Goal: Task Accomplishment & Management: Use online tool/utility

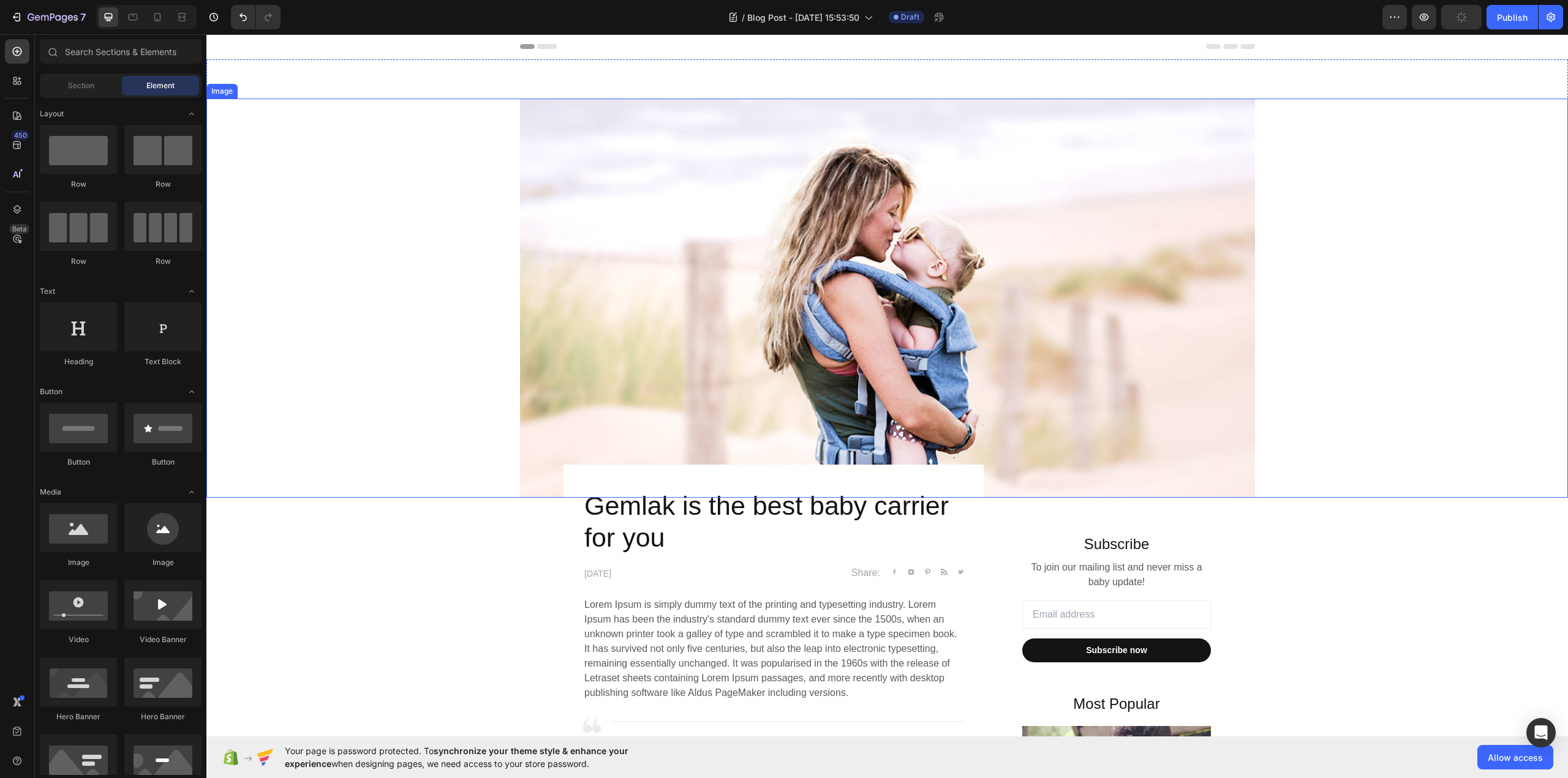
click at [894, 403] on img at bounding box center [888, 298] width 735 height 399
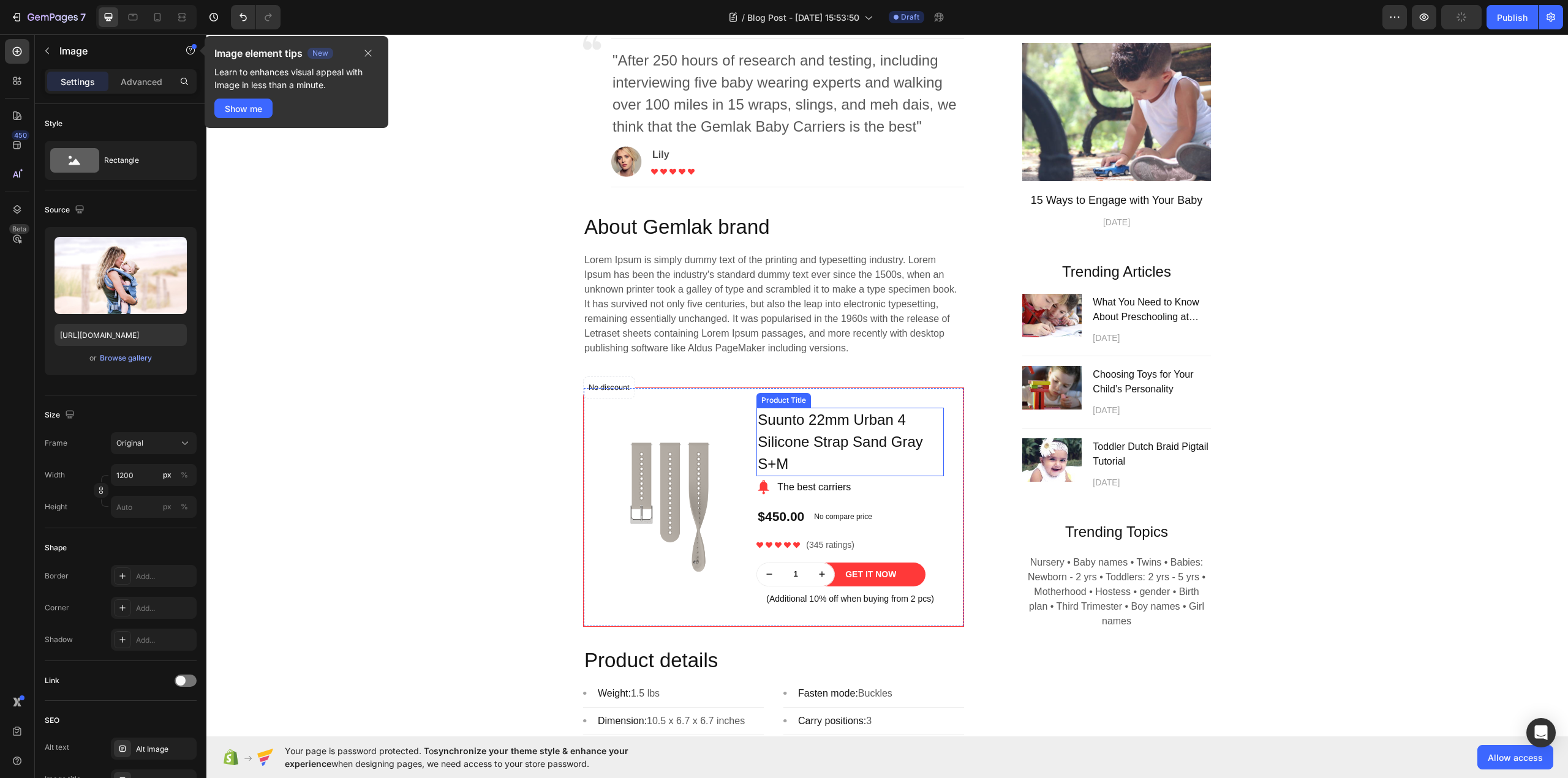
scroll to position [796, 0]
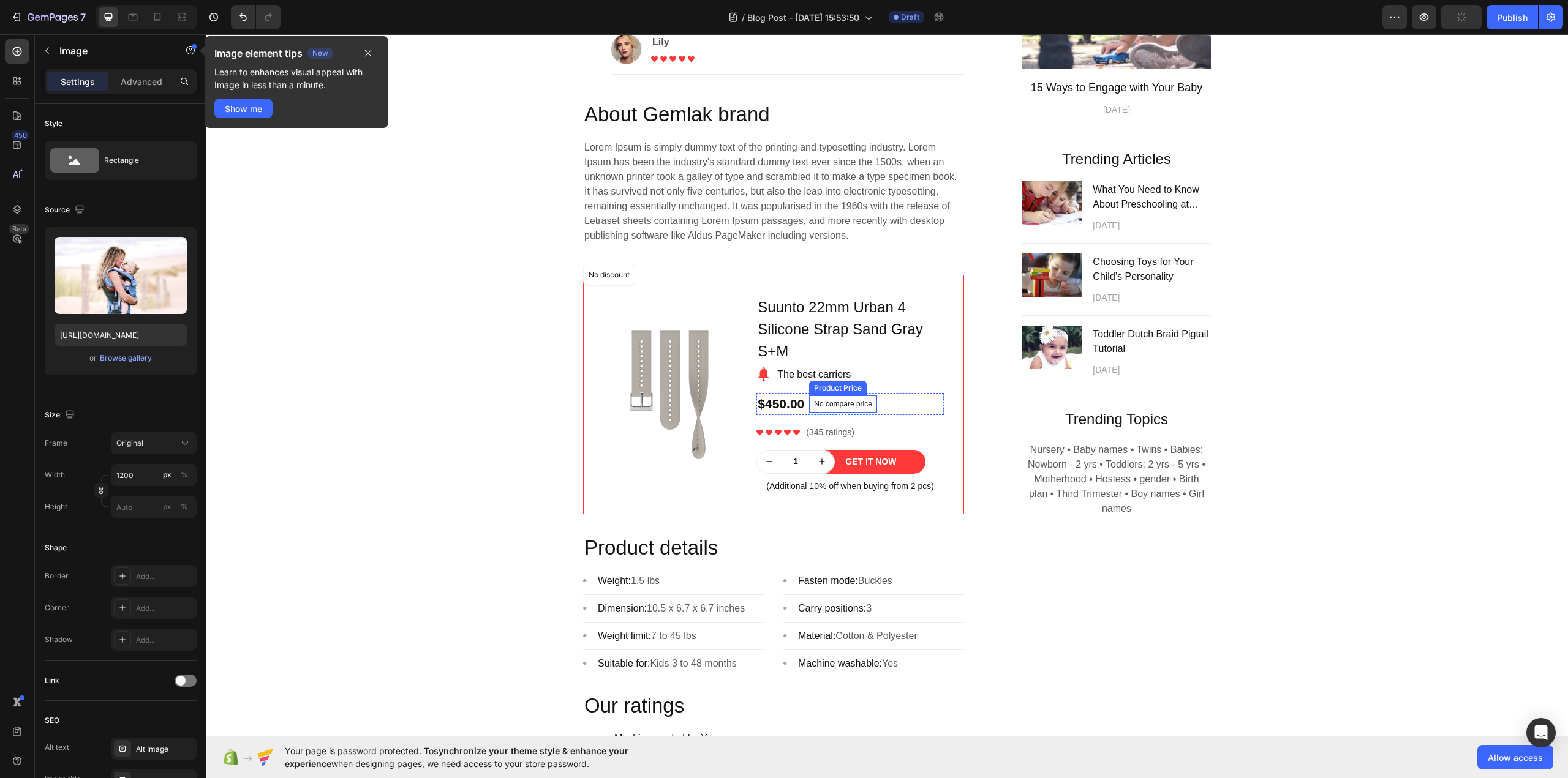
click at [822, 396] on div "Product Price" at bounding box center [837, 389] width 57 height 15
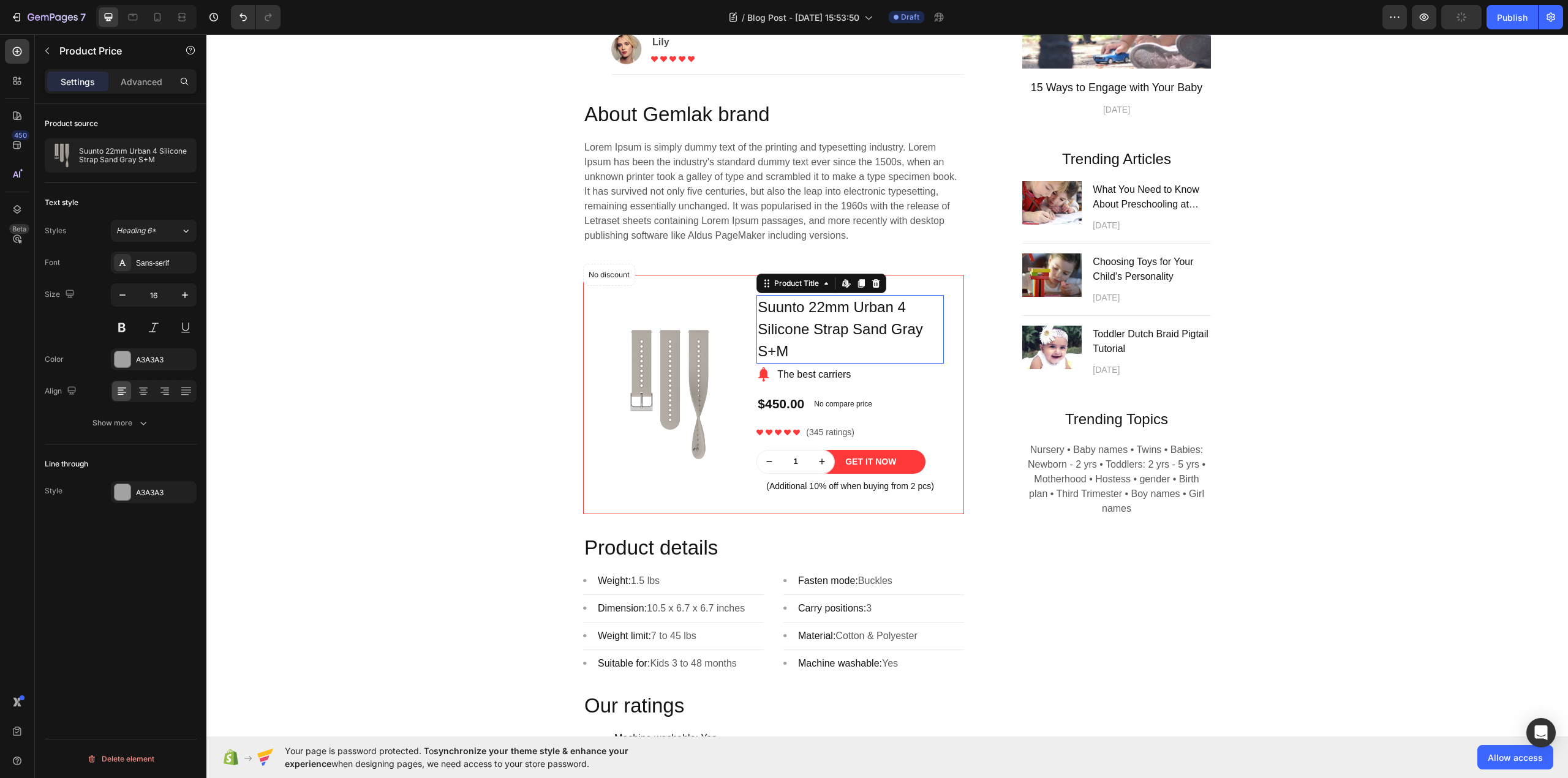
click at [809, 364] on h1 "Suunto 22mm Urban 4 Silicone Strap Sand Gray S+M" at bounding box center [849, 329] width 187 height 68
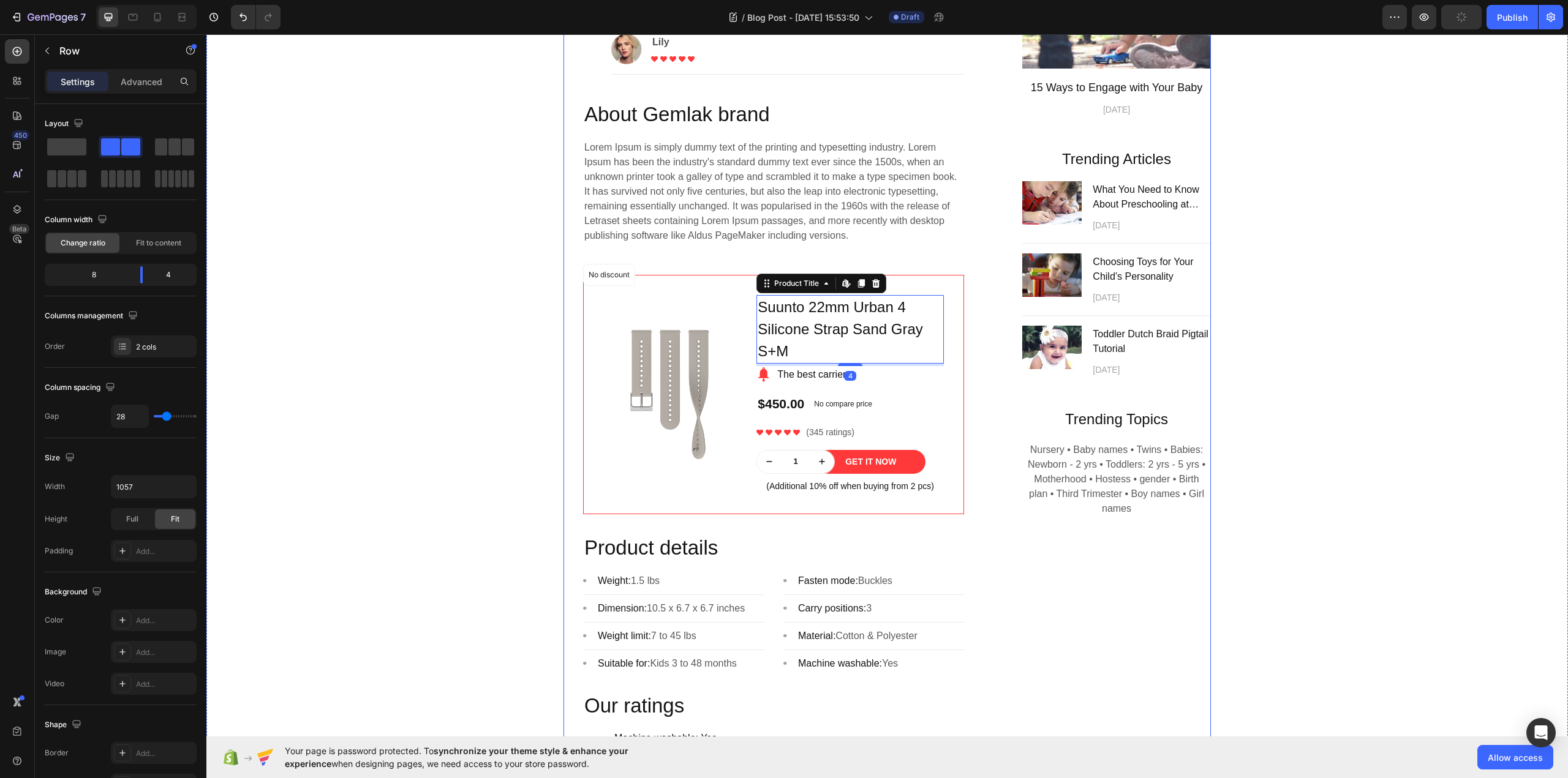
click at [1001, 560] on div "Subscribe Heading To join our mailing list and never miss a baby update! Text b…" at bounding box center [1106, 315] width 210 height 1227
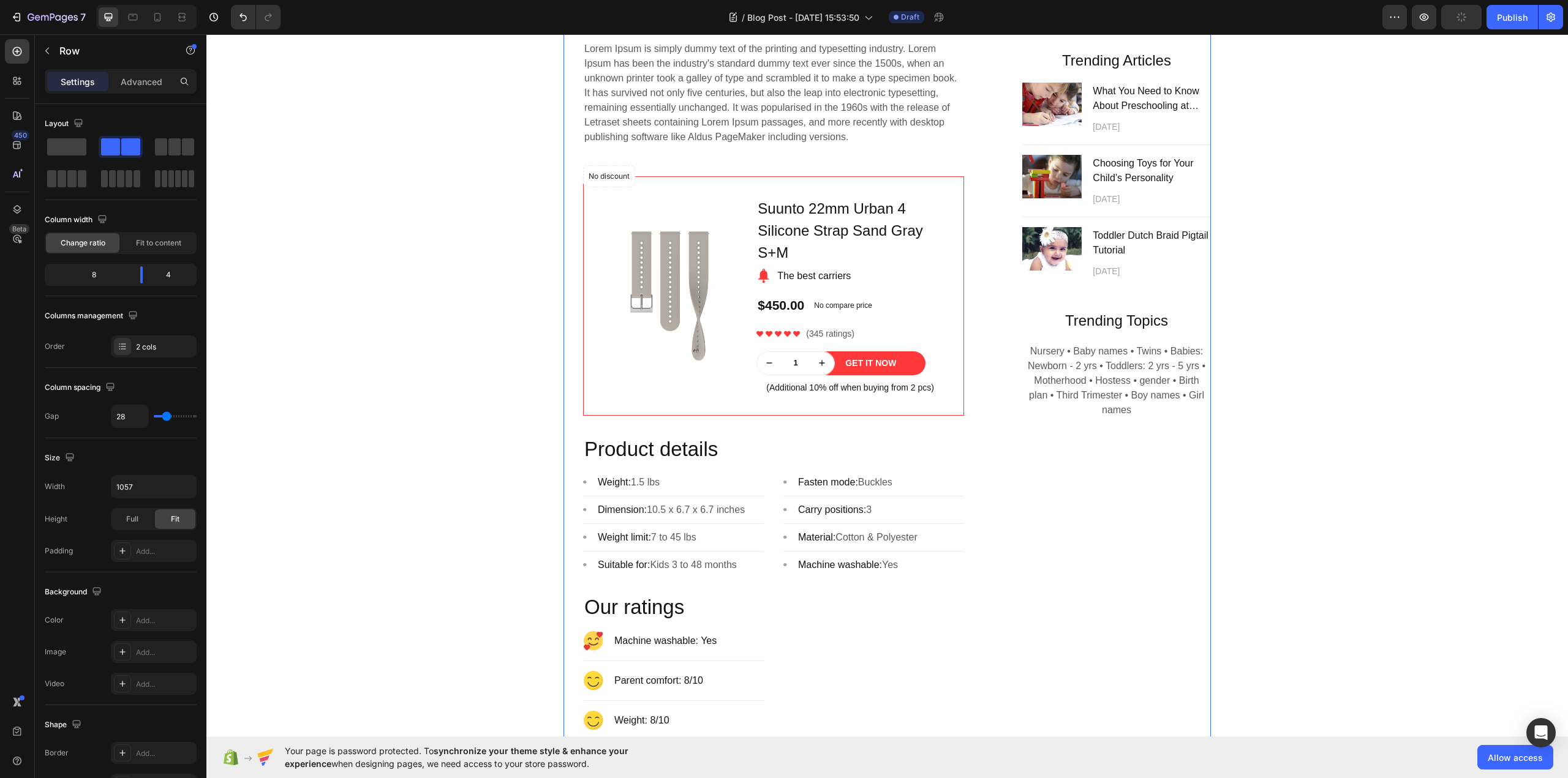
scroll to position [918, 0]
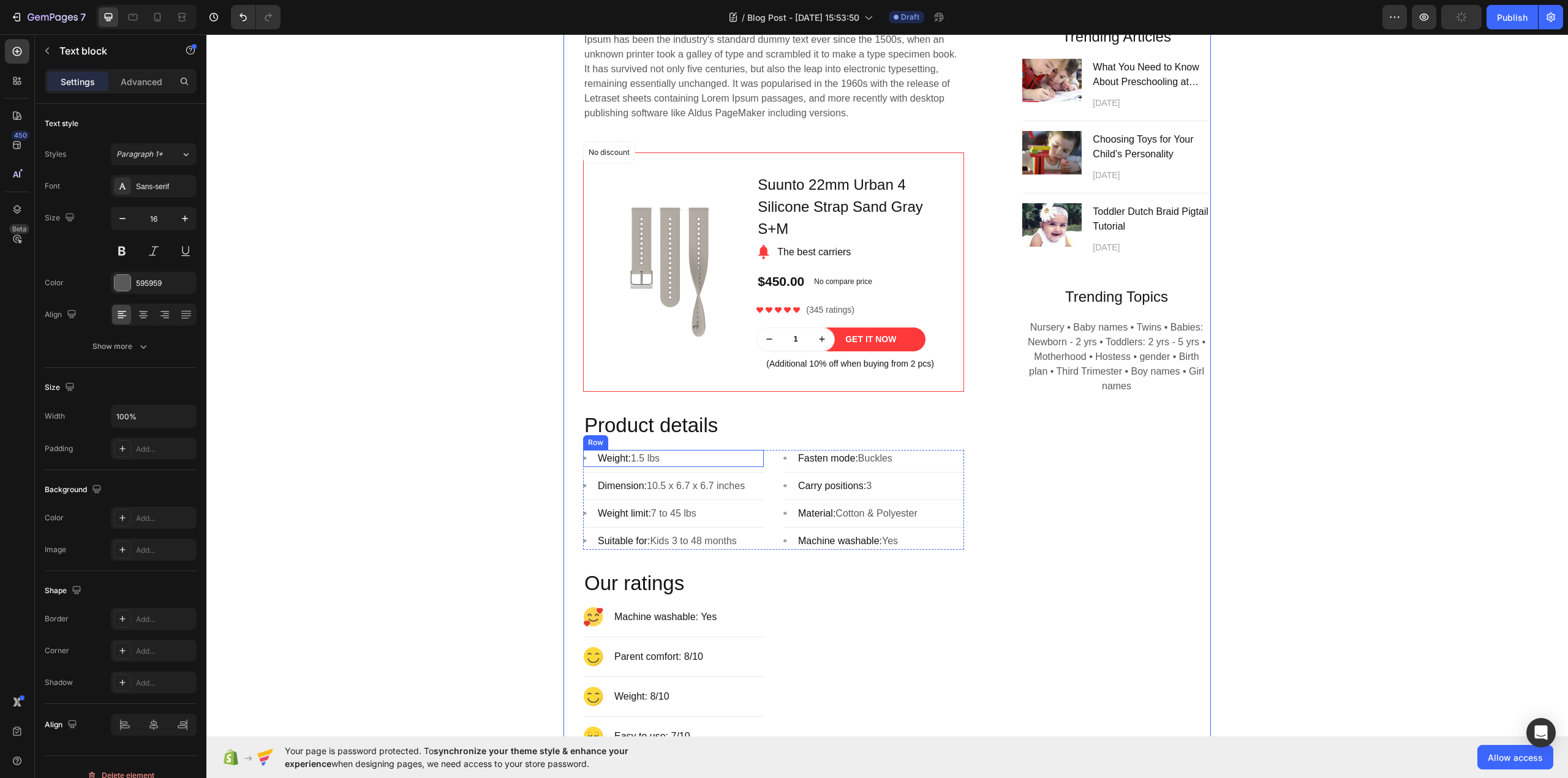
click at [660, 467] on div "Weight: 1.5 lbs" at bounding box center [628, 458] width 64 height 17
click at [853, 463] on span "Fasten mode:" at bounding box center [828, 458] width 60 height 10
click at [687, 493] on p "Dimension: 10.5 x 6.7 x 6.7 inches" at bounding box center [670, 486] width 147 height 15
click at [821, 491] on span "Carry positions:" at bounding box center [832, 485] width 68 height 10
click at [684, 521] on p "Weight limit: 7 to 45 lbs" at bounding box center [647, 513] width 99 height 15
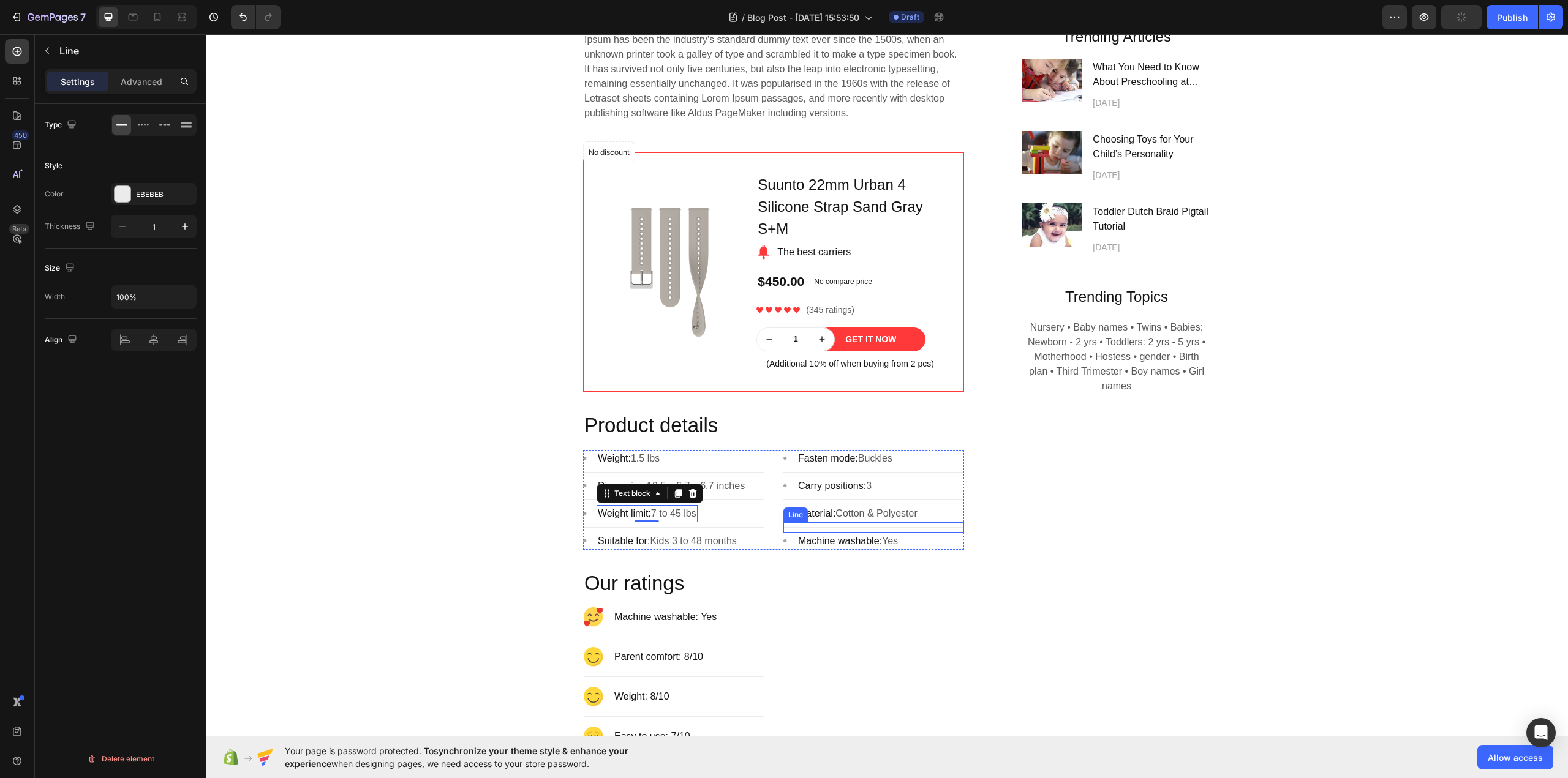
click at [835, 533] on div "Title Line" at bounding box center [874, 527] width 181 height 10
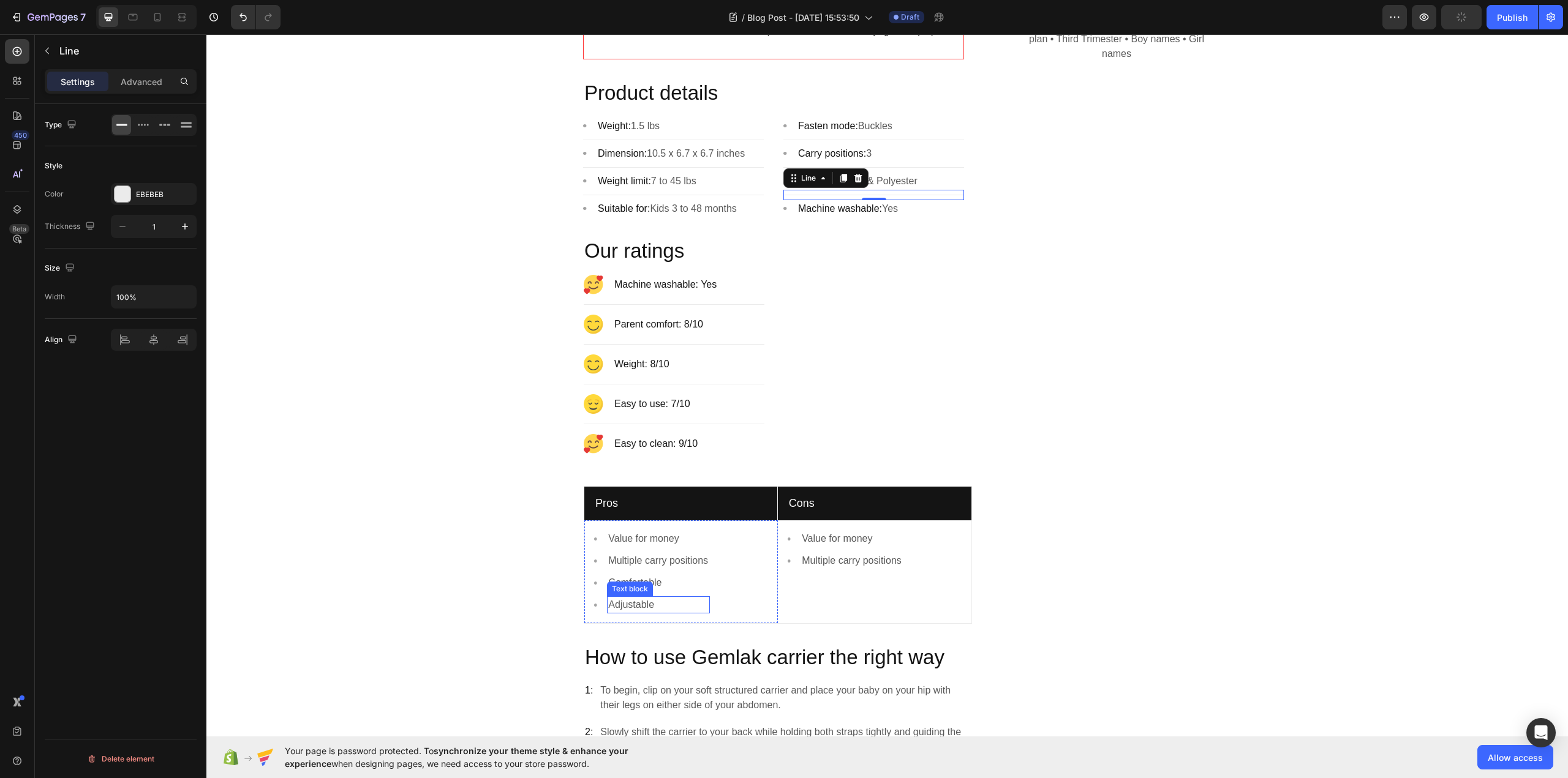
scroll to position [1286, 0]
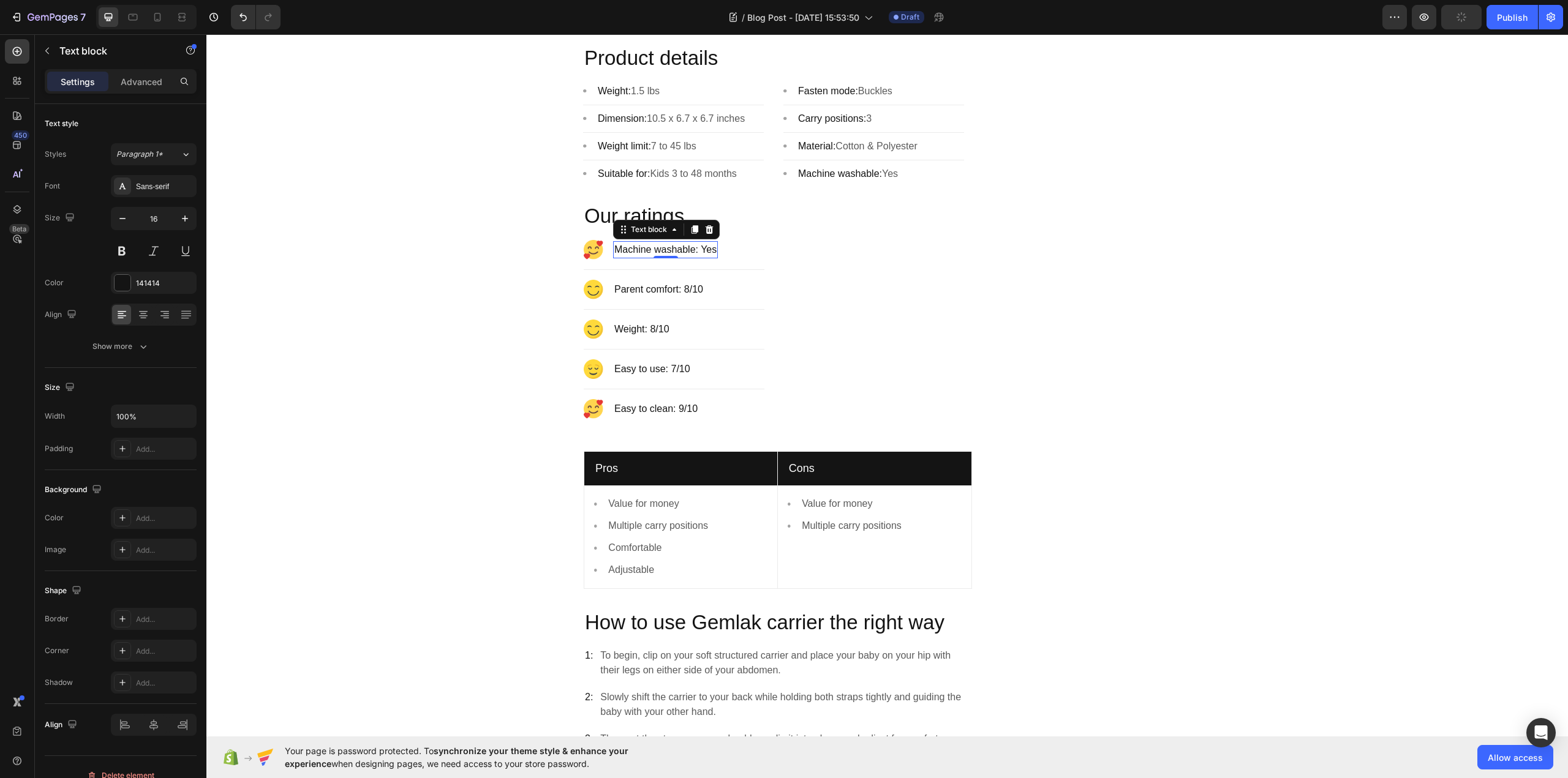
click at [678, 257] on p "Machine washable: Yes" at bounding box center [665, 250] width 102 height 15
click at [662, 297] on p "Parent comfort: 8/10" at bounding box center [658, 290] width 88 height 15
click at [658, 337] on p "Weight: 8/10" at bounding box center [641, 329] width 55 height 15
click at [651, 359] on div "Title Line" at bounding box center [674, 349] width 181 height 20
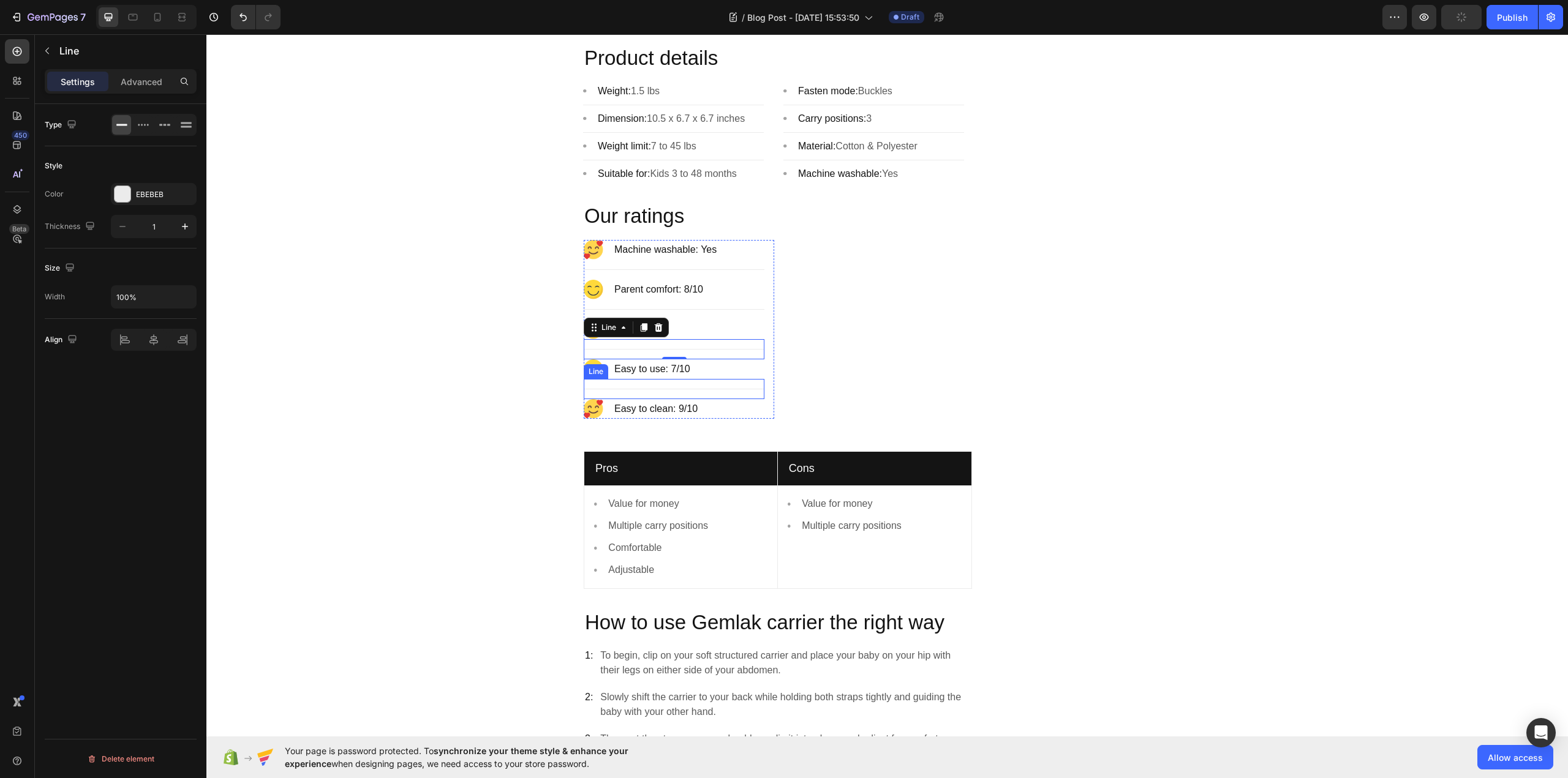
click at [660, 377] on p "Easy to use: 7/10" at bounding box center [651, 369] width 76 height 15
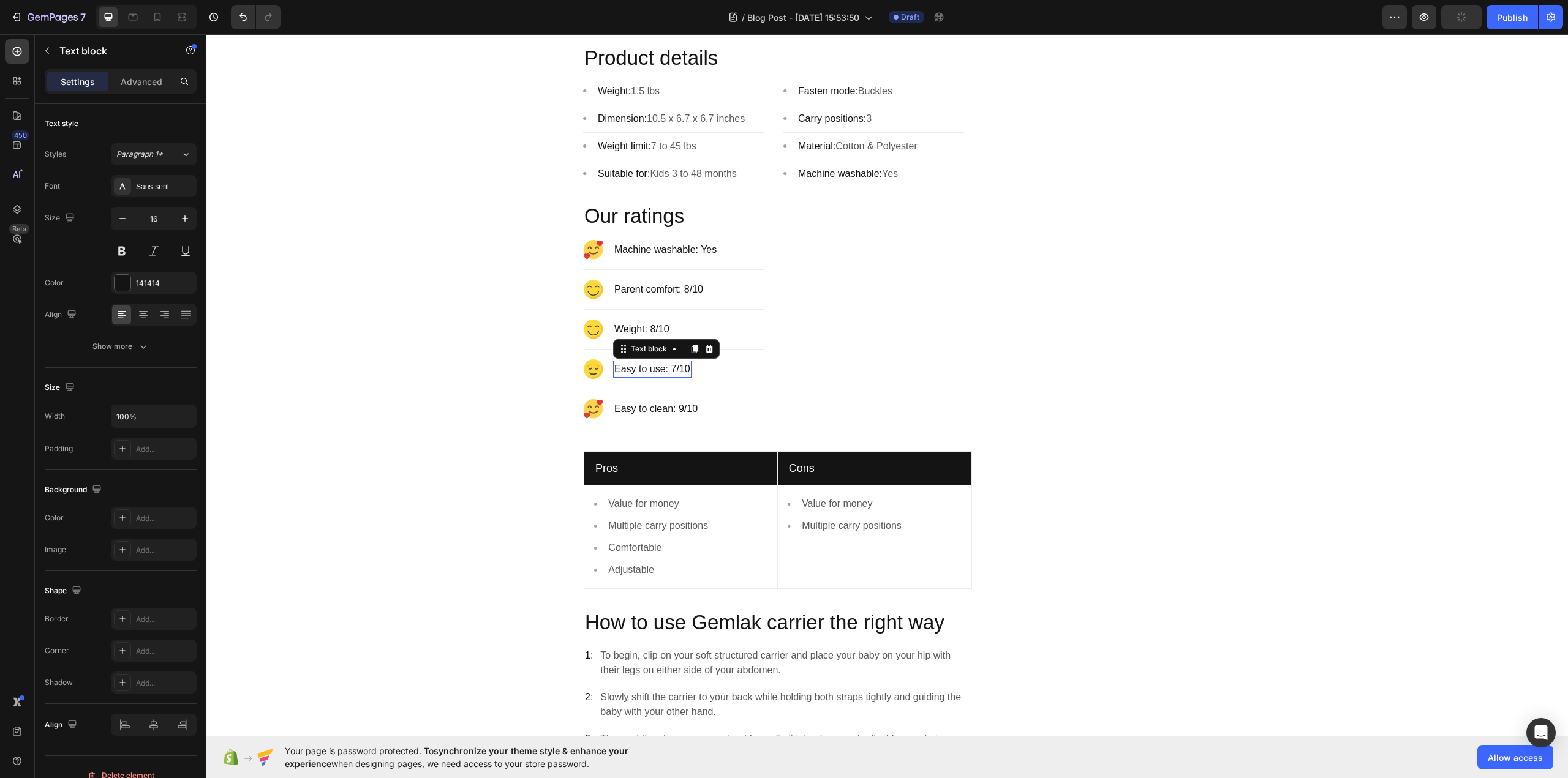
click at [651, 417] on p "Easy to clean: 9/10" at bounding box center [655, 409] width 83 height 15
click at [673, 512] on p "Value for money" at bounding box center [658, 504] width 99 height 15
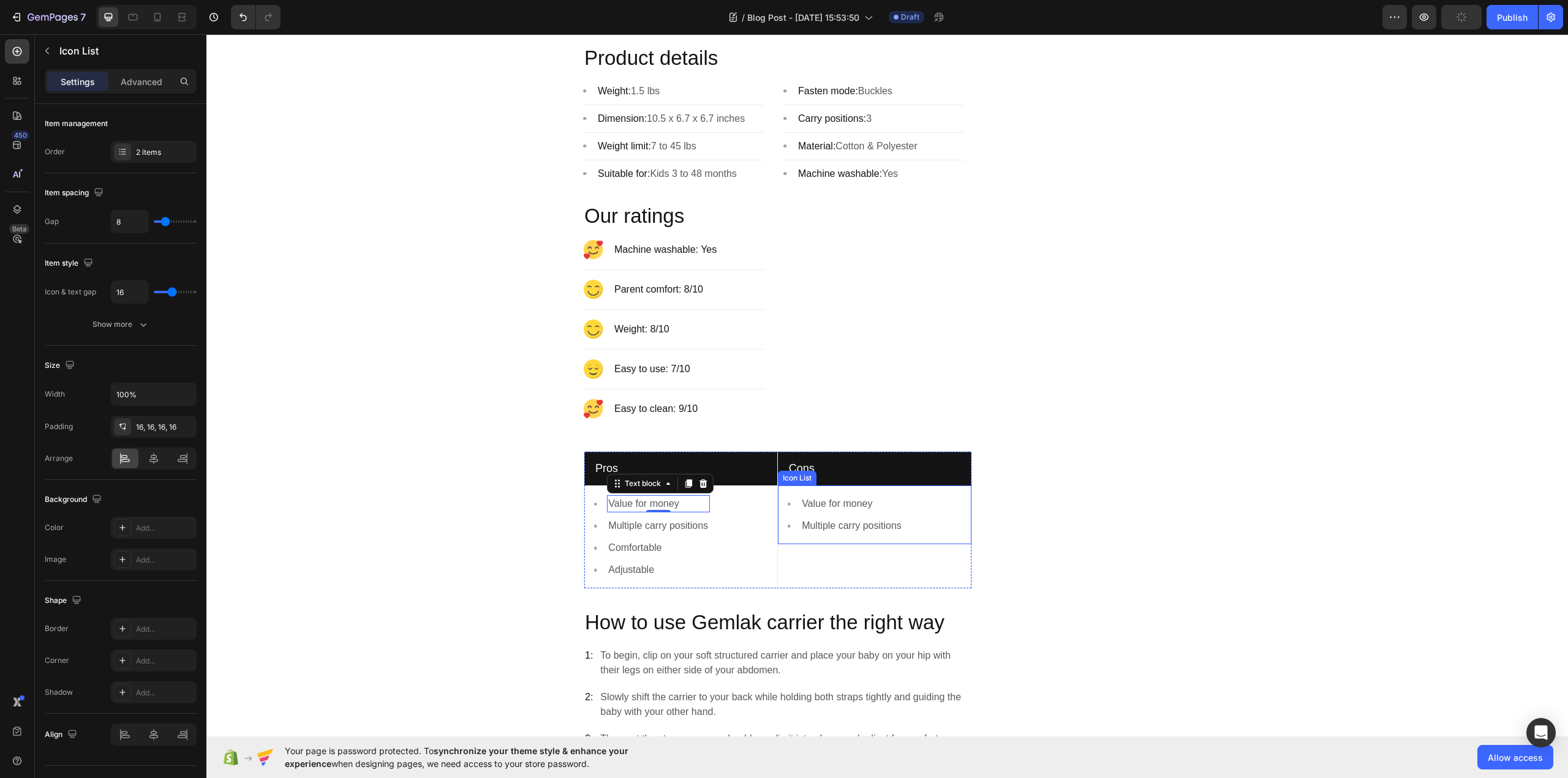
click at [860, 534] on ul "Image Value for money Text block Image Multiple carry positions Text block" at bounding box center [845, 514] width 116 height 39
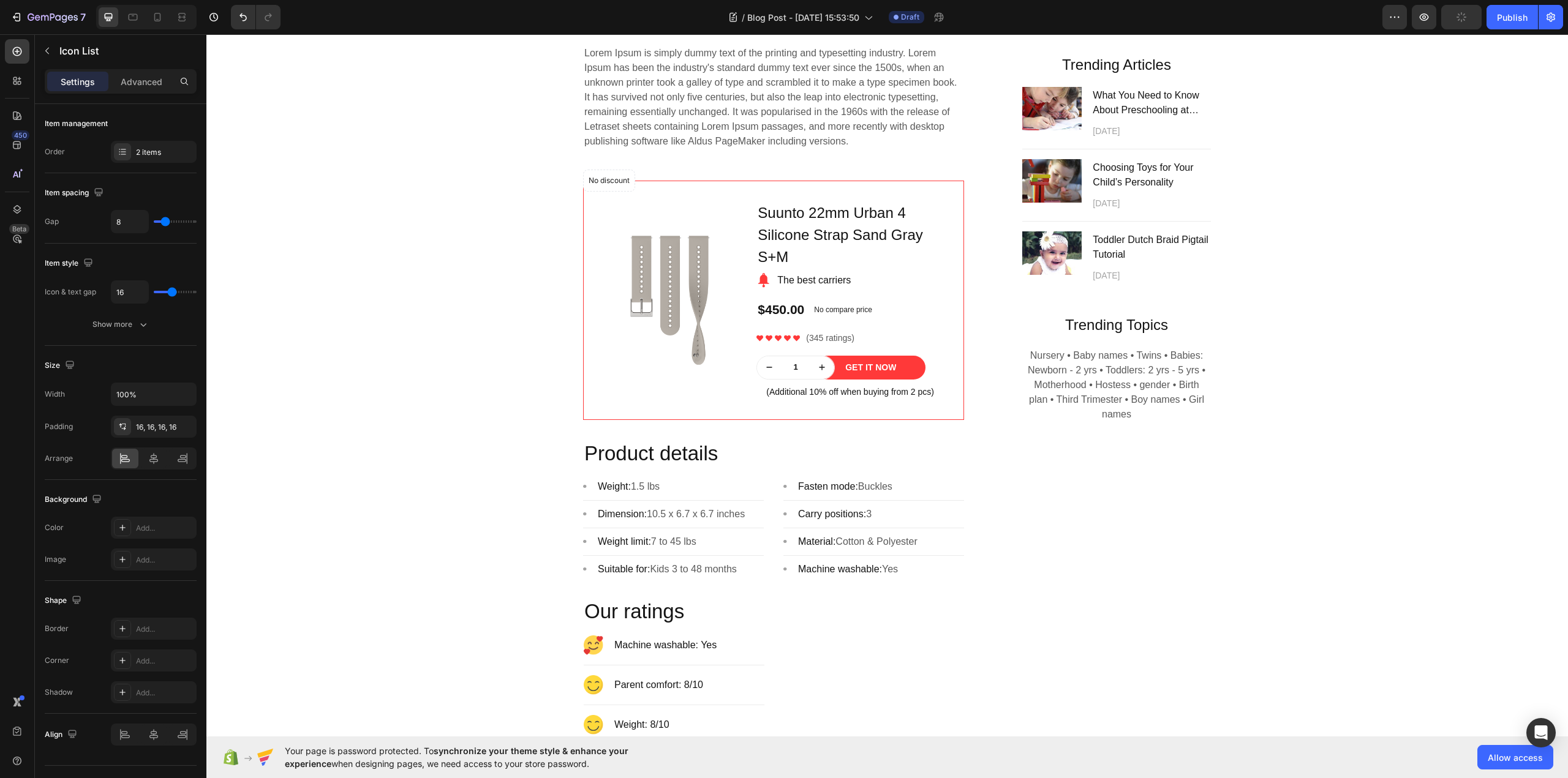
scroll to position [735, 0]
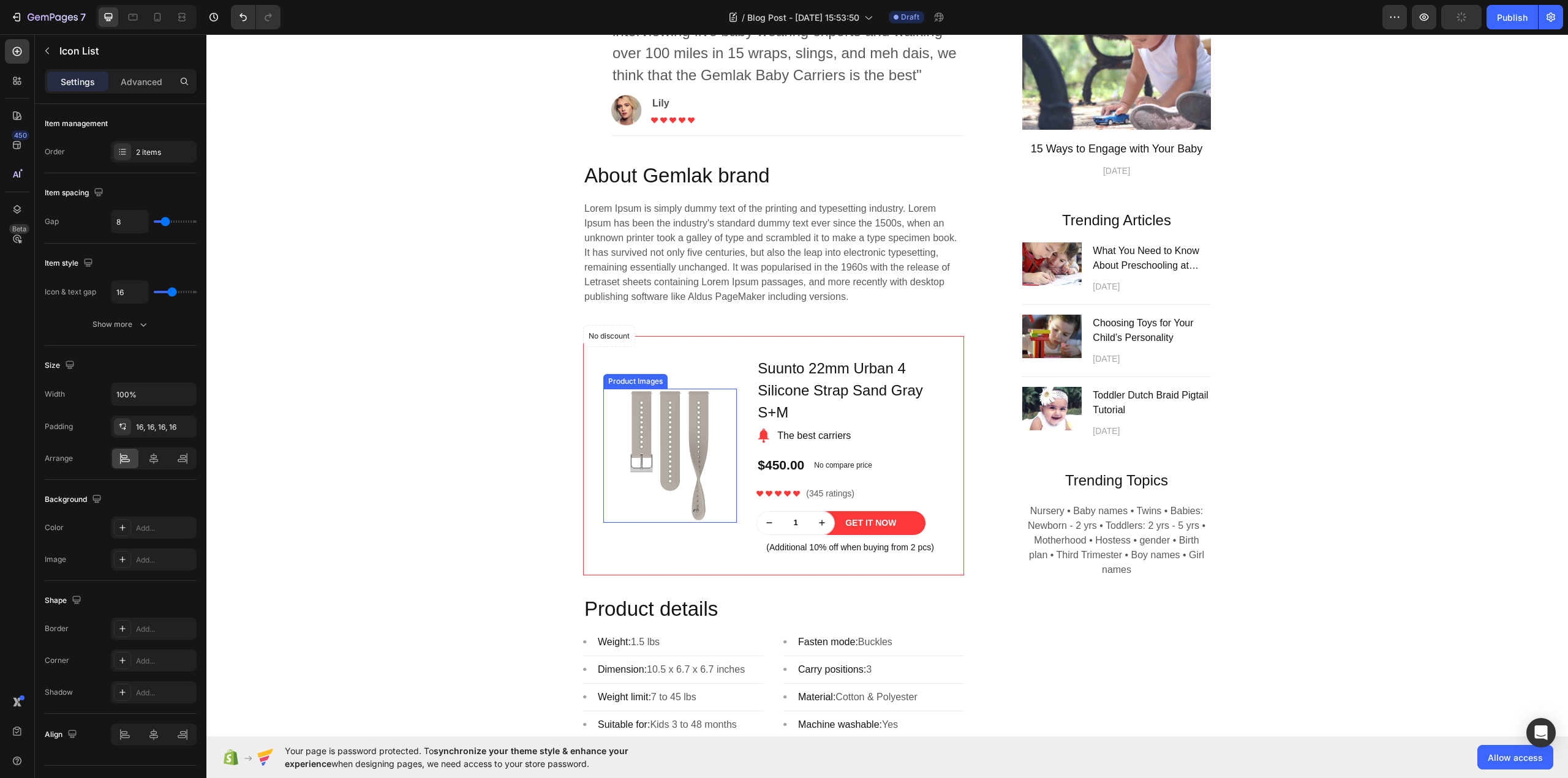
click at [681, 476] on img at bounding box center [670, 455] width 133 height 133
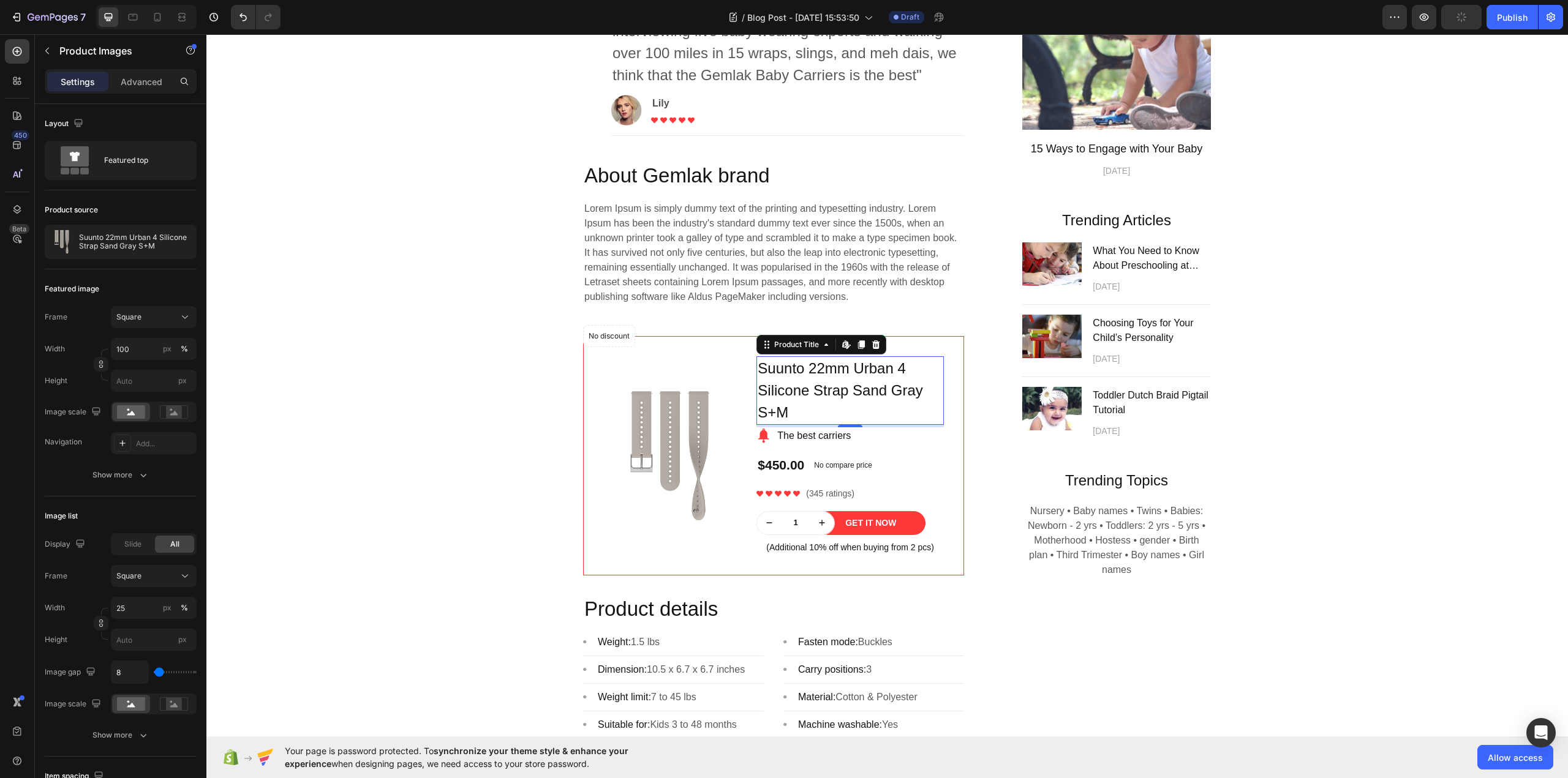
click at [782, 425] on h1 "Suunto 22mm Urban 4 Silicone Strap Sand Gray S+M" at bounding box center [849, 390] width 187 height 68
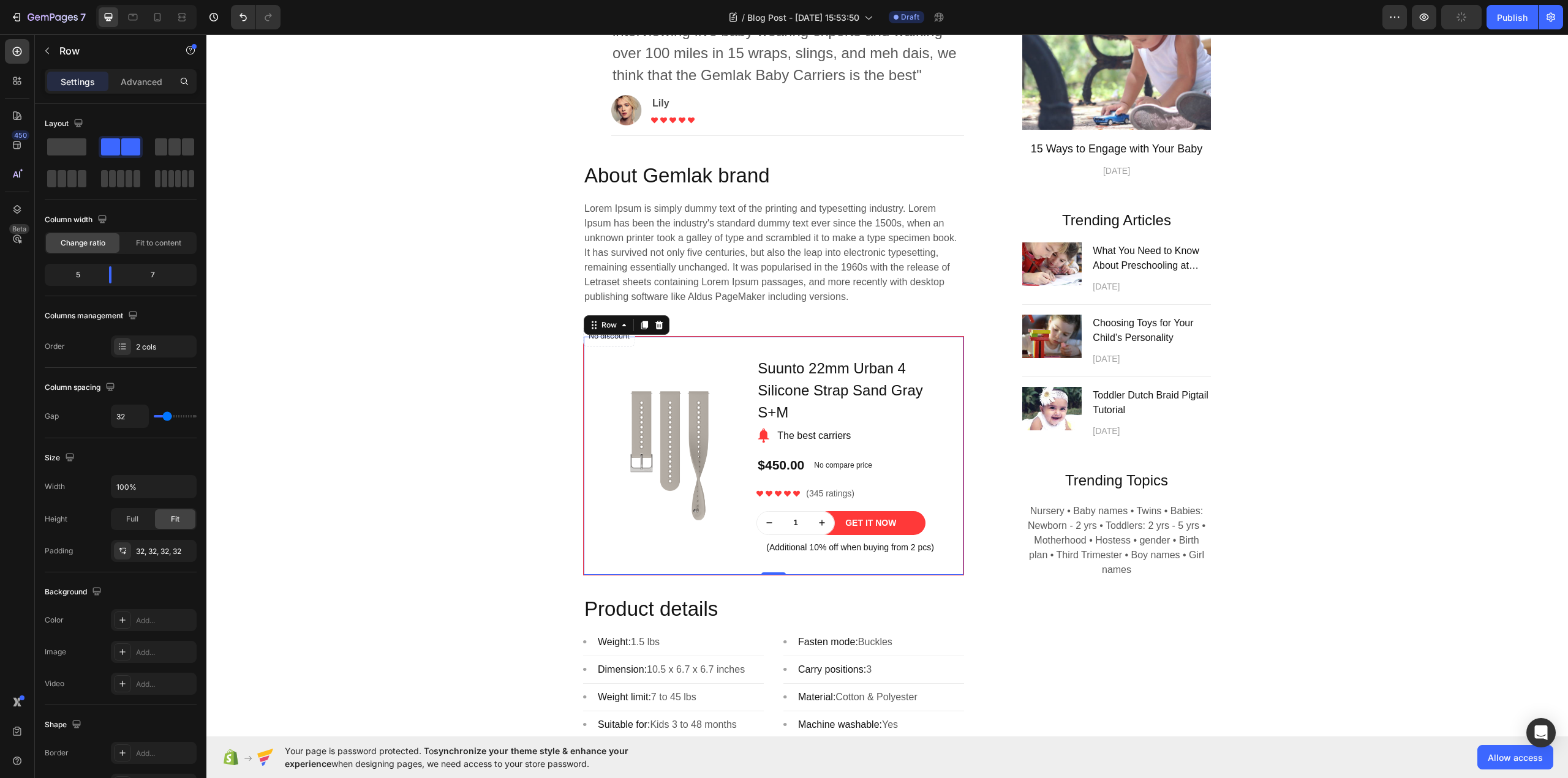
click at [706, 411] on div "Product Images Row" at bounding box center [670, 456] width 133 height 199
click at [711, 483] on img at bounding box center [670, 455] width 133 height 133
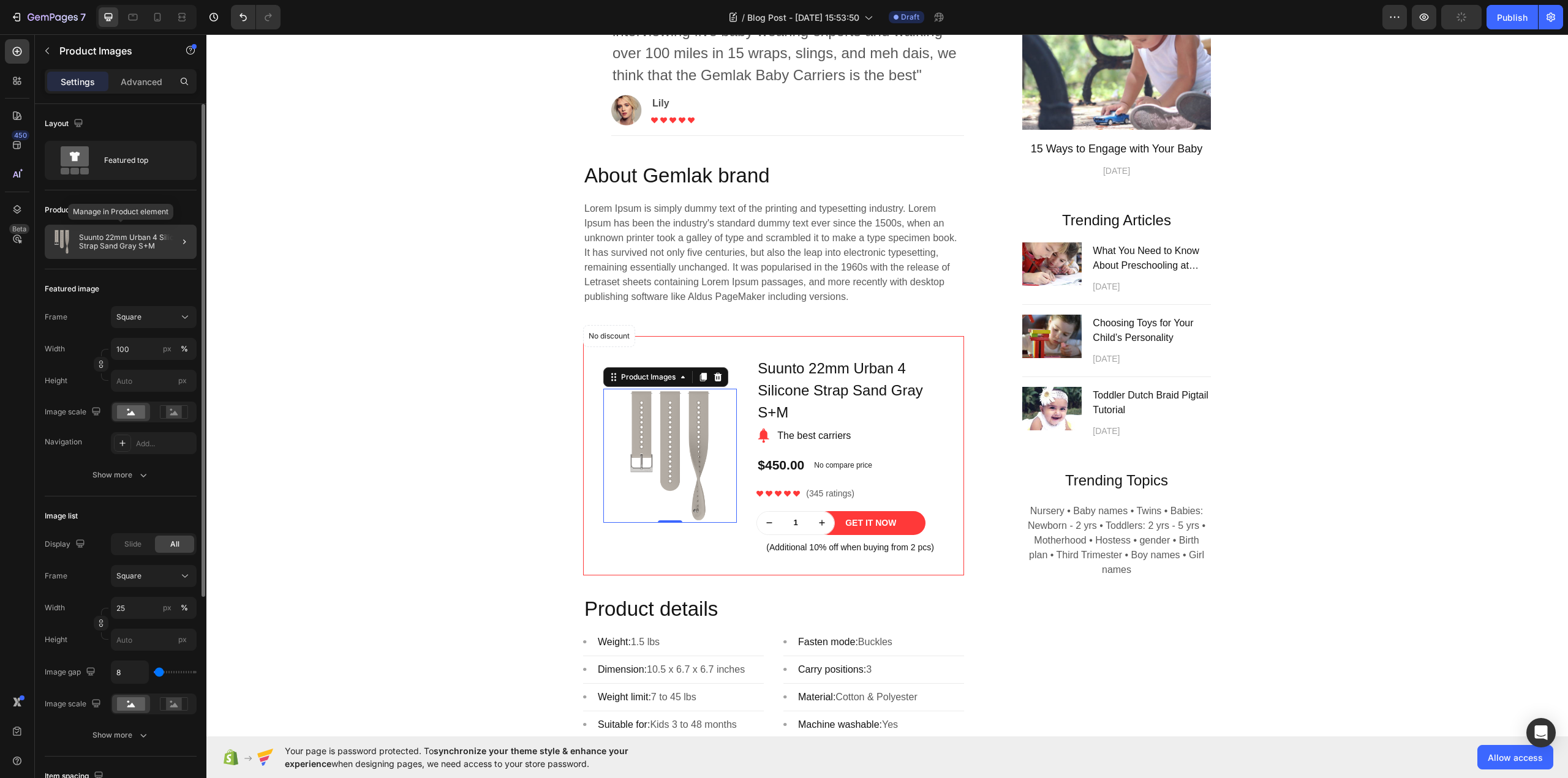
click at [142, 253] on div "Suunto 22mm Urban 4 Silicone Strap Sand Gray S+M" at bounding box center [120, 242] width 152 height 35
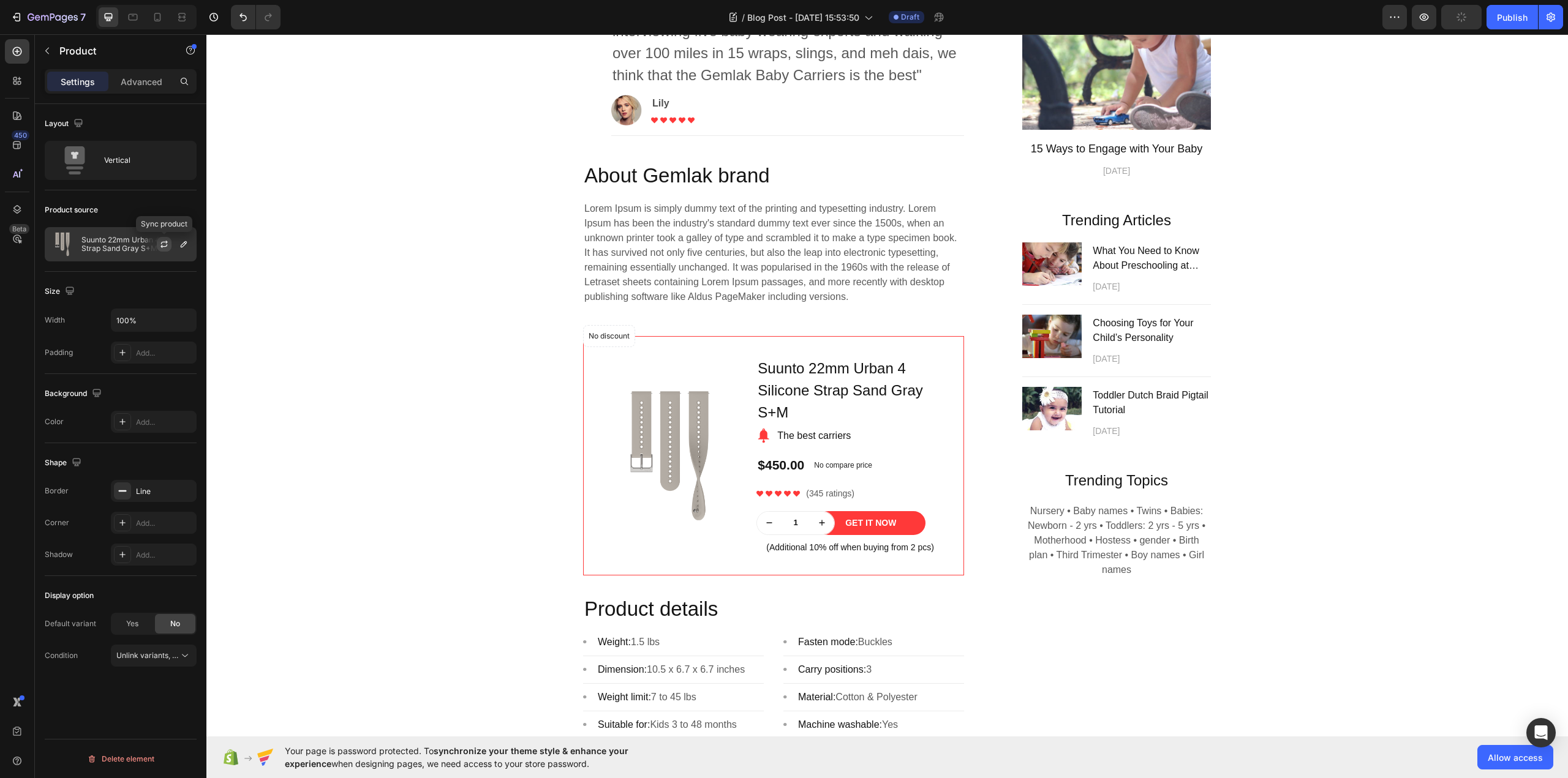
click at [162, 245] on icon "button" at bounding box center [164, 244] width 10 height 10
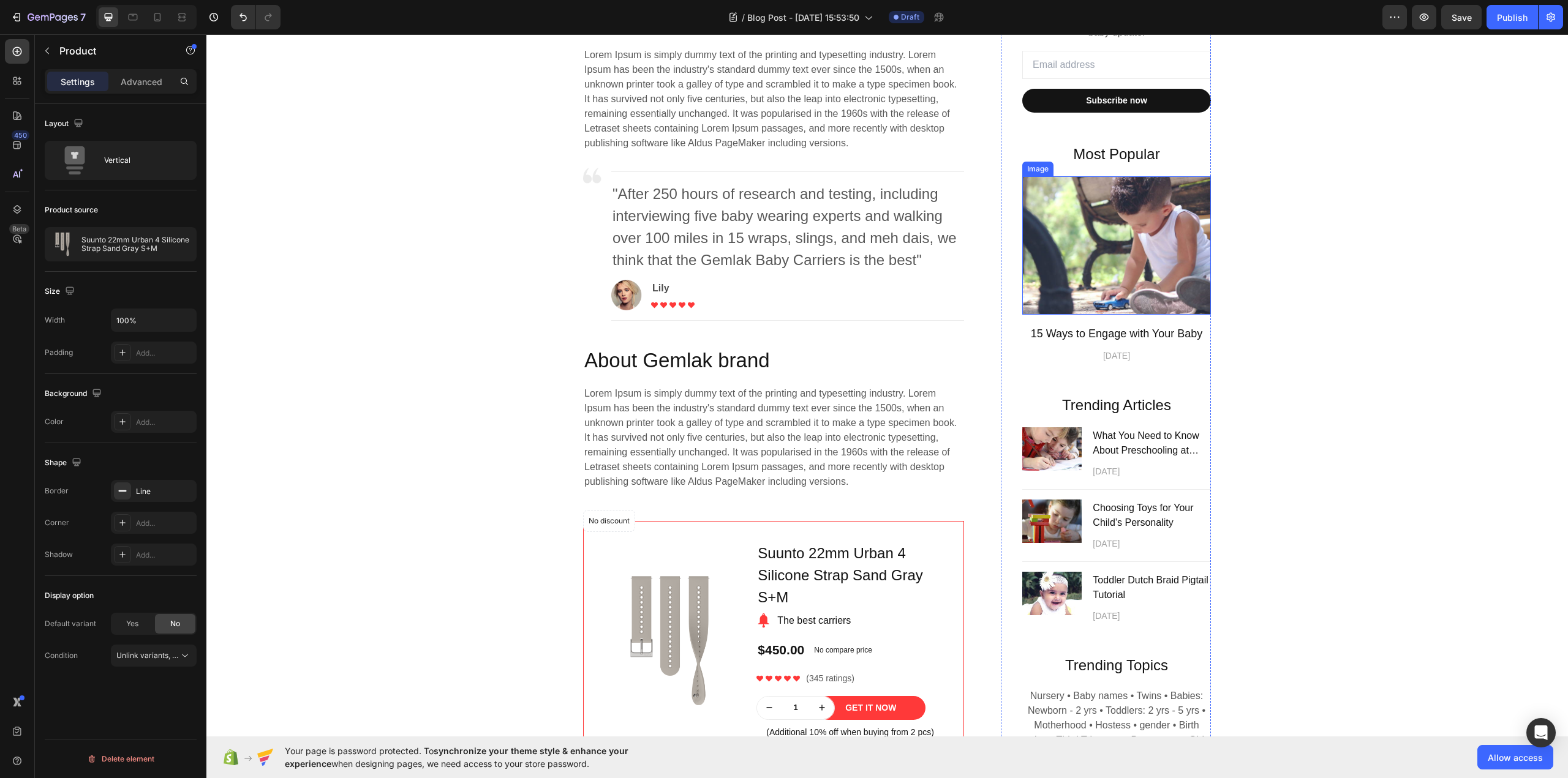
scroll to position [551, 0]
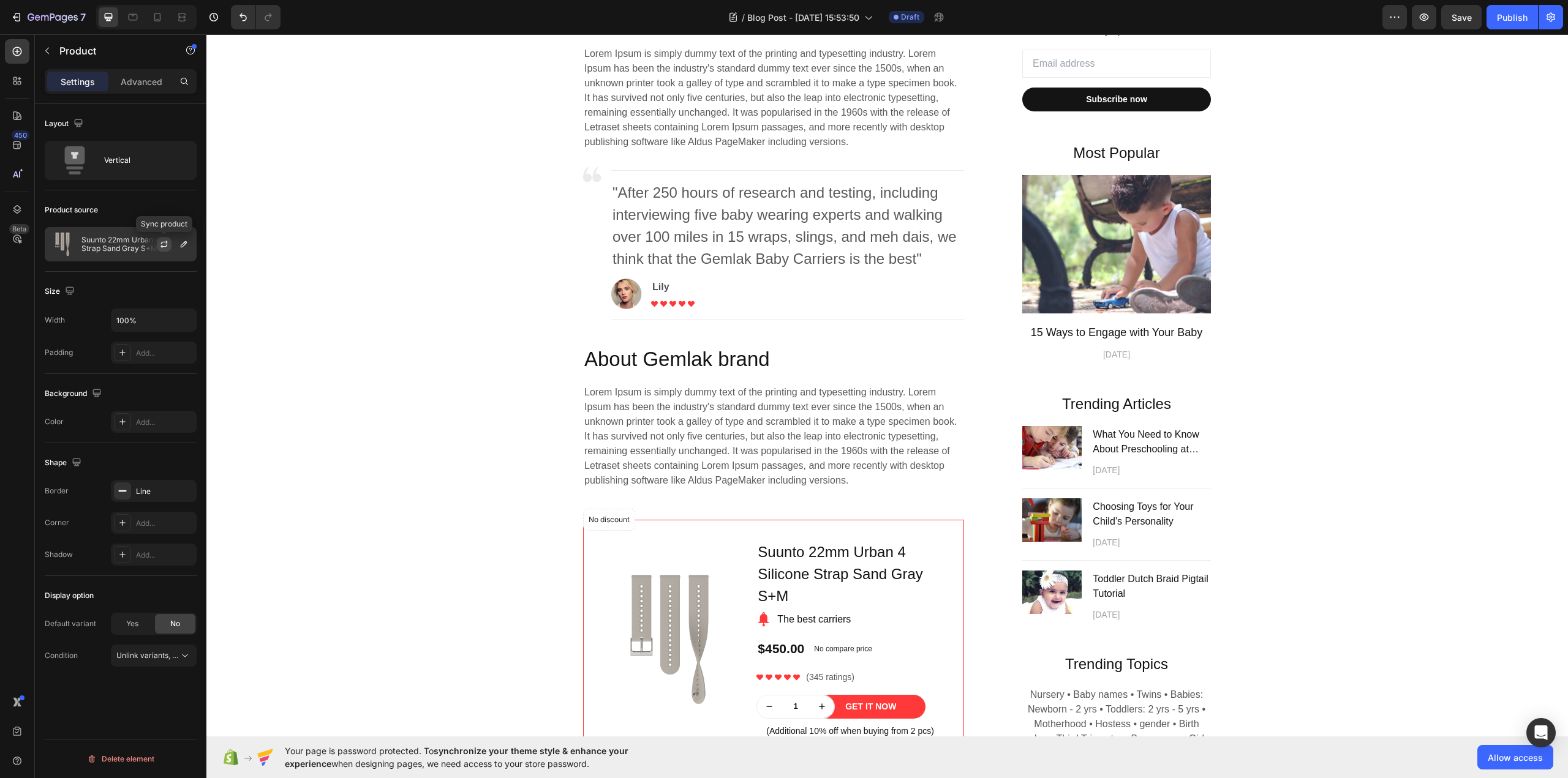
click at [162, 245] on icon "button" at bounding box center [164, 244] width 10 height 10
click at [142, 87] on p "Advanced" at bounding box center [141, 82] width 42 height 13
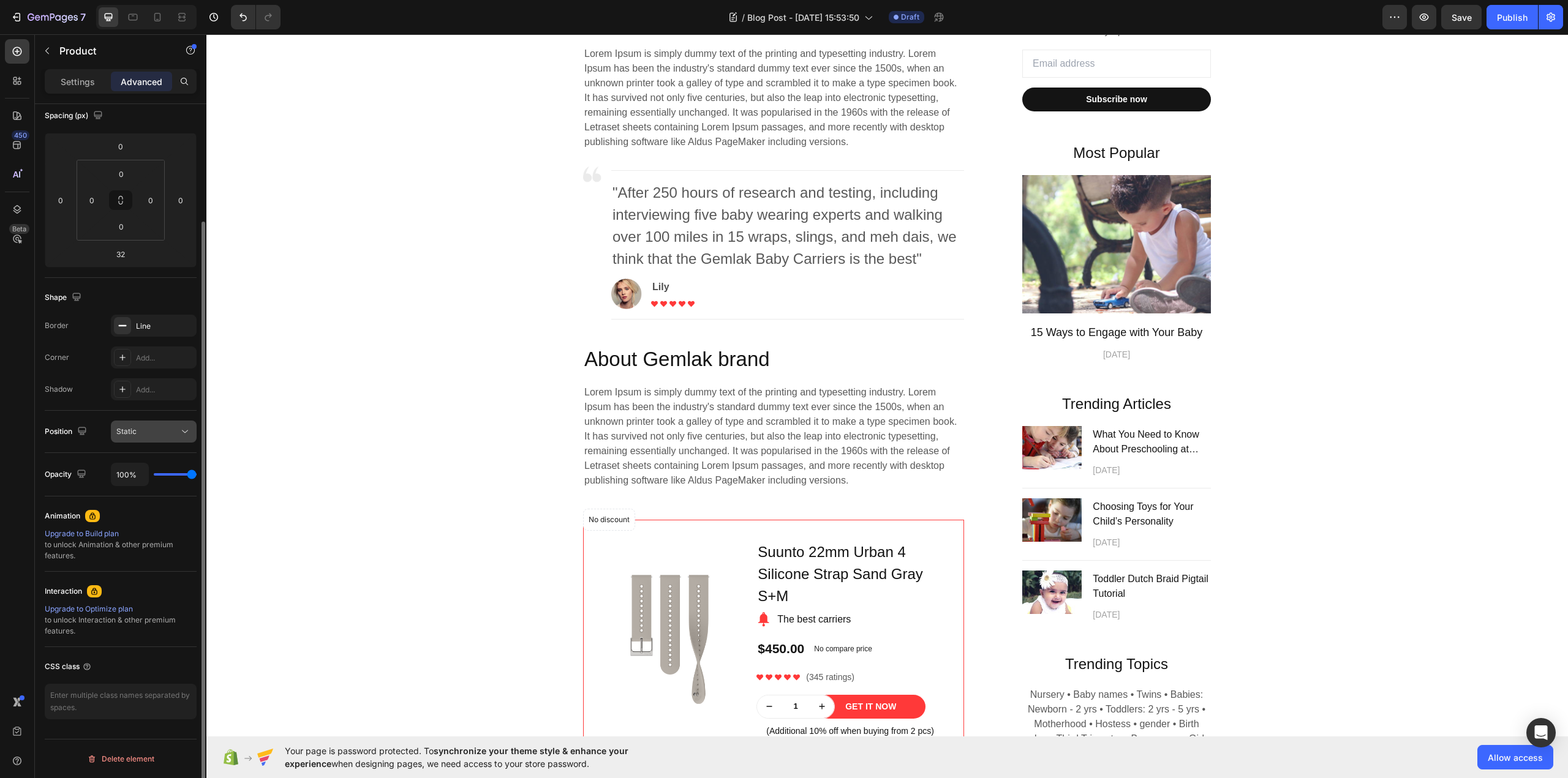
scroll to position [0, 0]
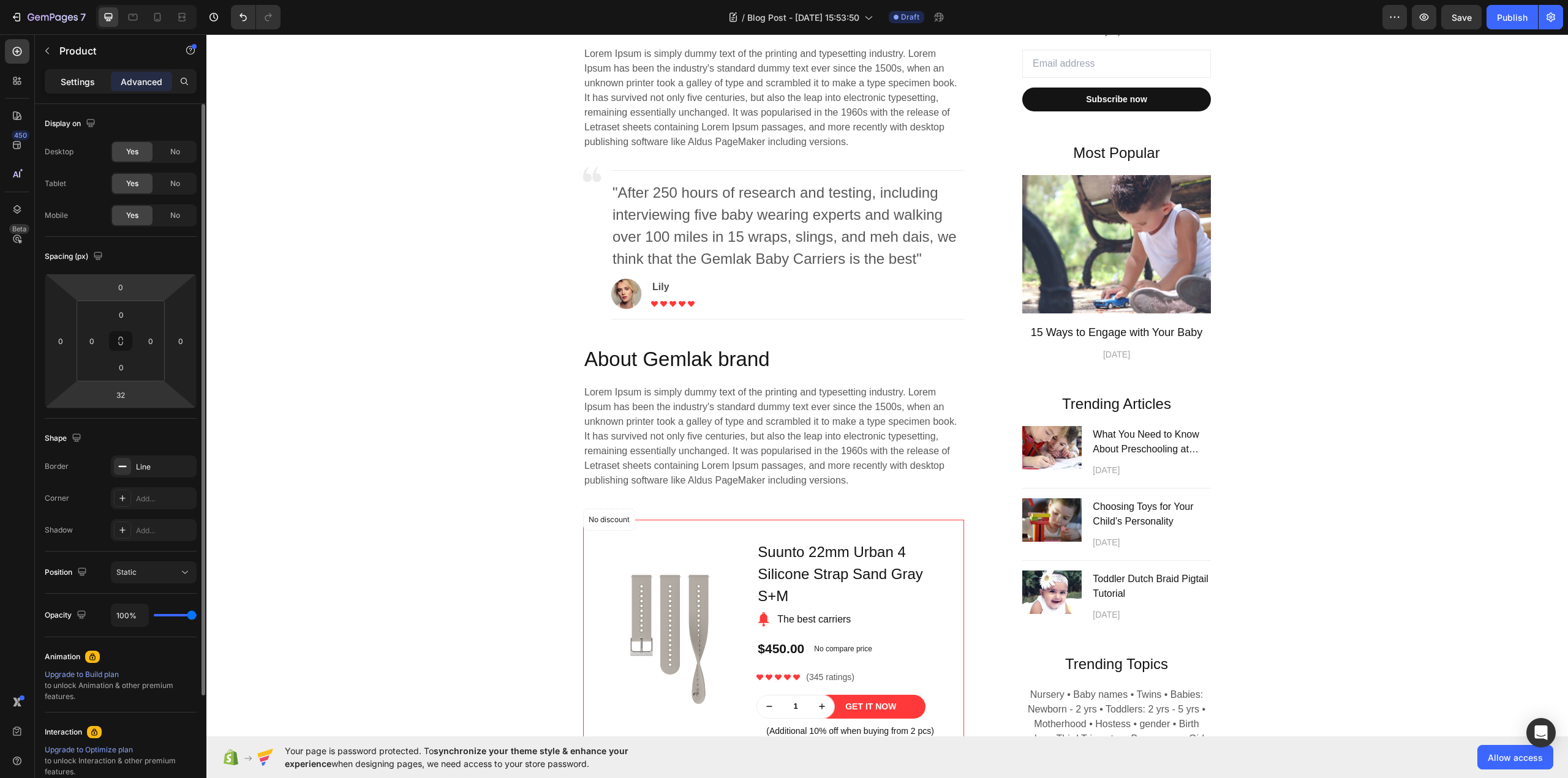
click at [88, 82] on p "Settings" at bounding box center [78, 82] width 35 height 13
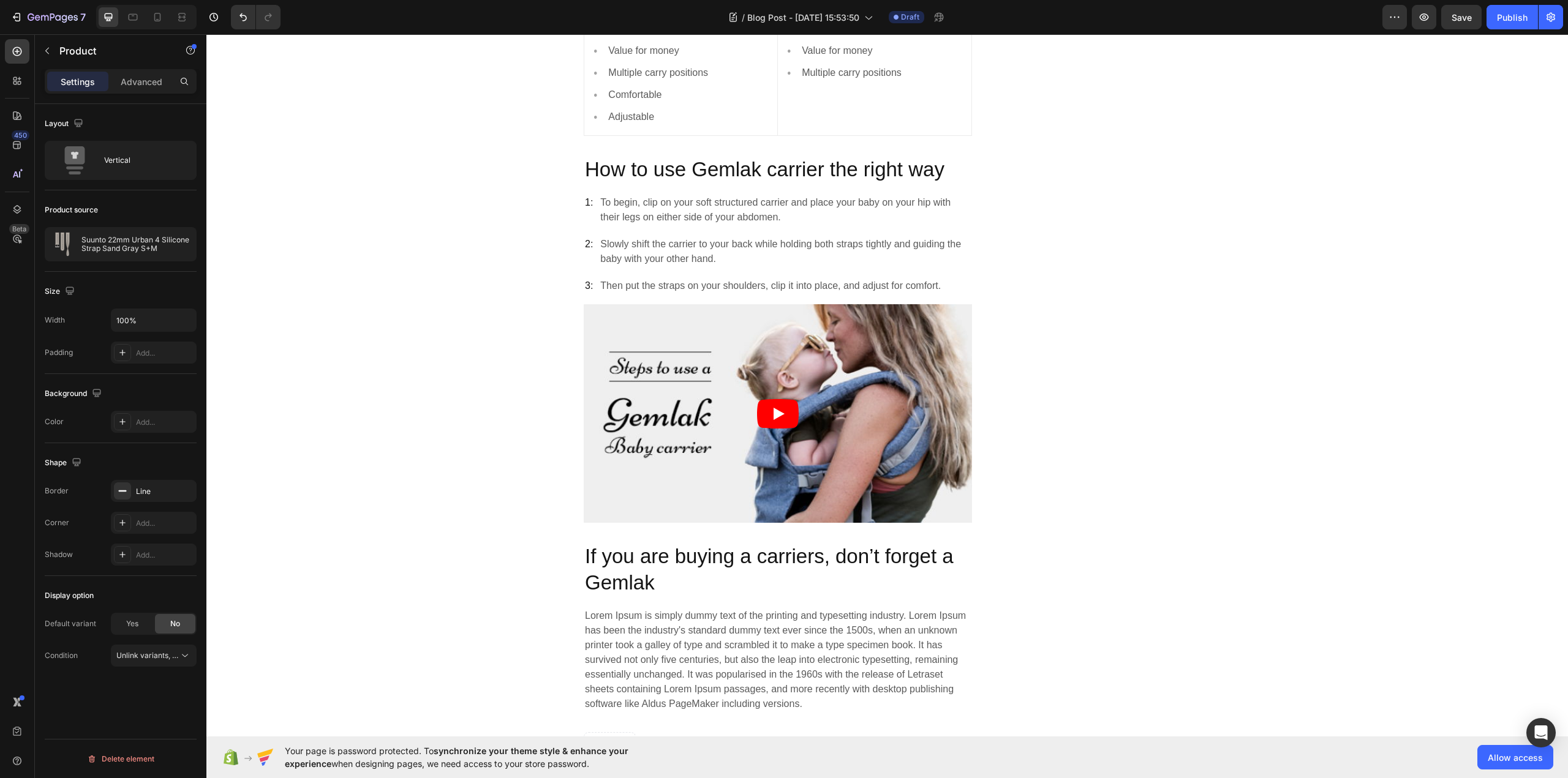
scroll to position [1715, 0]
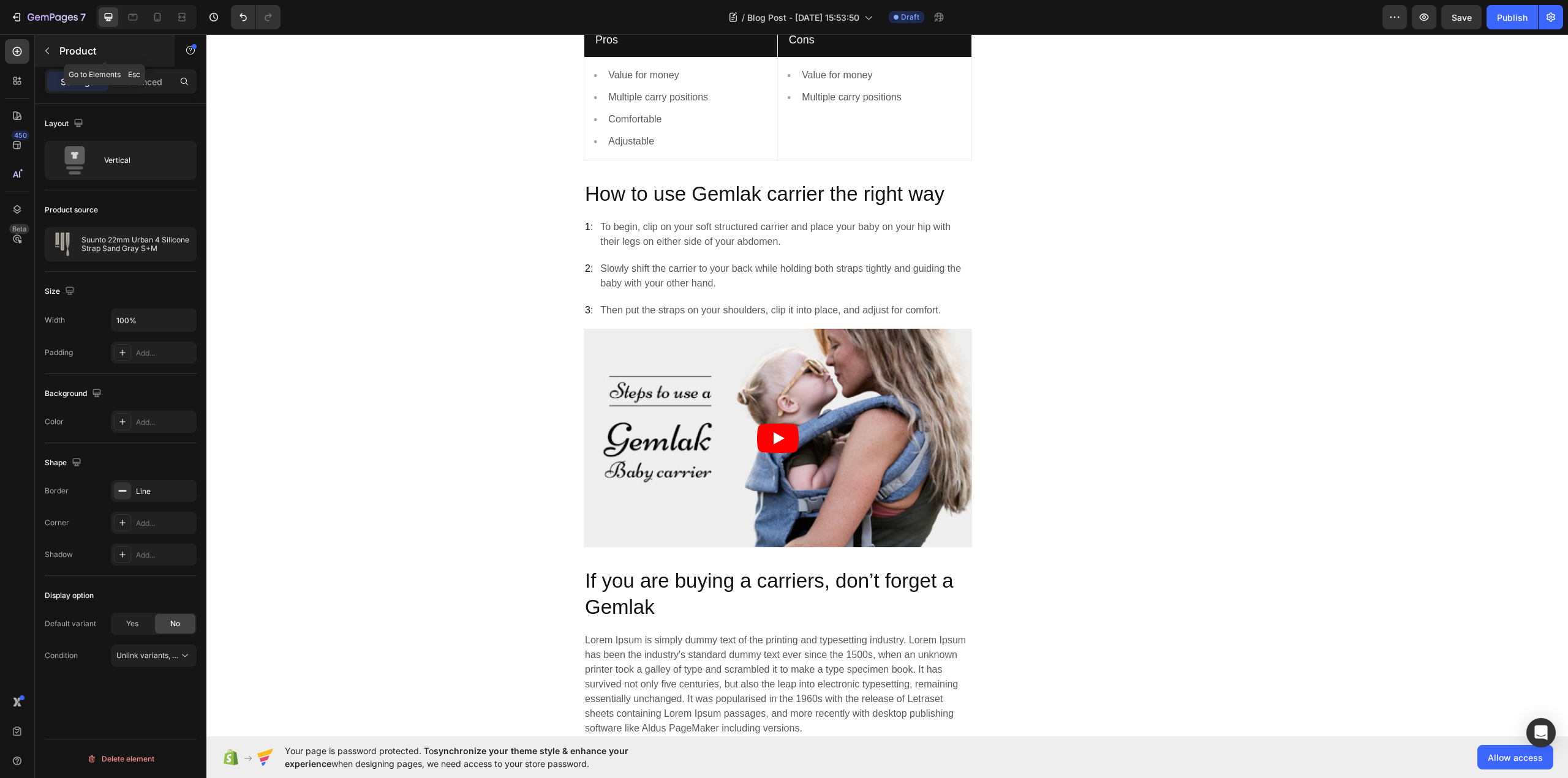
click at [47, 50] on icon "button" at bounding box center [47, 50] width 10 height 10
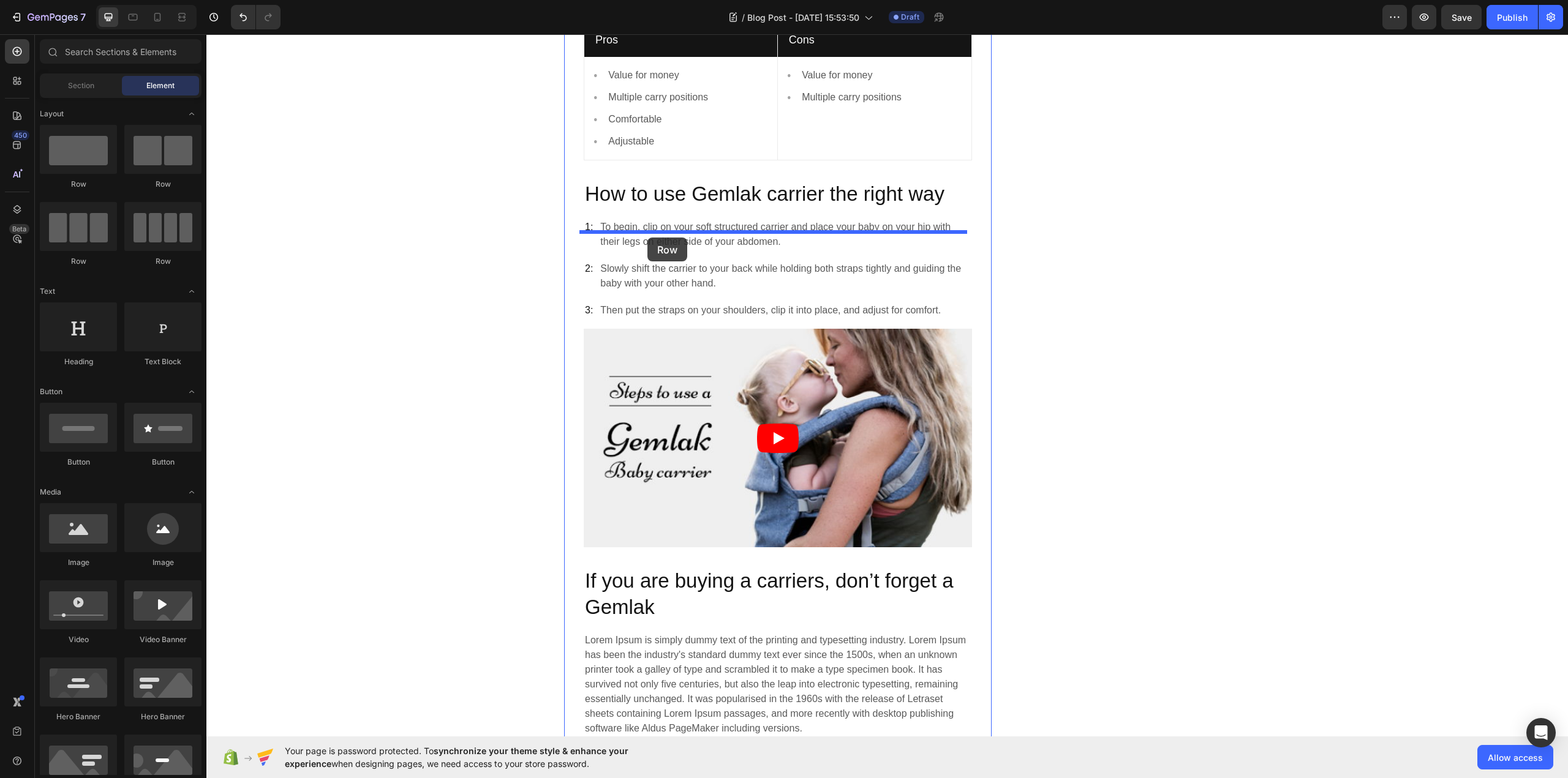
drag, startPoint x: 374, startPoint y: 278, endPoint x: 648, endPoint y: 238, distance: 276.9
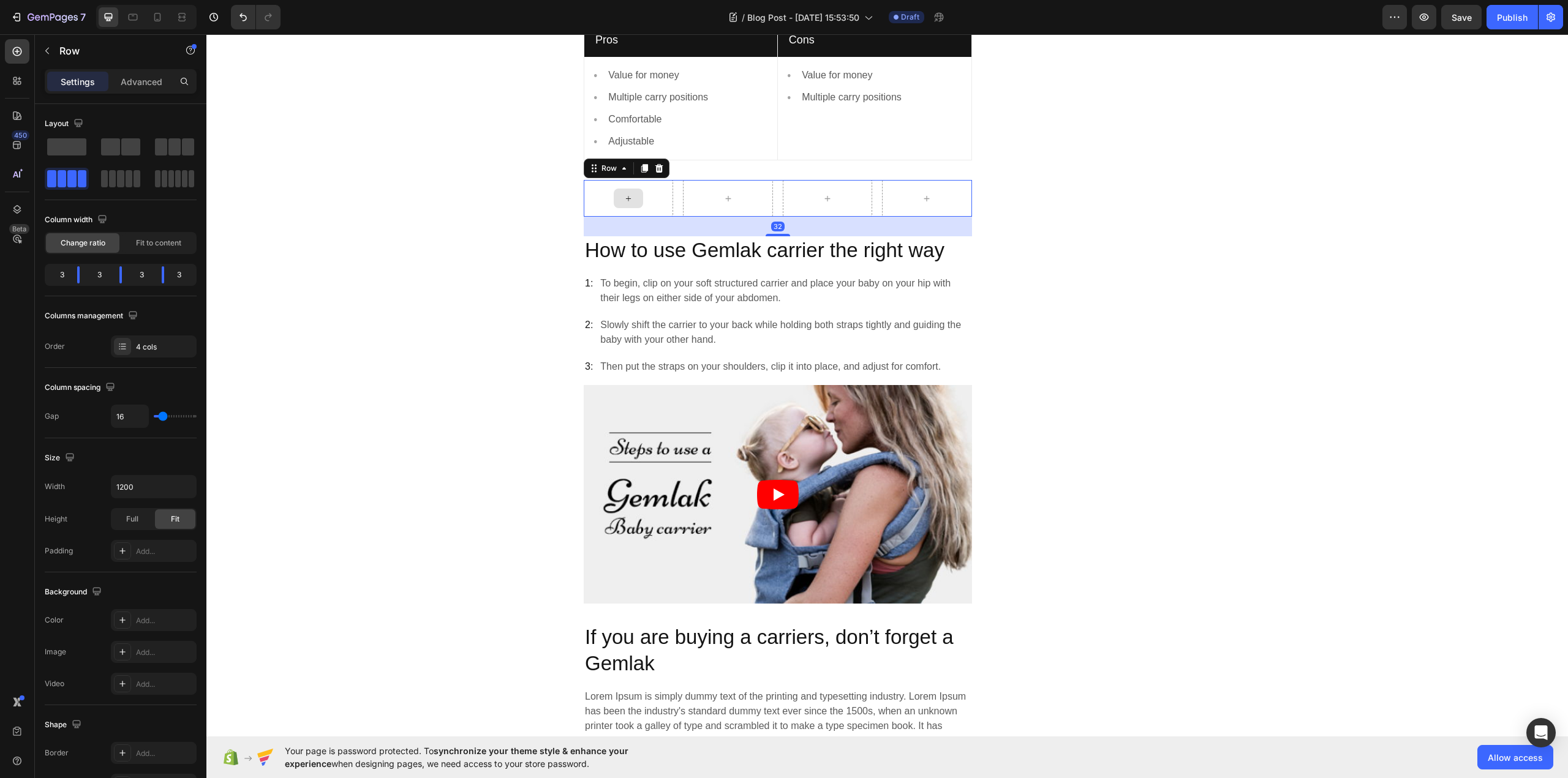
click at [624, 204] on icon at bounding box center [628, 198] width 10 height 10
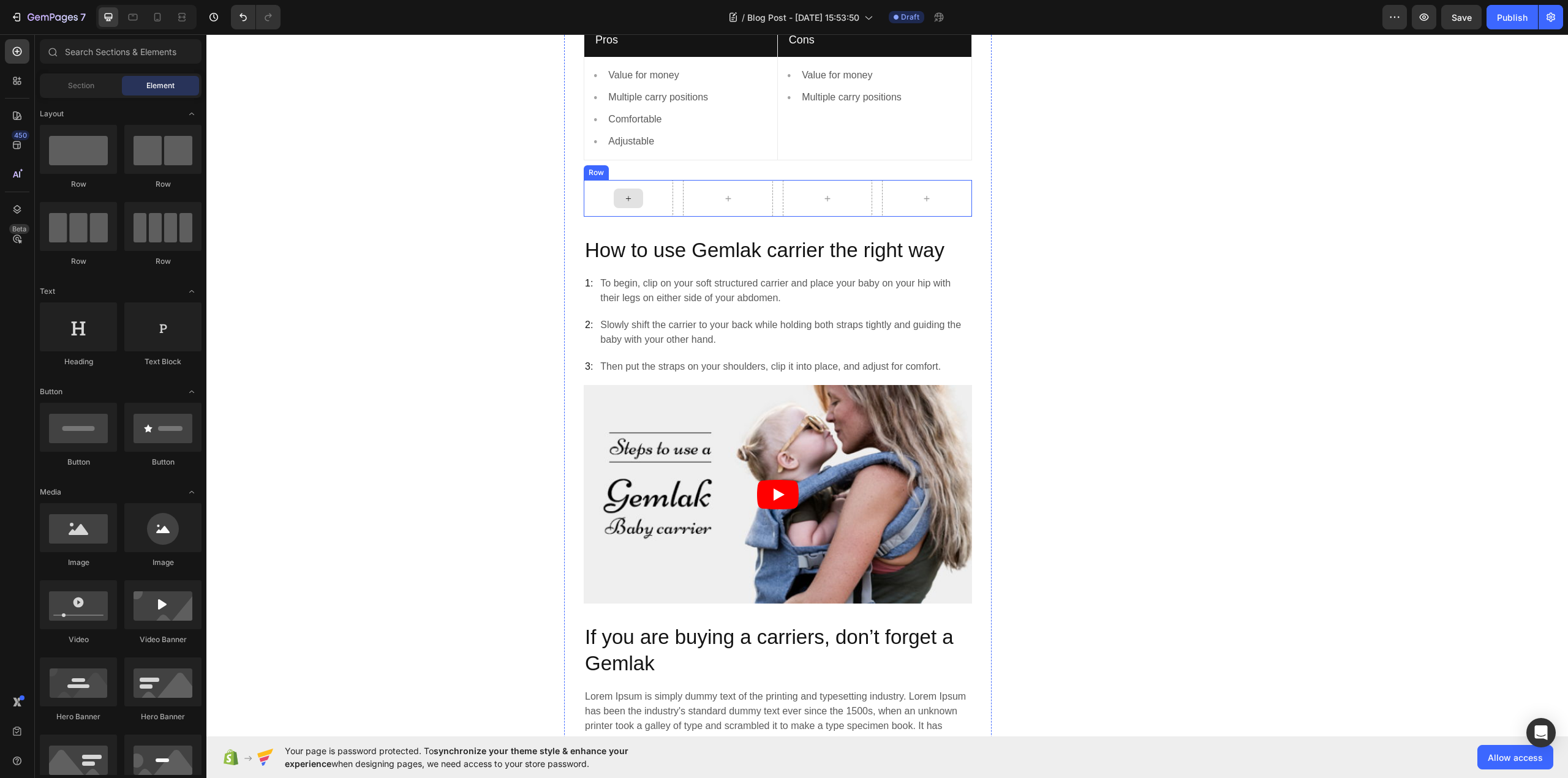
click at [626, 204] on icon at bounding box center [628, 198] width 10 height 10
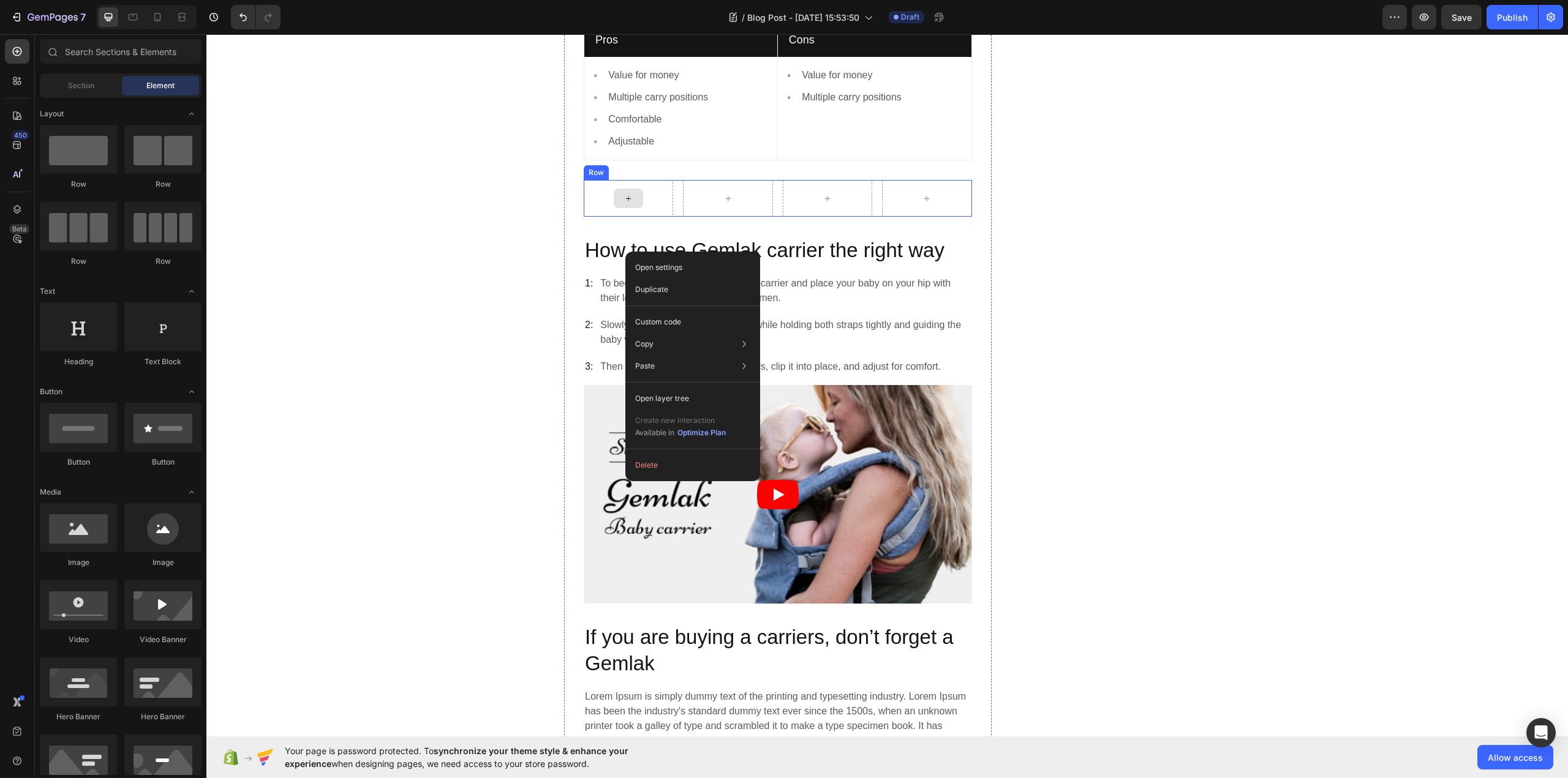
click at [623, 204] on icon at bounding box center [628, 198] width 10 height 10
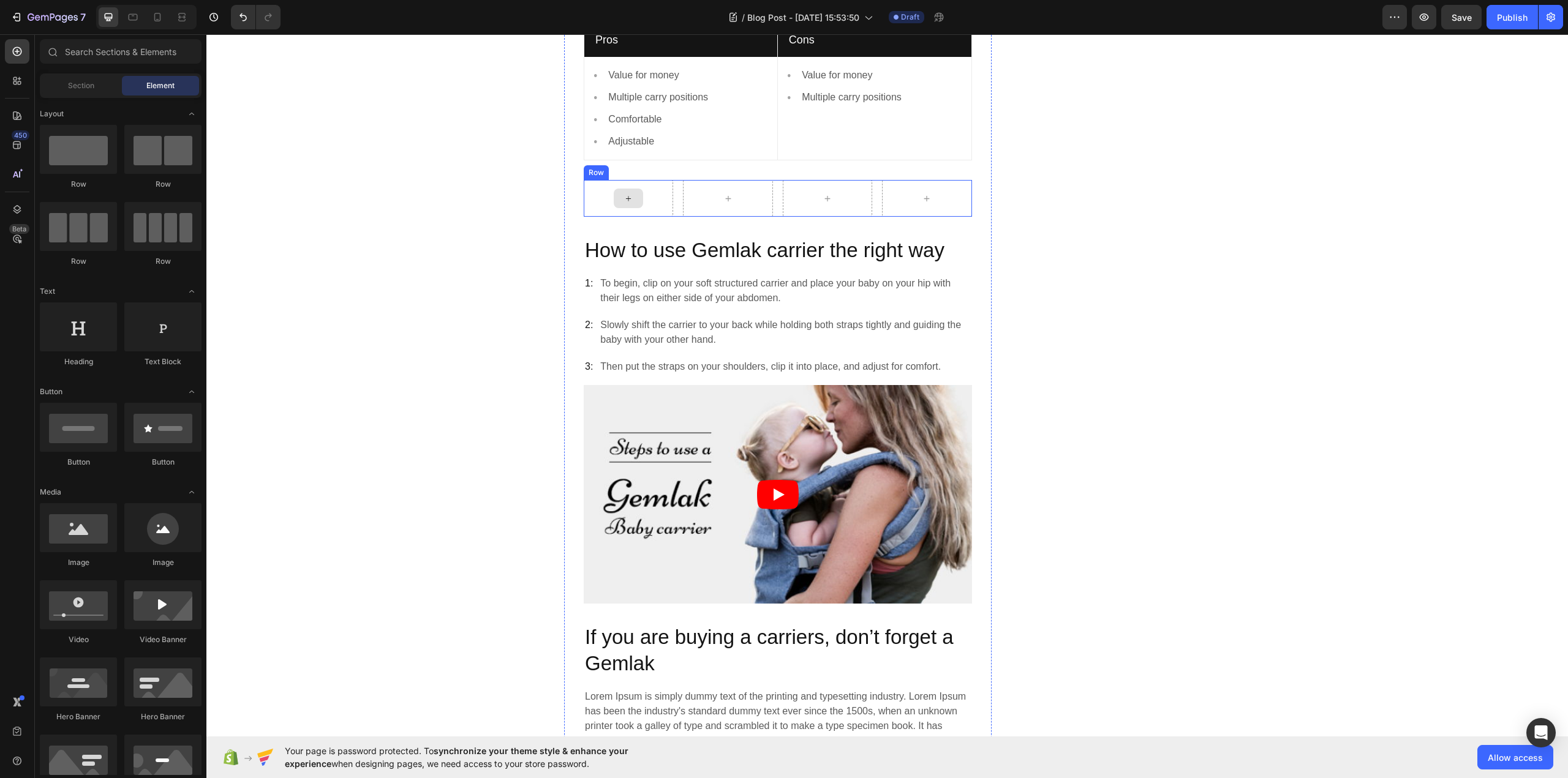
click at [623, 204] on icon at bounding box center [628, 198] width 10 height 10
click at [635, 208] on div at bounding box center [628, 198] width 29 height 19
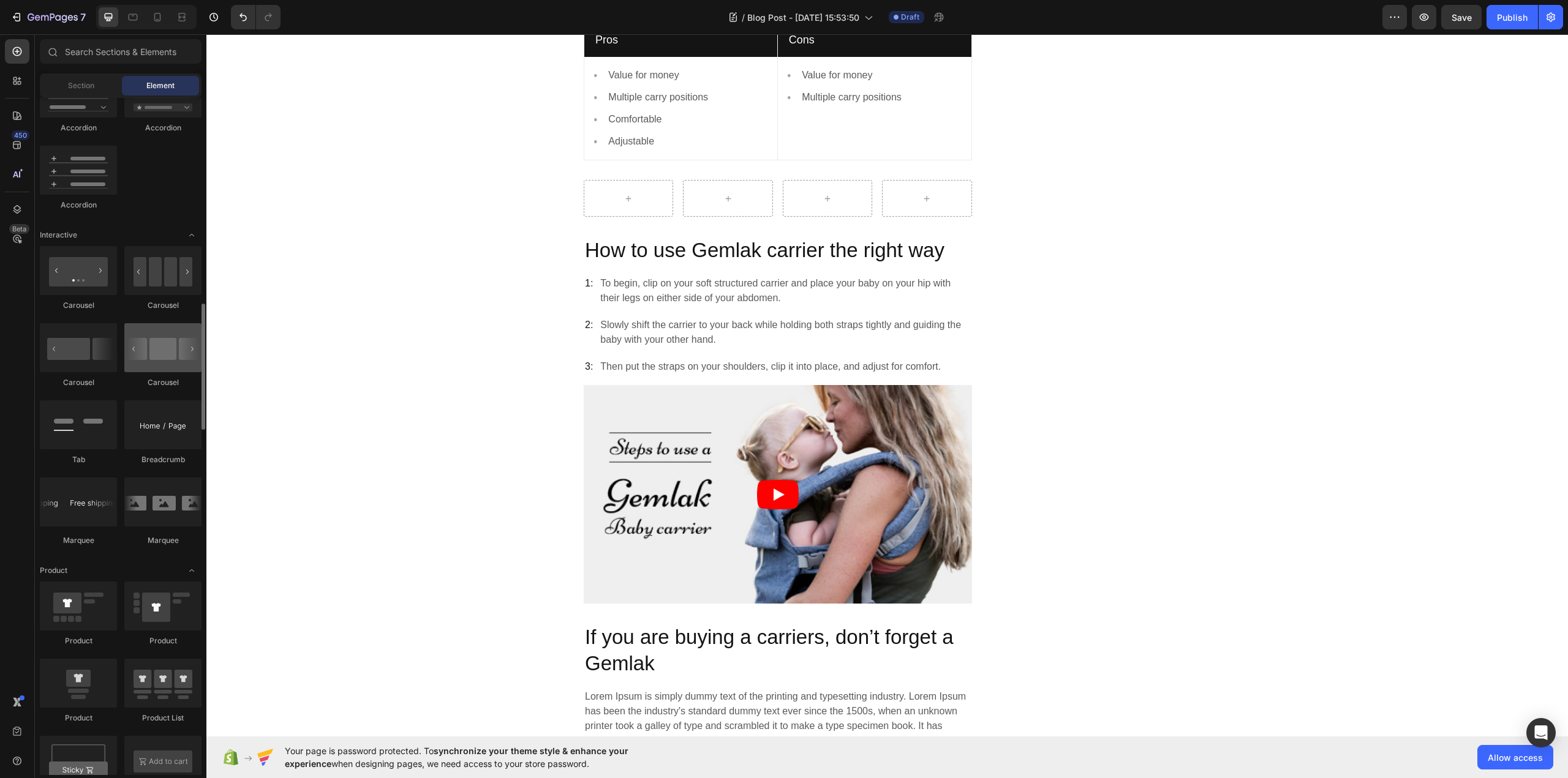
scroll to position [1286, 0]
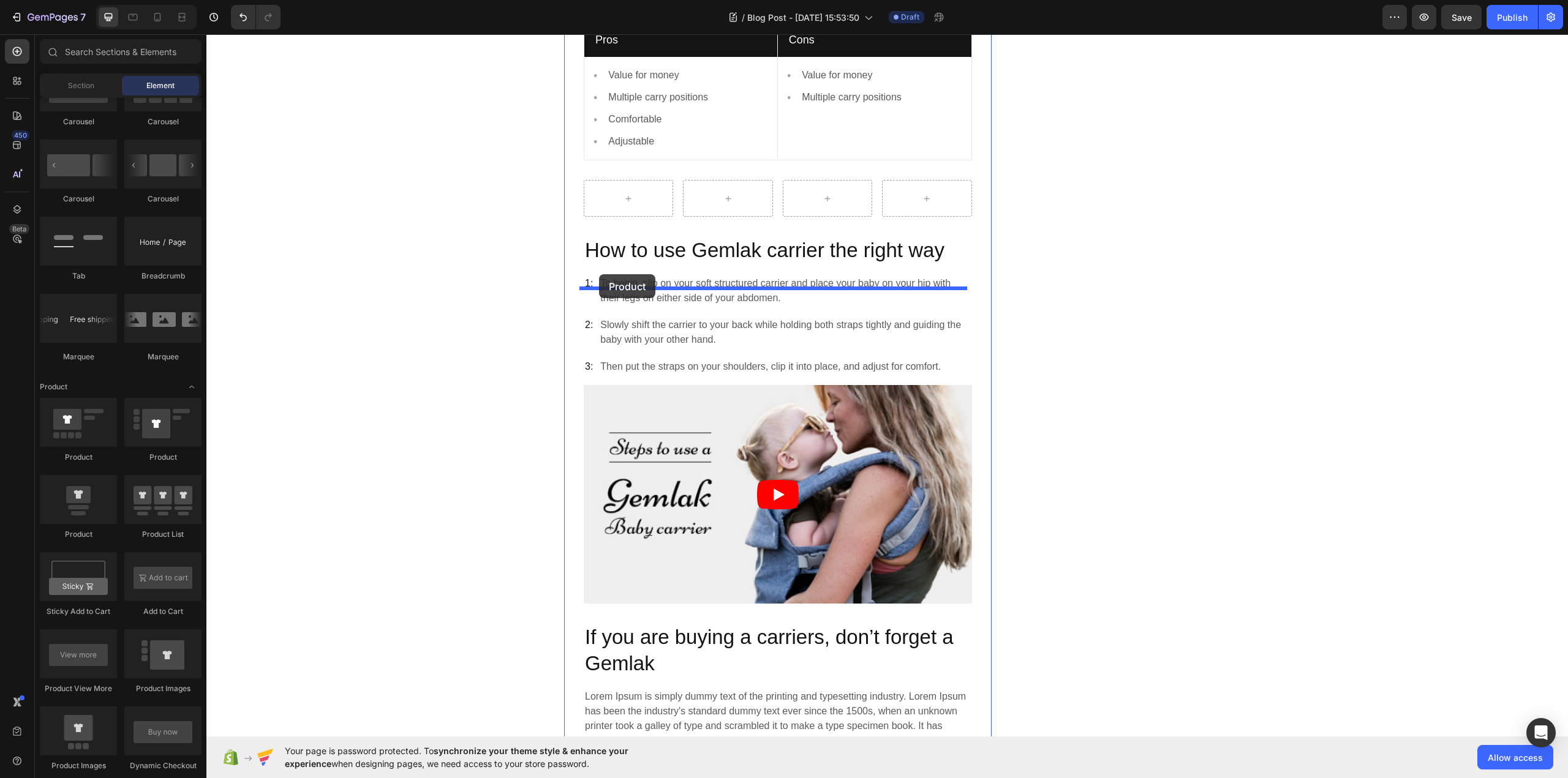
drag, startPoint x: 281, startPoint y: 465, endPoint x: 597, endPoint y: 275, distance: 368.7
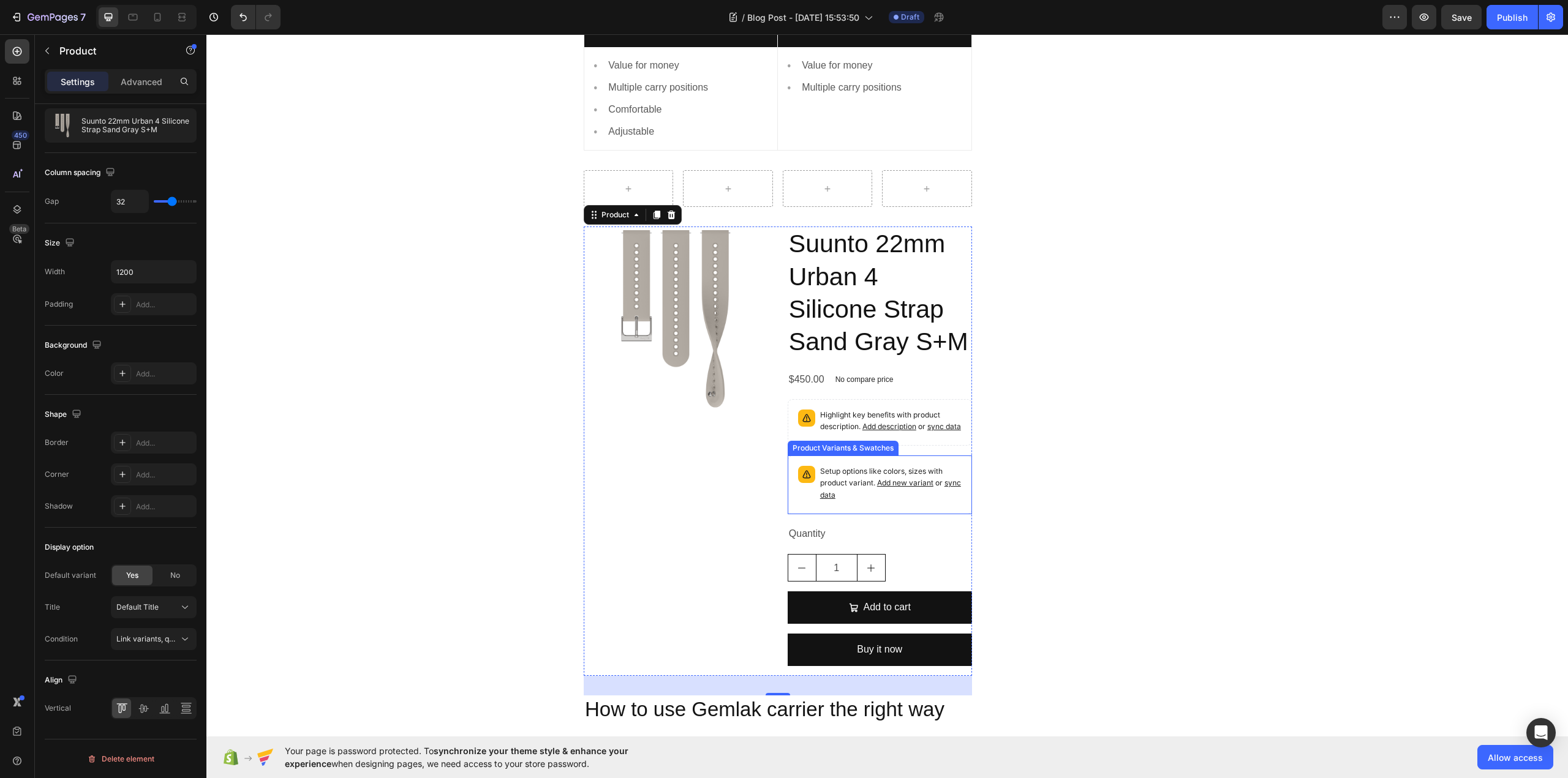
scroll to position [1531, 0]
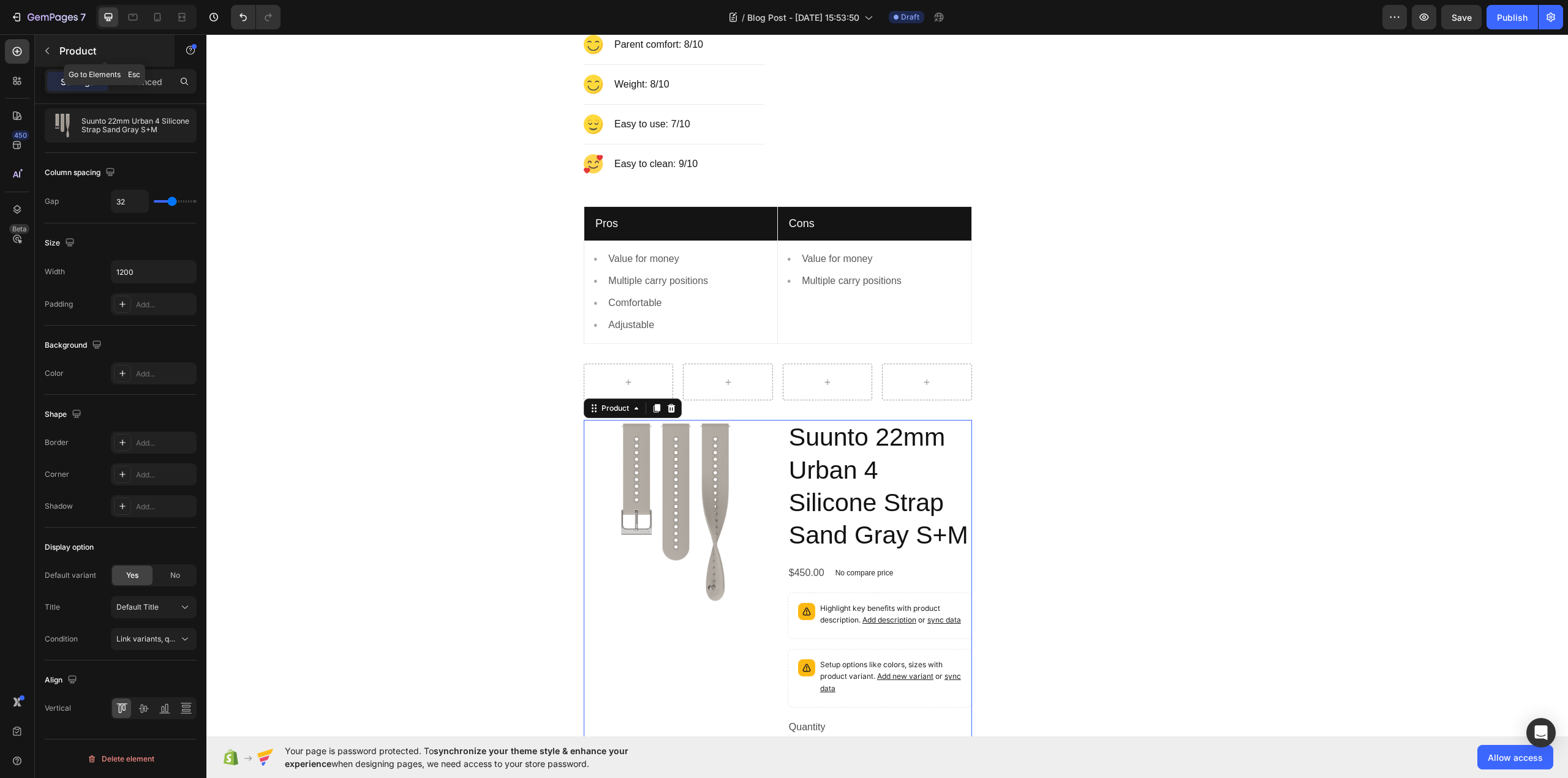
click at [48, 54] on icon "button" at bounding box center [47, 50] width 4 height 6
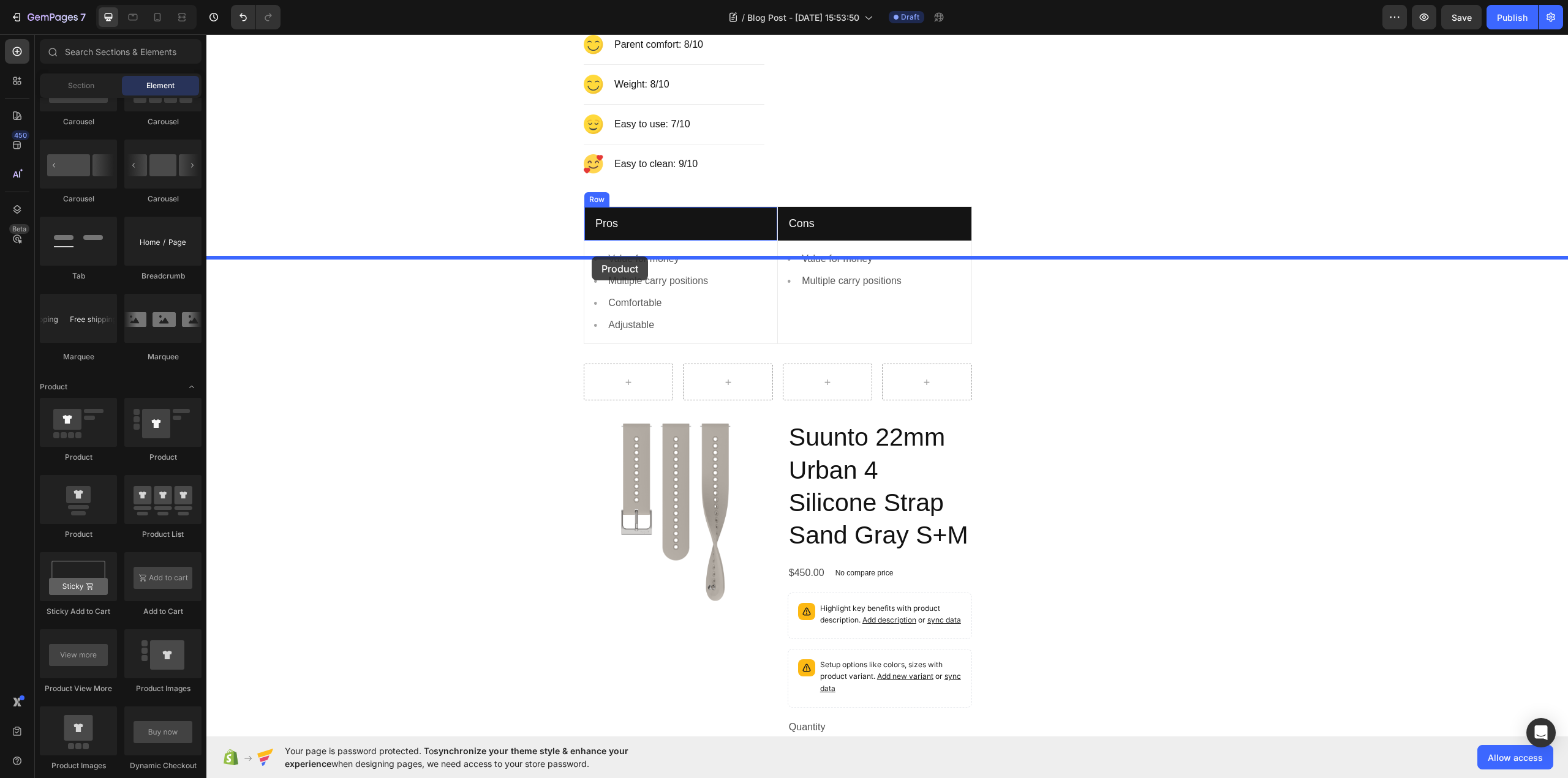
drag, startPoint x: 369, startPoint y: 470, endPoint x: 588, endPoint y: 260, distance: 303.4
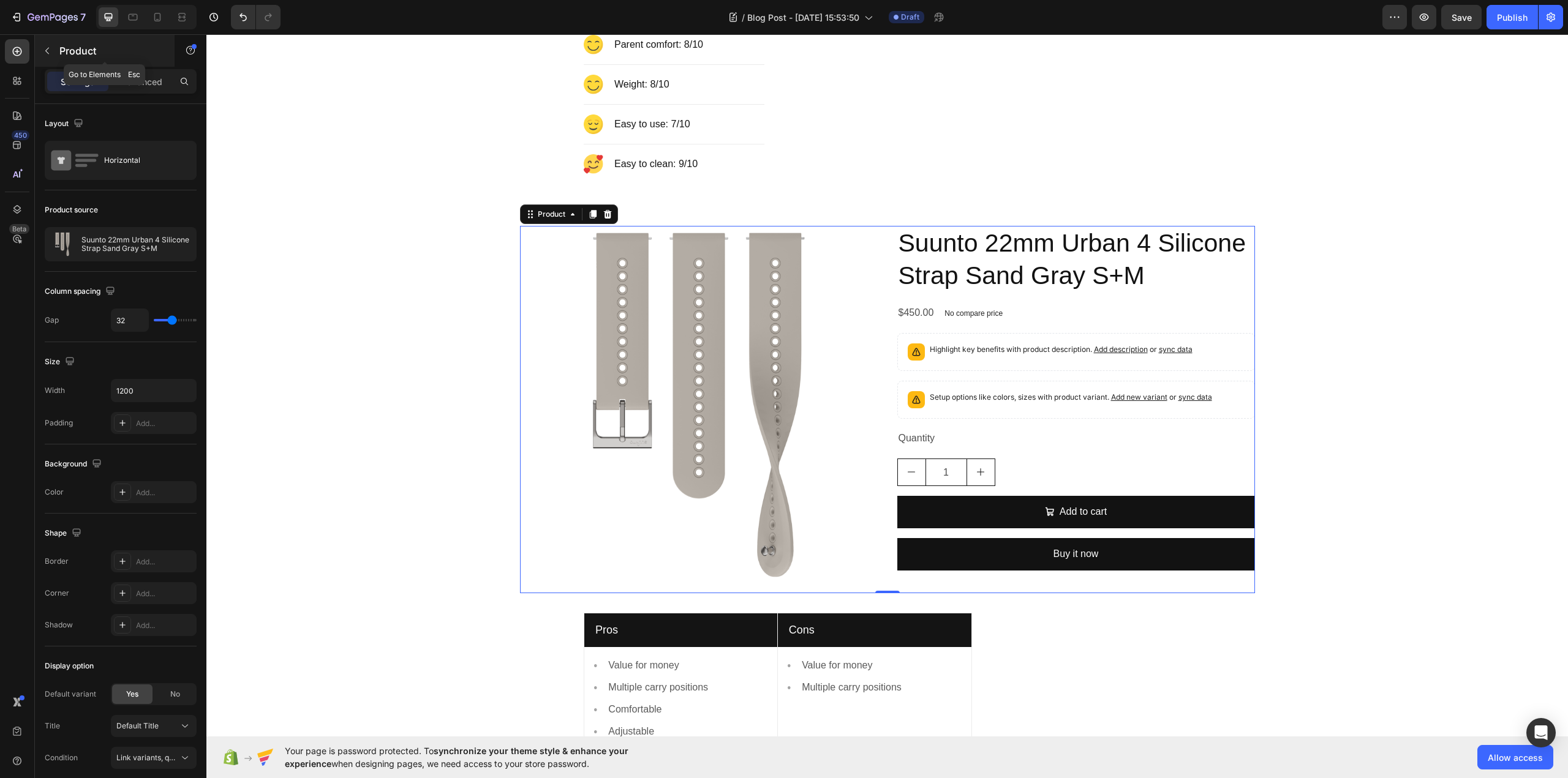
click at [47, 51] on icon "button" at bounding box center [47, 50] width 10 height 10
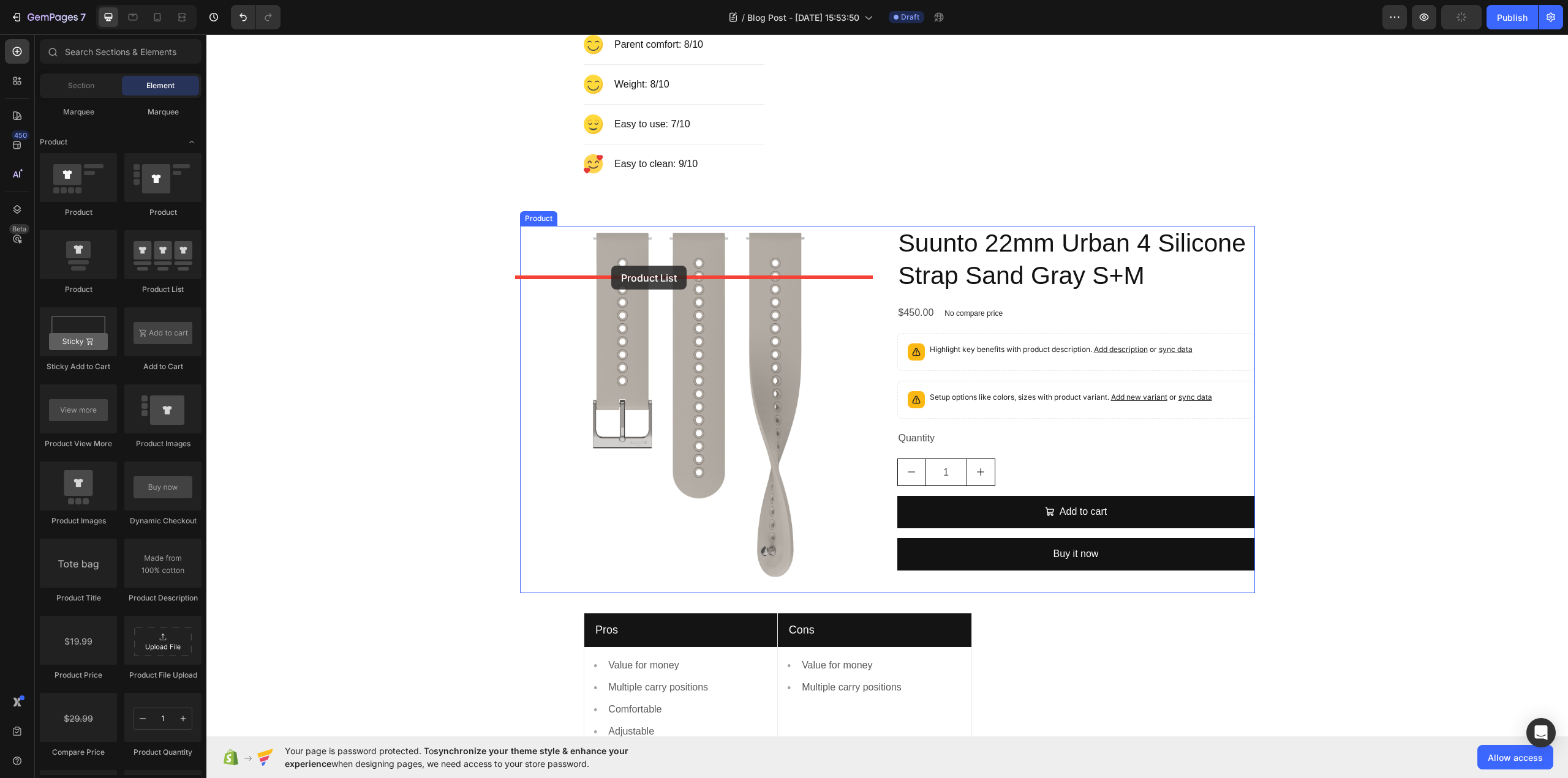
drag, startPoint x: 369, startPoint y: 305, endPoint x: 611, endPoint y: 265, distance: 245.3
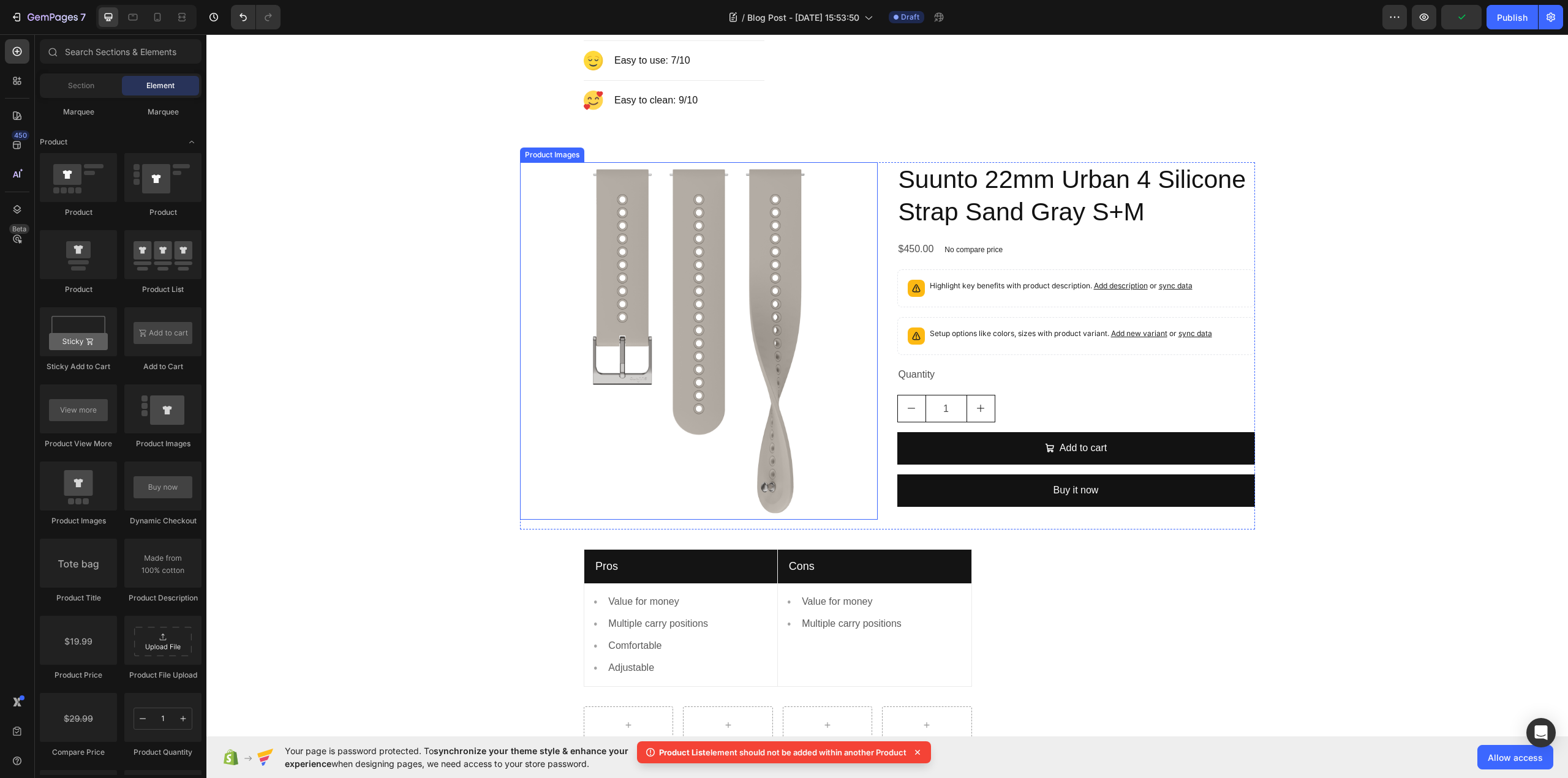
scroll to position [1715, 0]
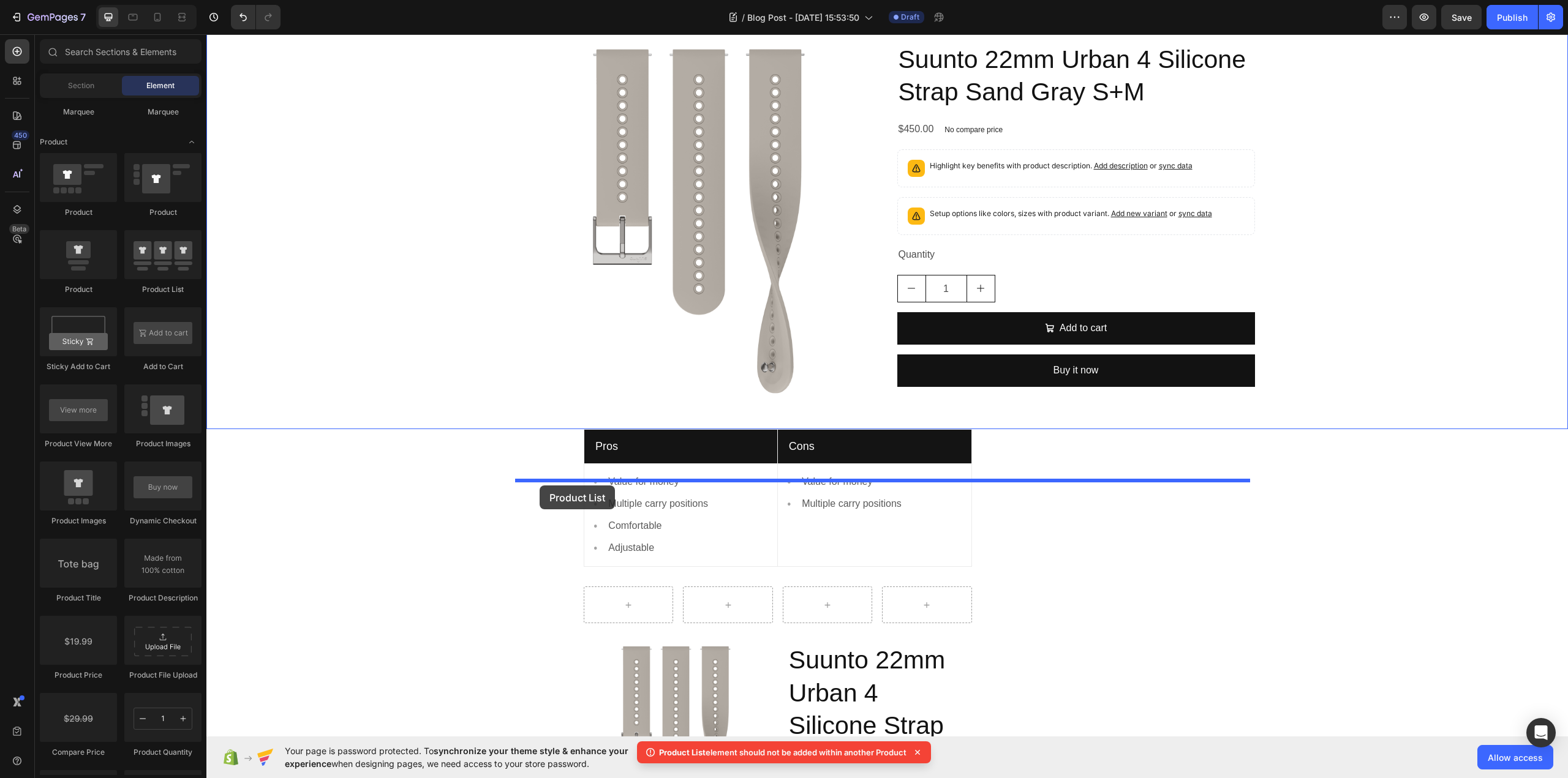
drag, startPoint x: 360, startPoint y: 301, endPoint x: 540, endPoint y: 485, distance: 257.4
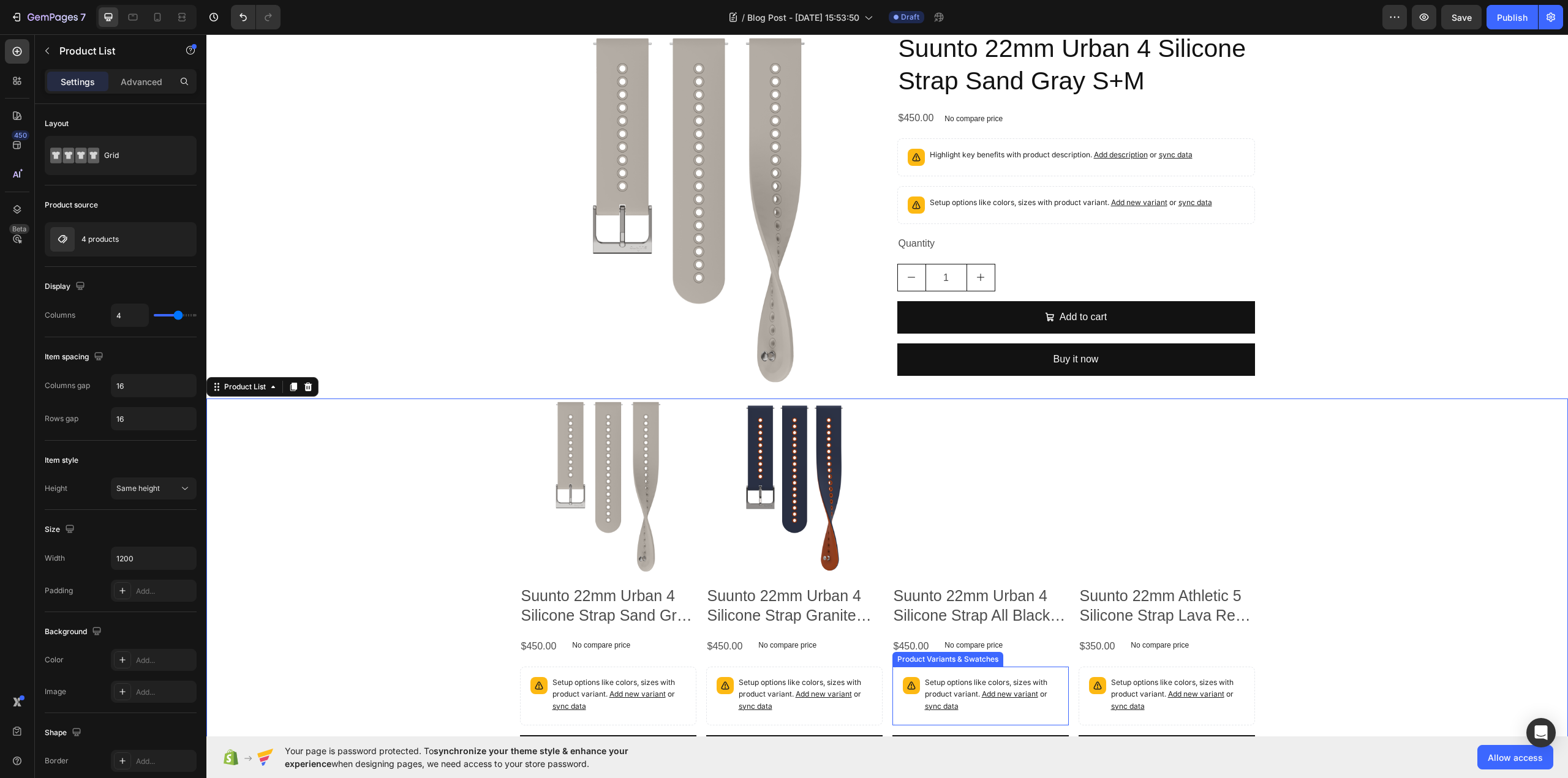
scroll to position [1898, 0]
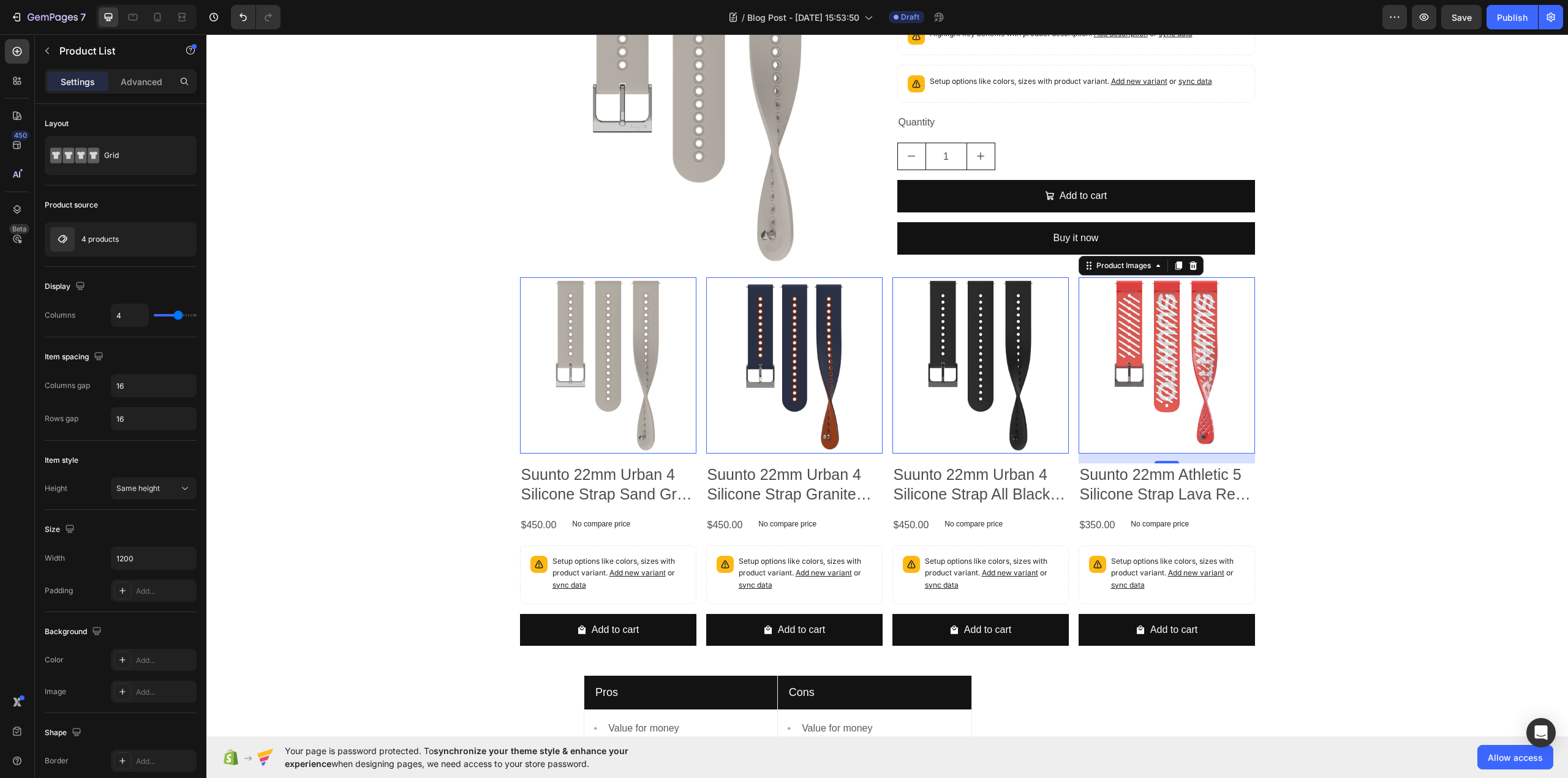
click at [1129, 389] on img at bounding box center [1166, 365] width 176 height 176
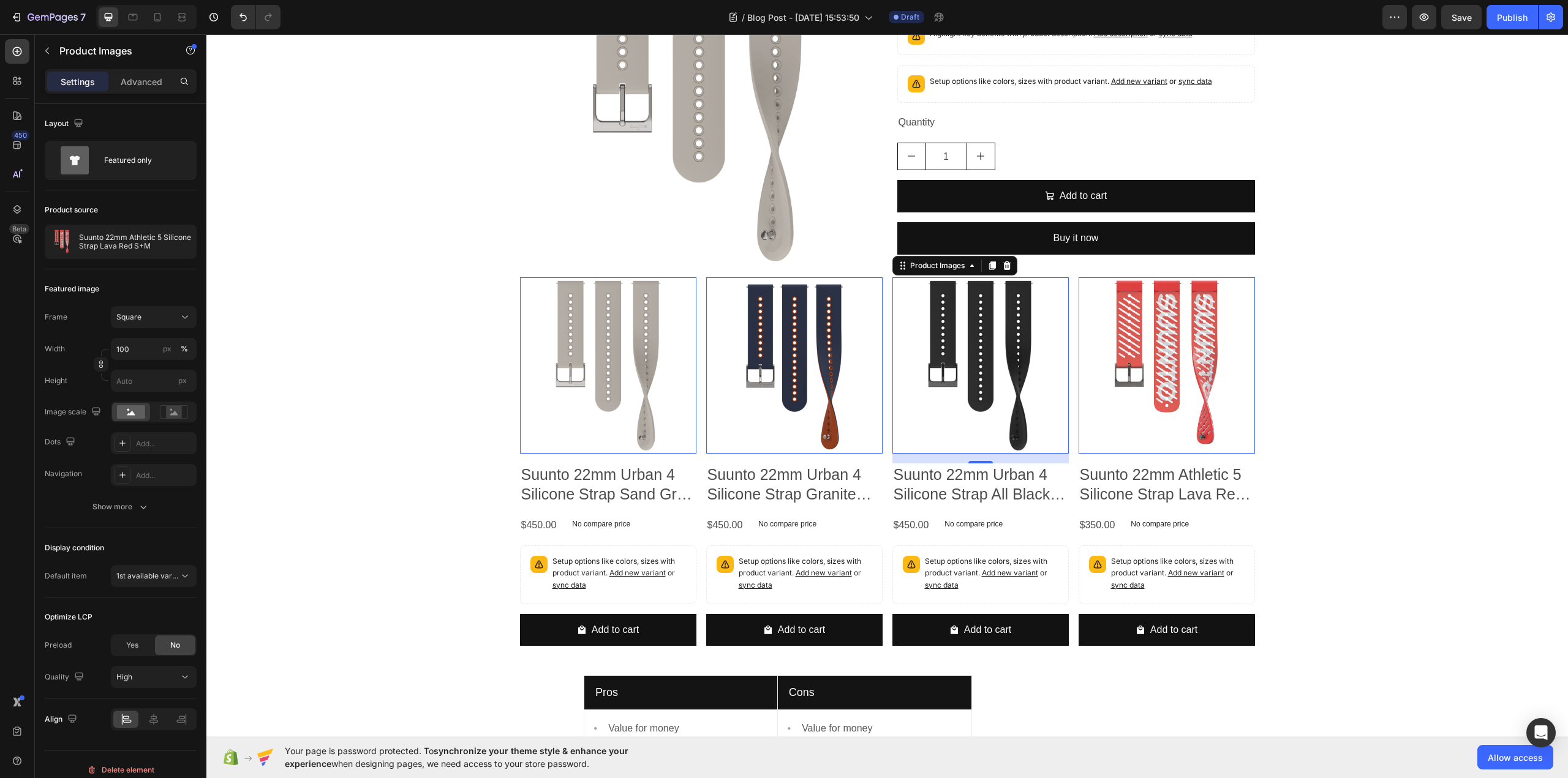
click at [1016, 392] on img at bounding box center [980, 365] width 176 height 176
click at [828, 392] on img at bounding box center [794, 365] width 176 height 176
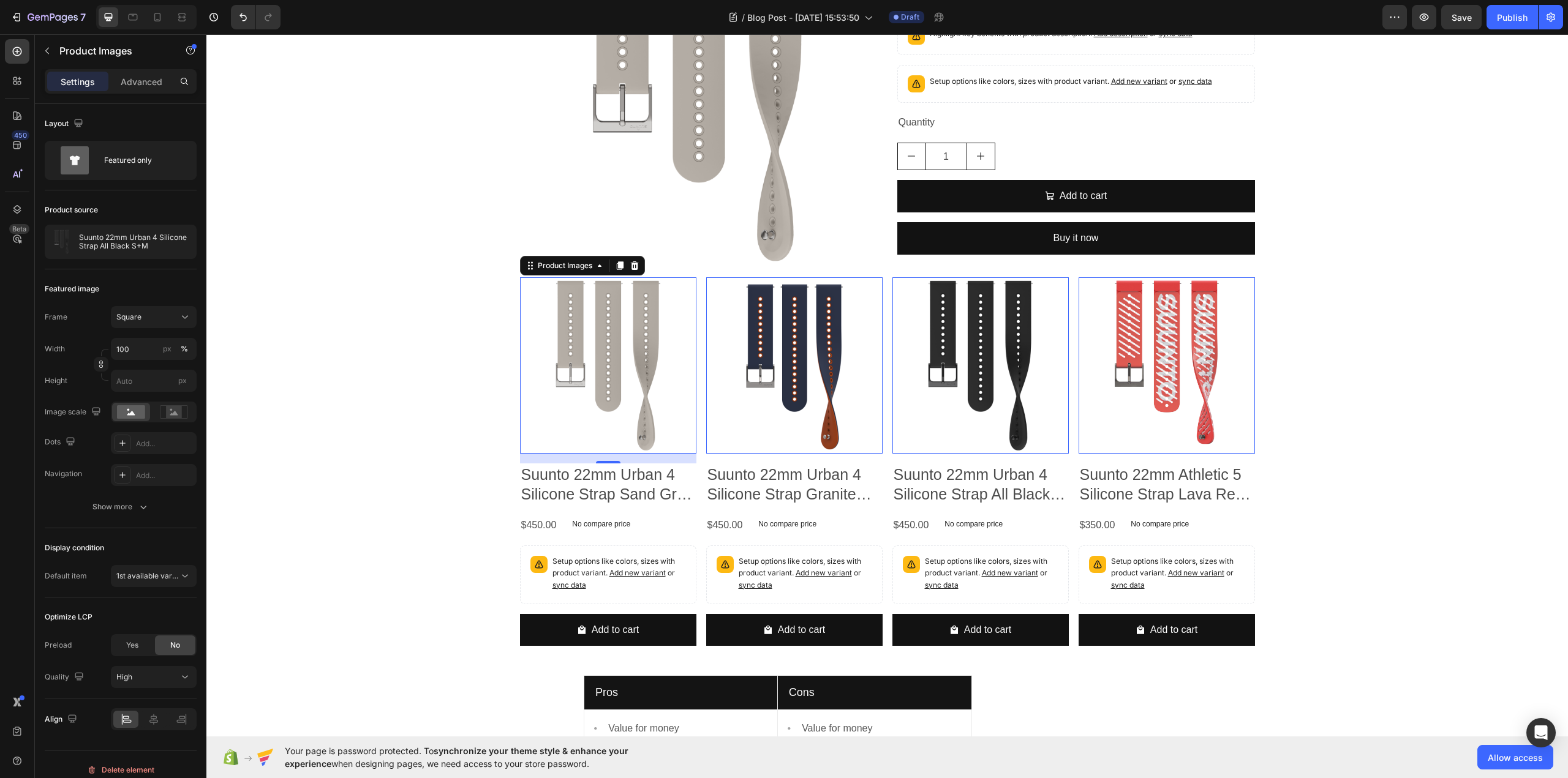
drag, startPoint x: 646, startPoint y: 392, endPoint x: 735, endPoint y: 402, distance: 89.6
click at [645, 392] on img at bounding box center [607, 365] width 176 height 176
click at [784, 402] on img at bounding box center [794, 365] width 176 height 176
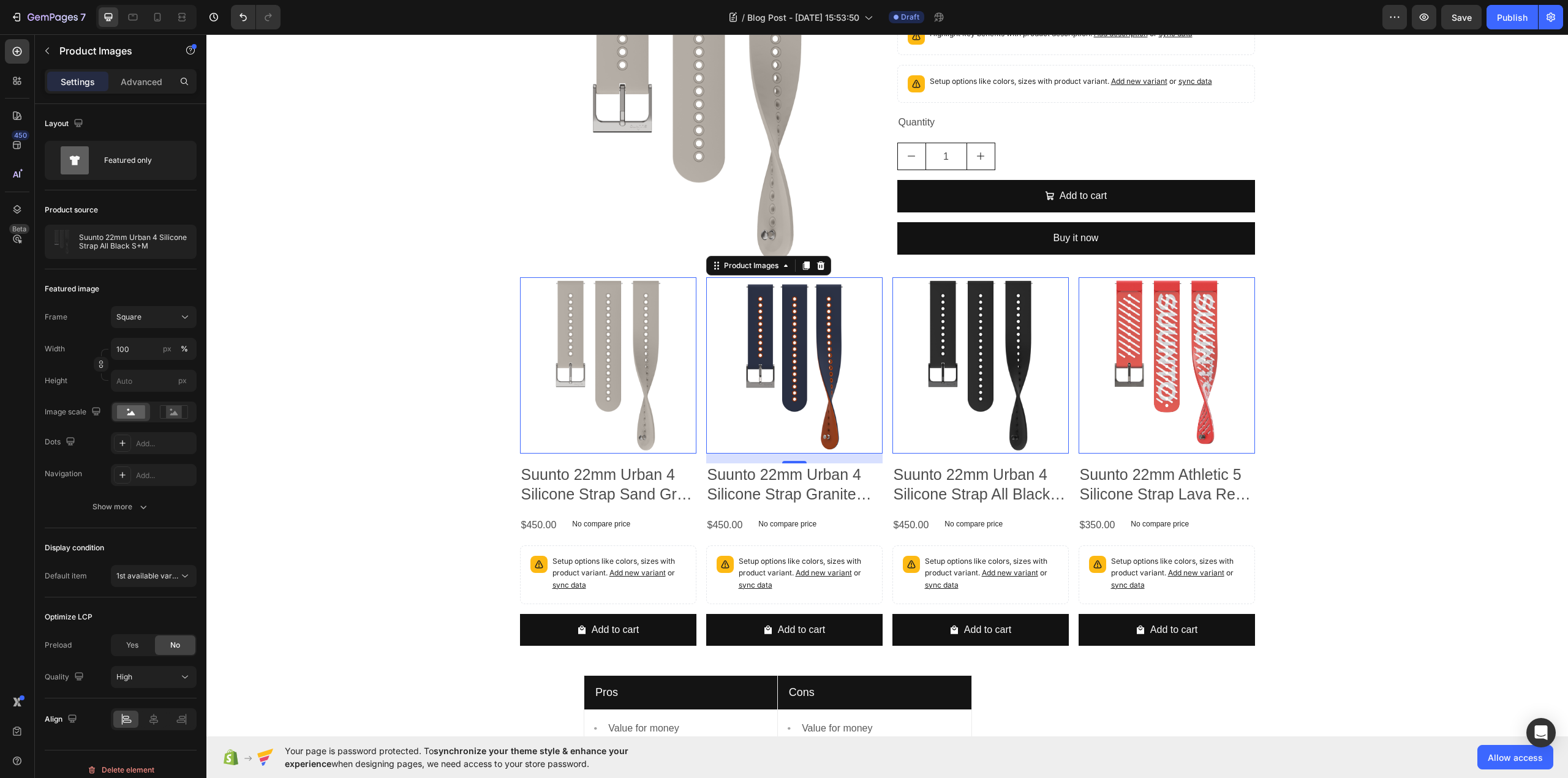
click at [1021, 403] on img at bounding box center [980, 365] width 176 height 176
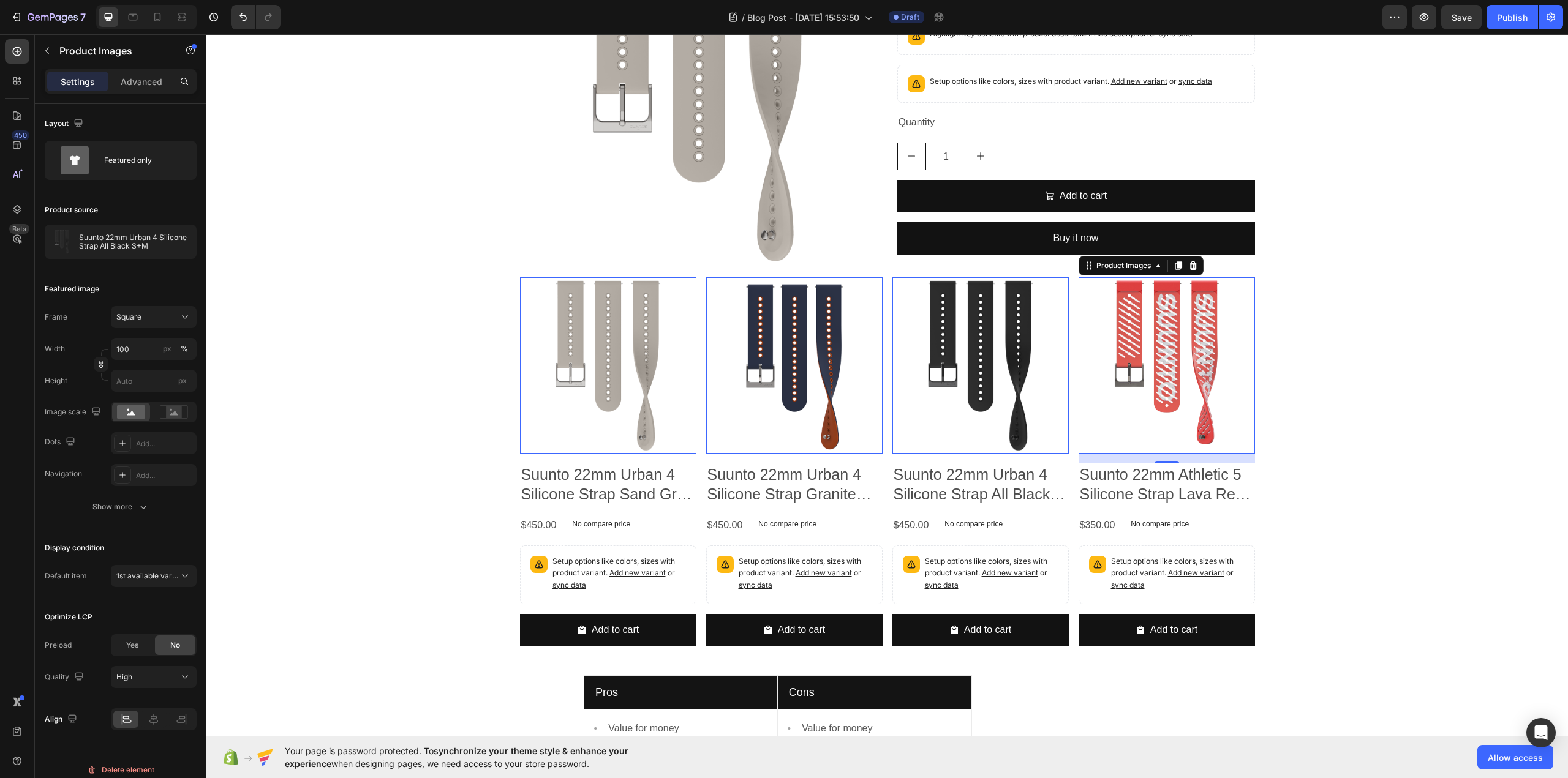
click at [1166, 402] on img at bounding box center [1166, 365] width 176 height 176
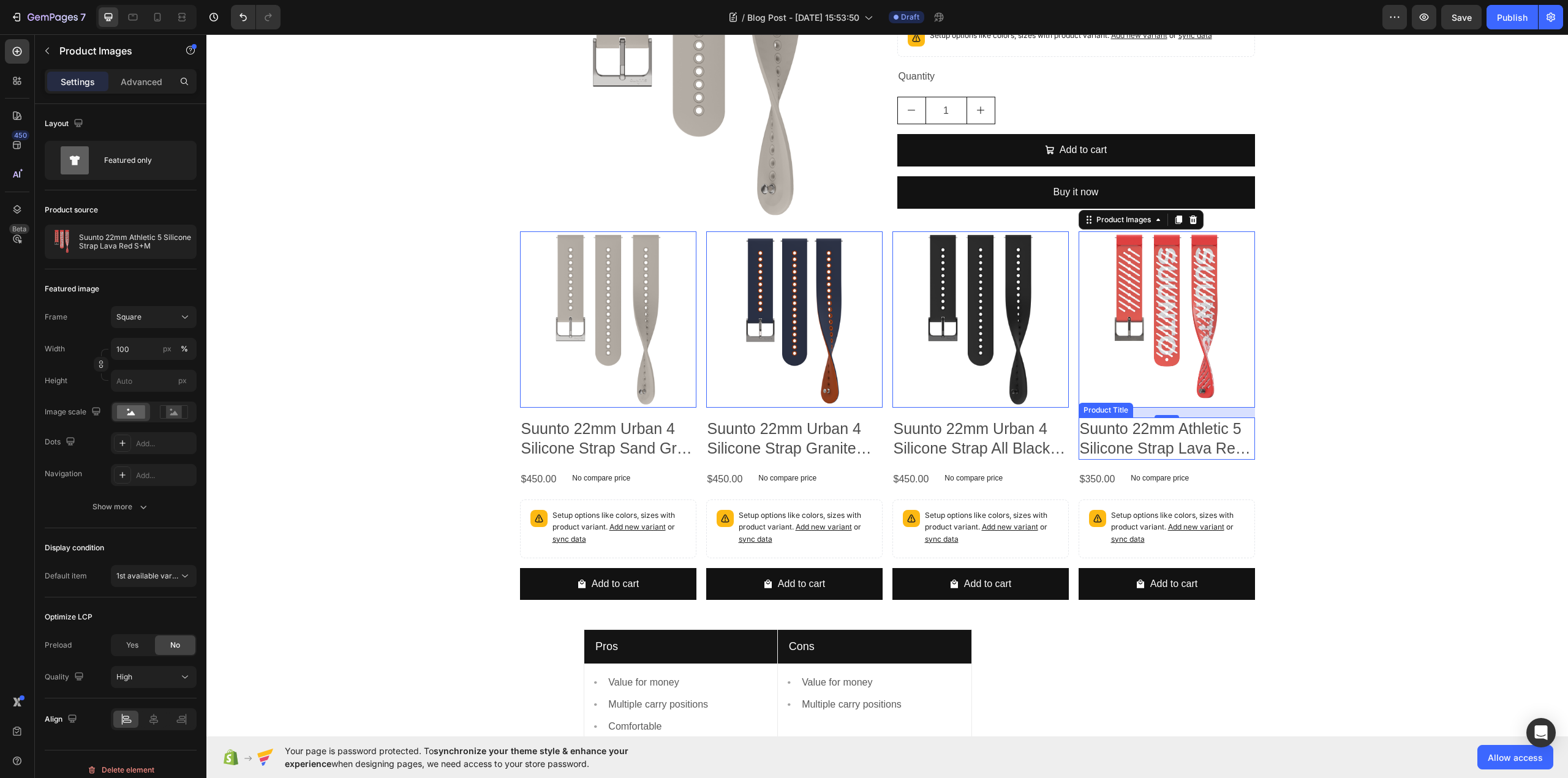
scroll to position [2082, 0]
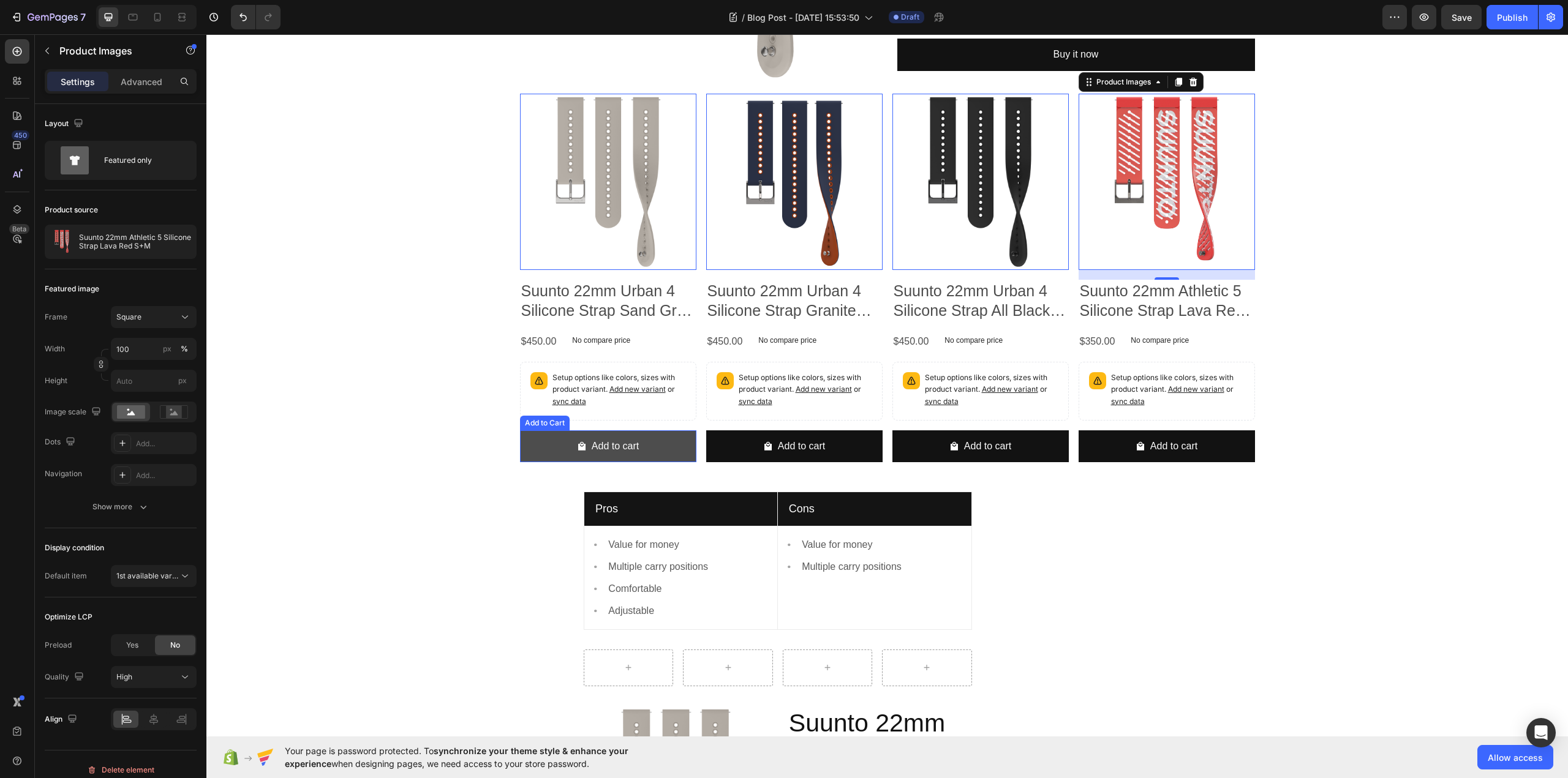
click at [670, 463] on button "Add to cart" at bounding box center [607, 447] width 176 height 33
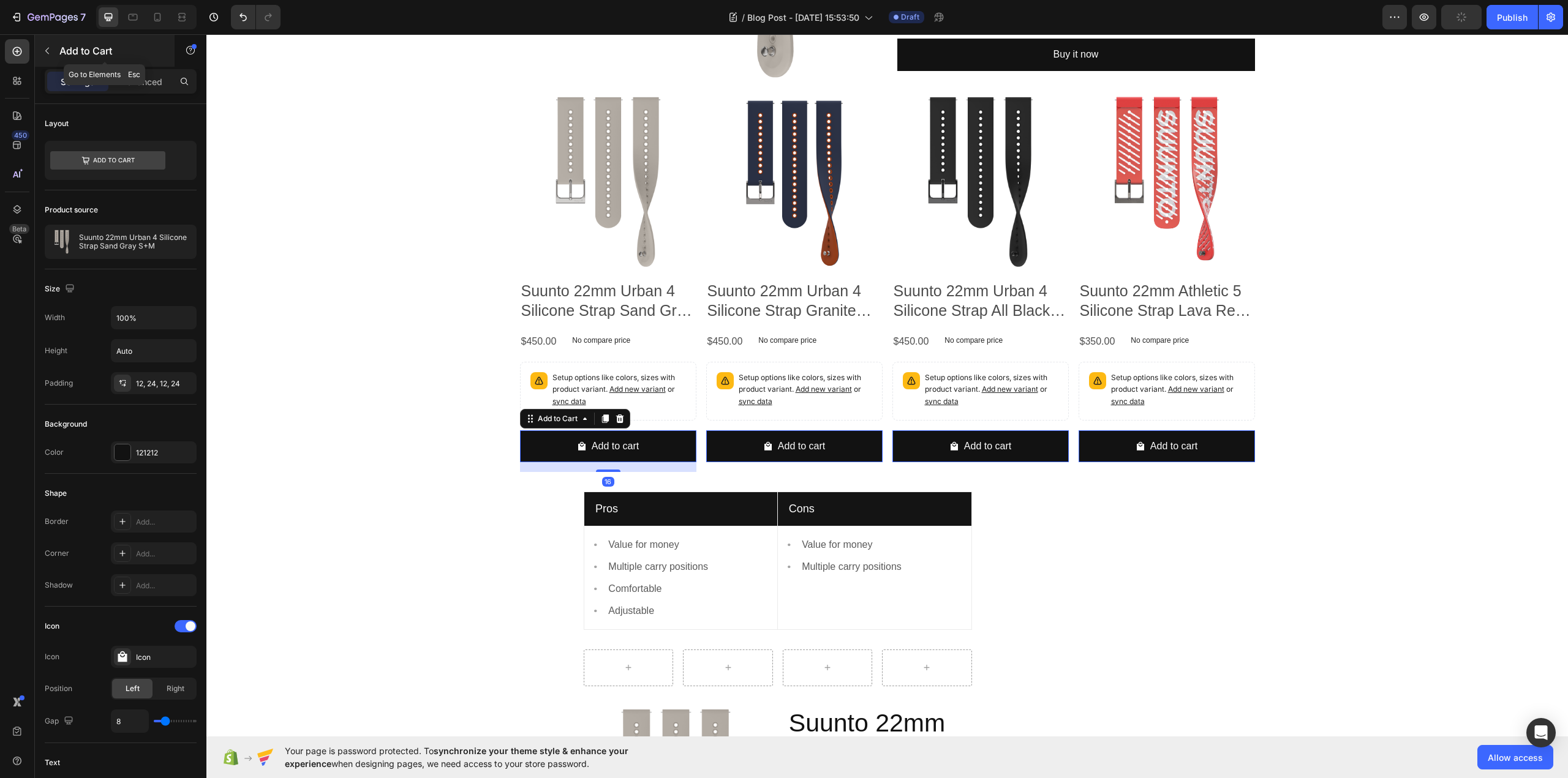
click at [44, 52] on icon "button" at bounding box center [47, 50] width 10 height 10
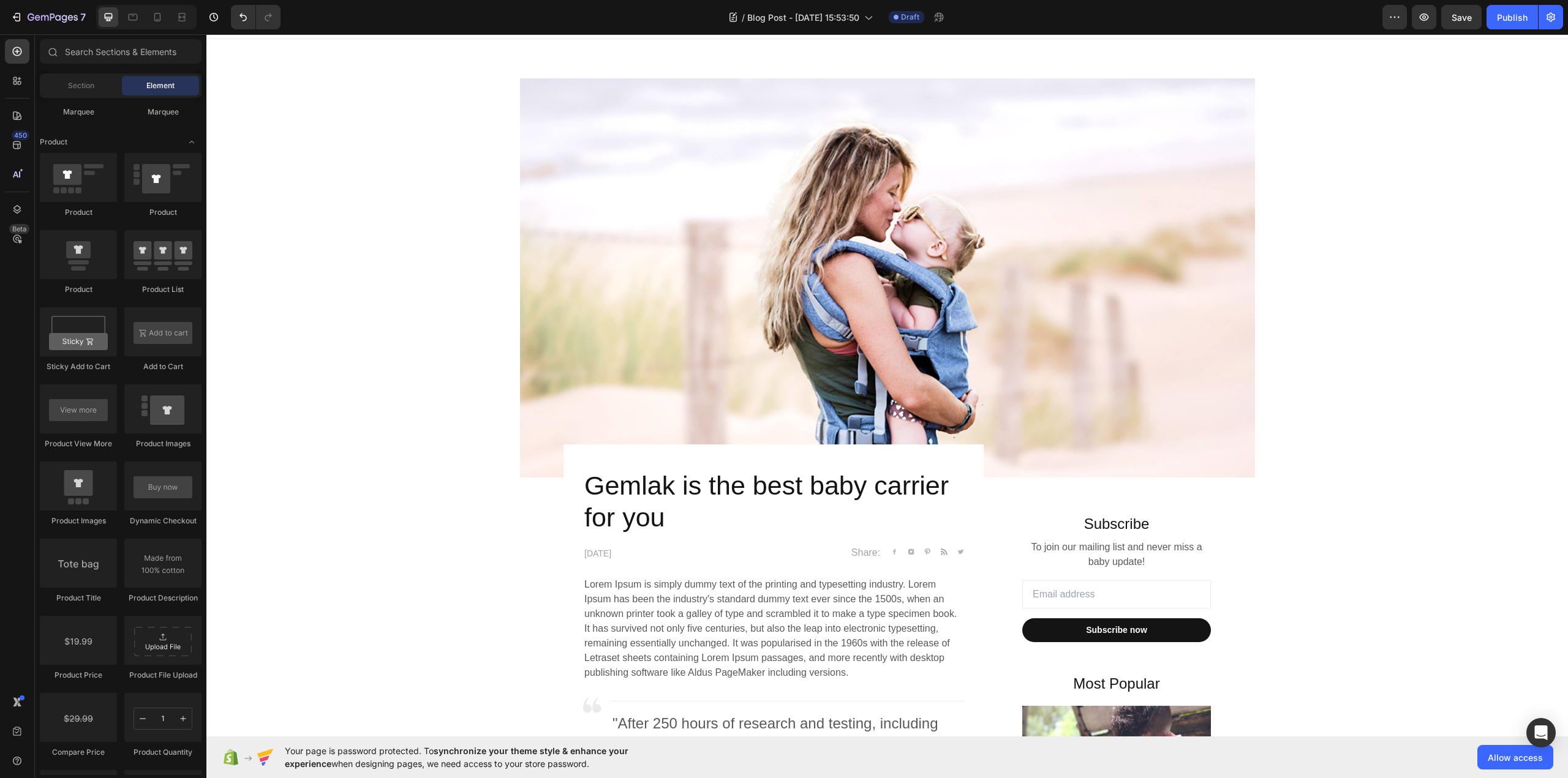
scroll to position [0, 0]
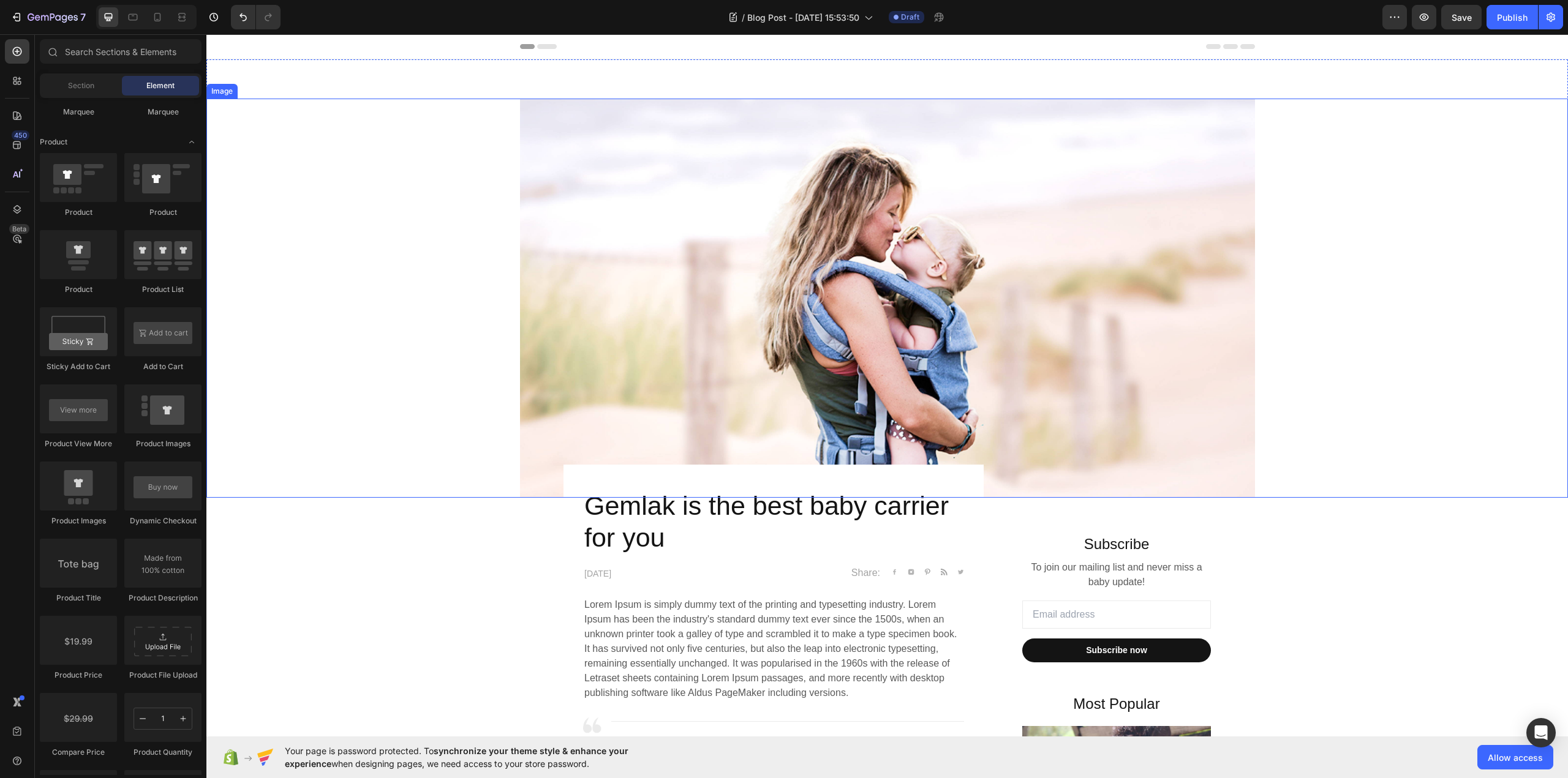
click at [685, 360] on img at bounding box center [888, 298] width 735 height 399
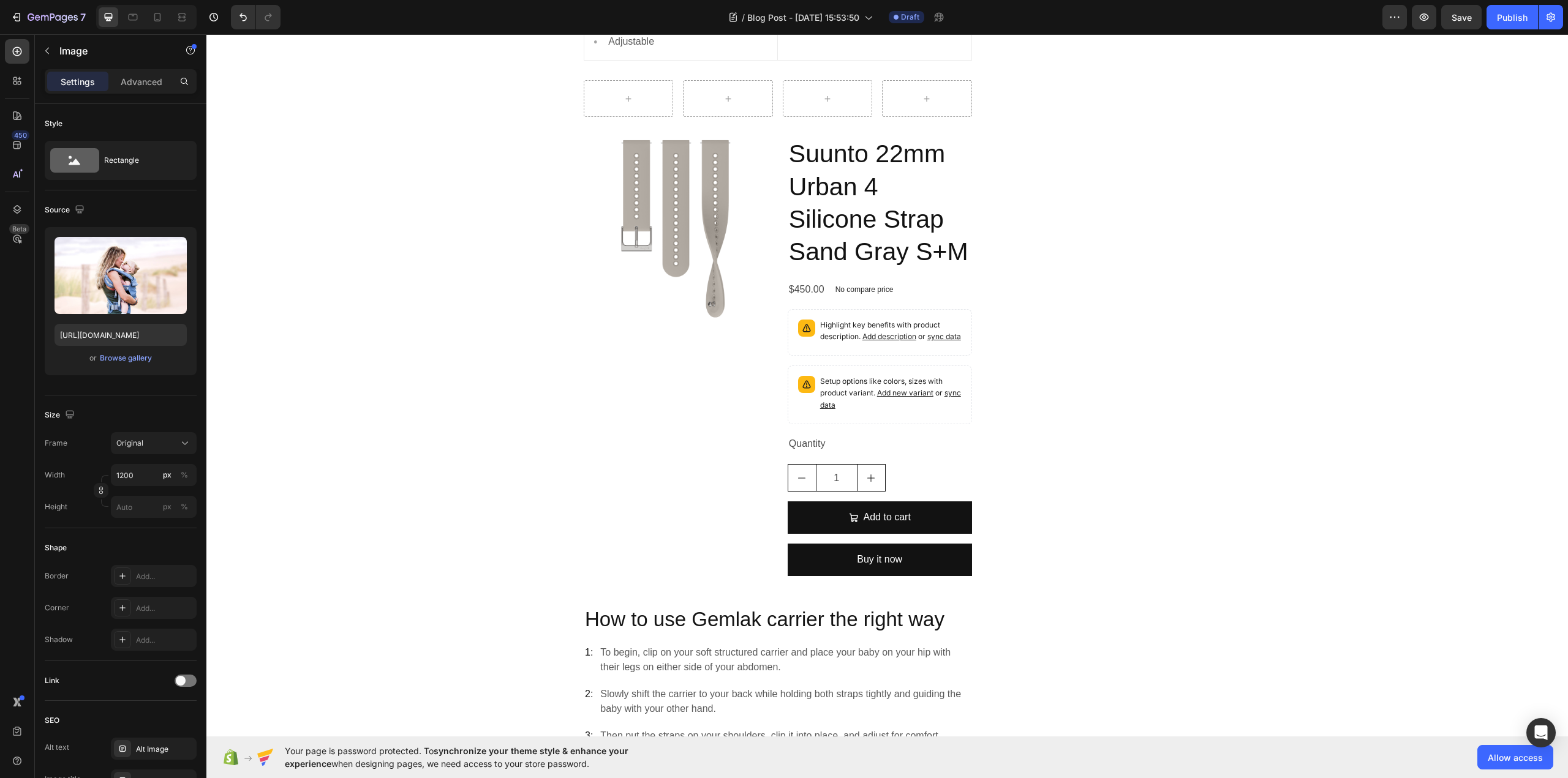
scroll to position [2450, 0]
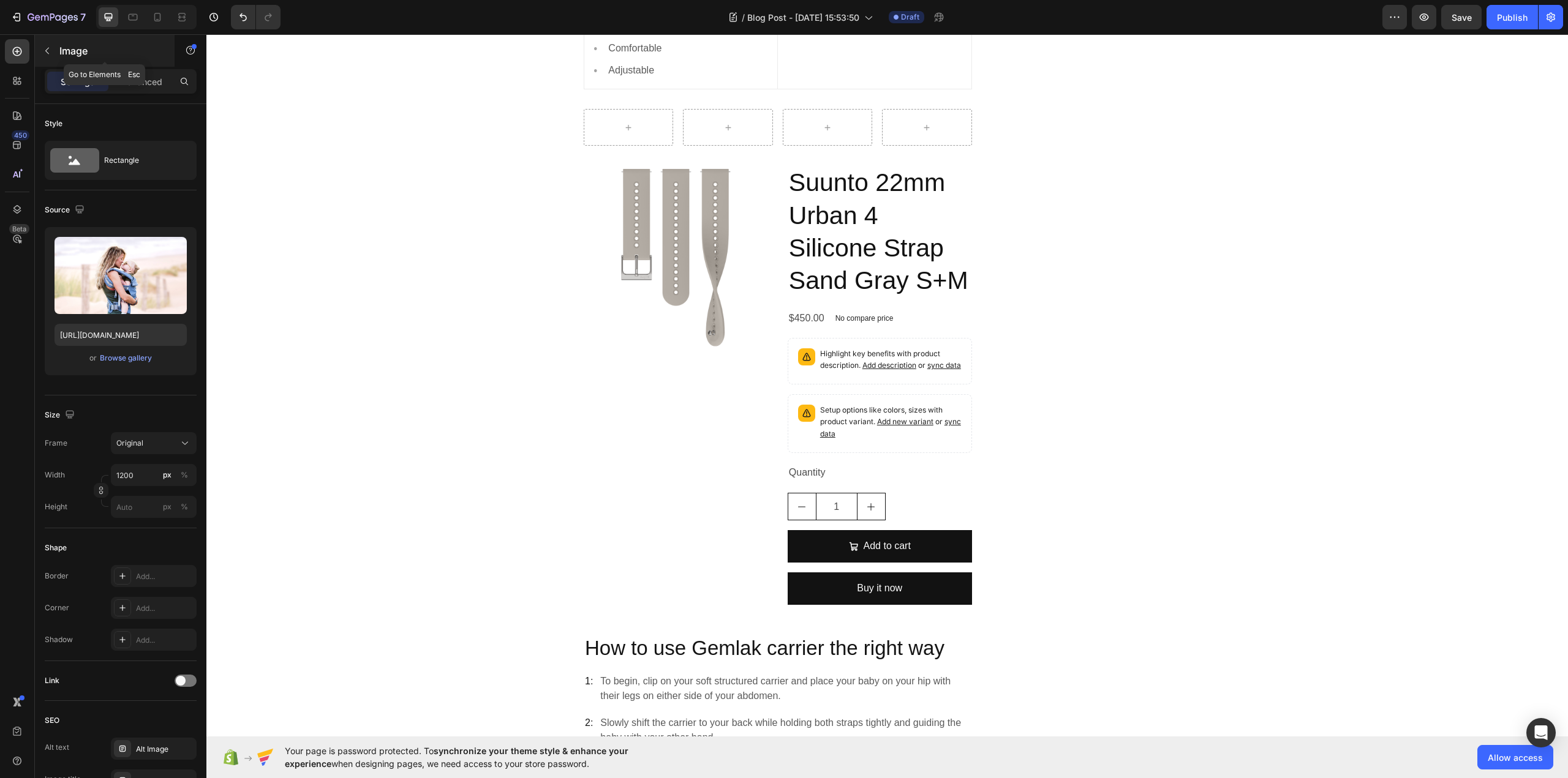
click at [48, 55] on icon "button" at bounding box center [47, 50] width 10 height 10
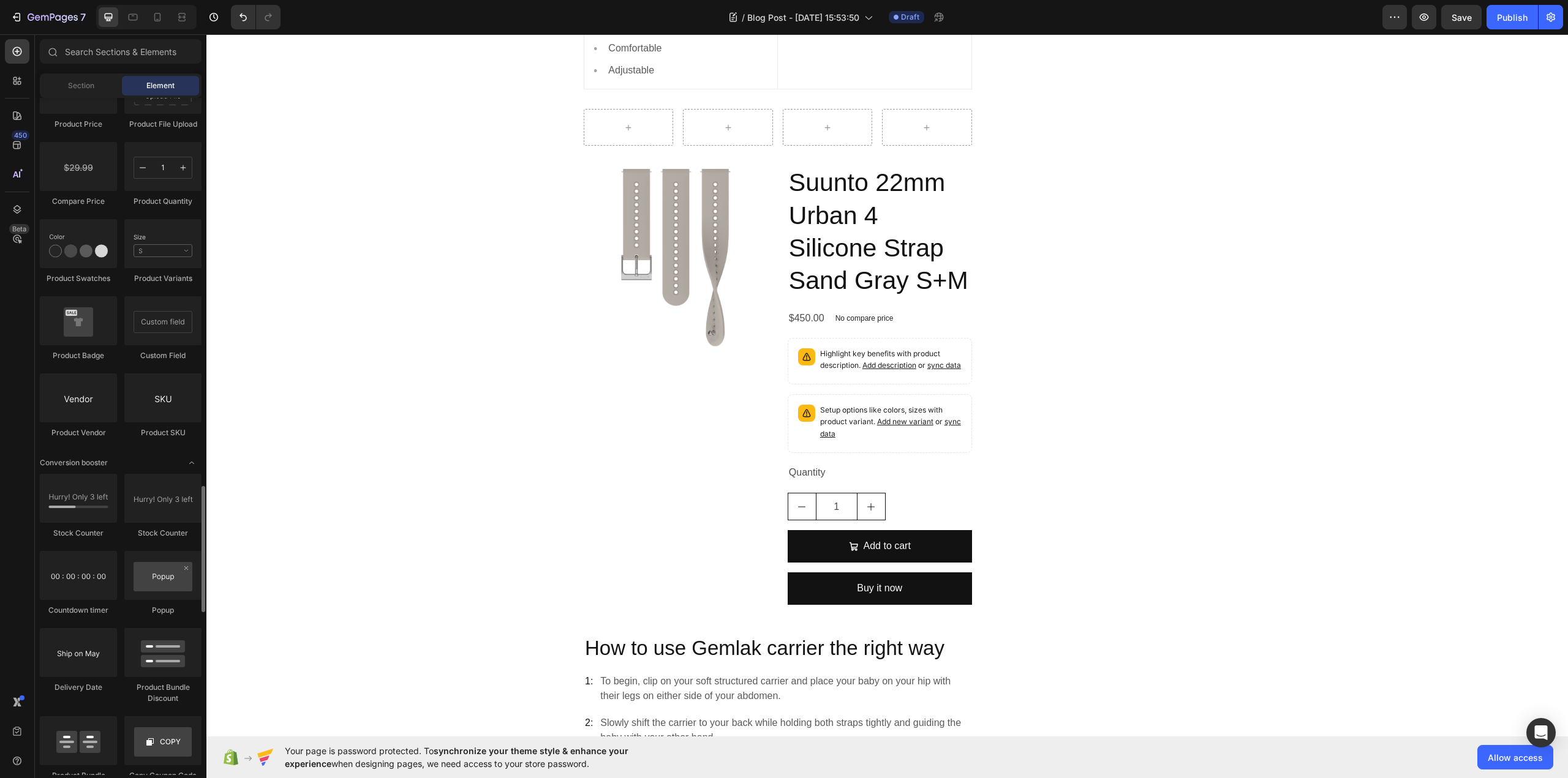
scroll to position [1959, 0]
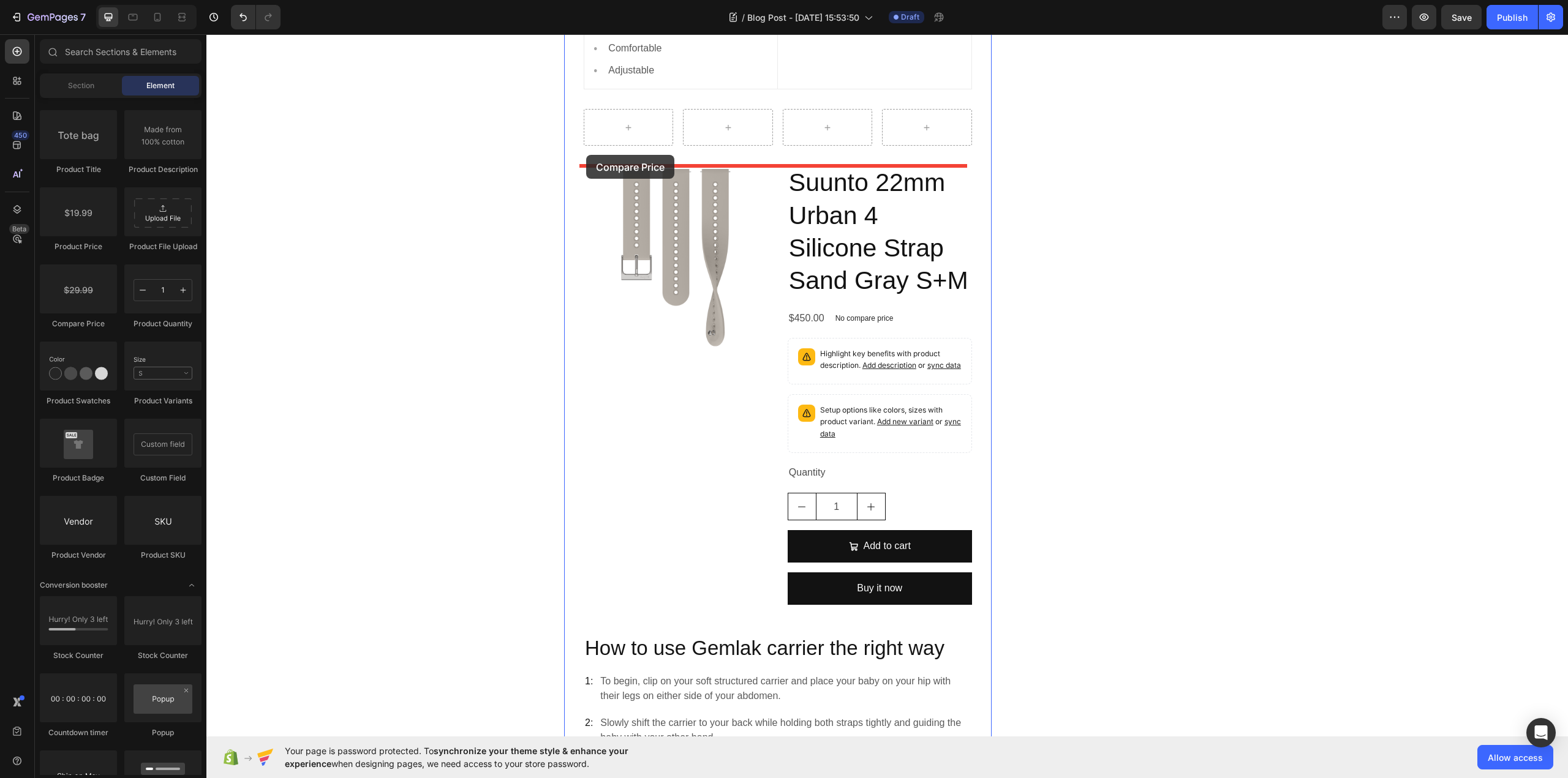
drag, startPoint x: 288, startPoint y: 328, endPoint x: 583, endPoint y: 155, distance: 342.0
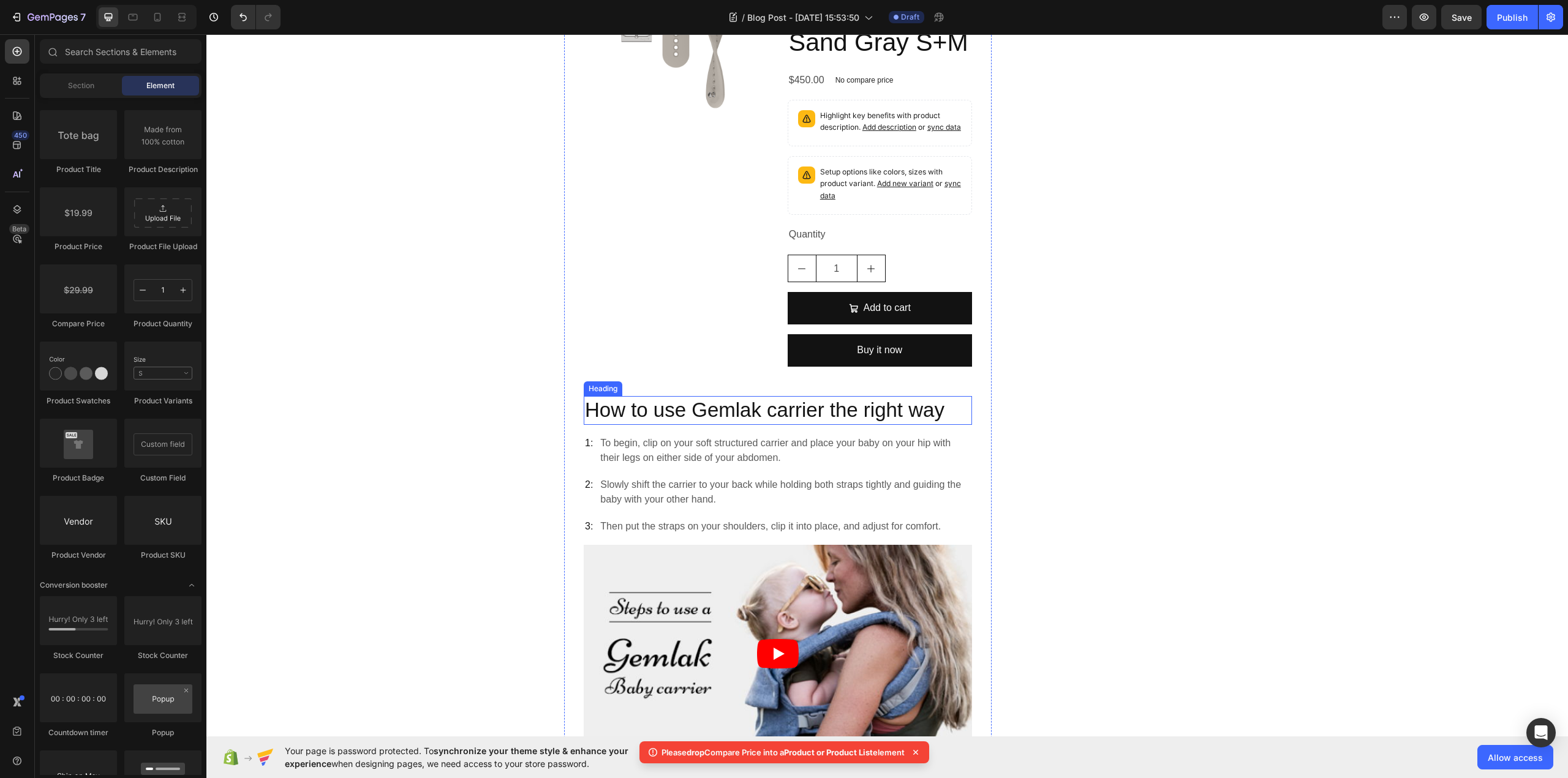
scroll to position [2694, 0]
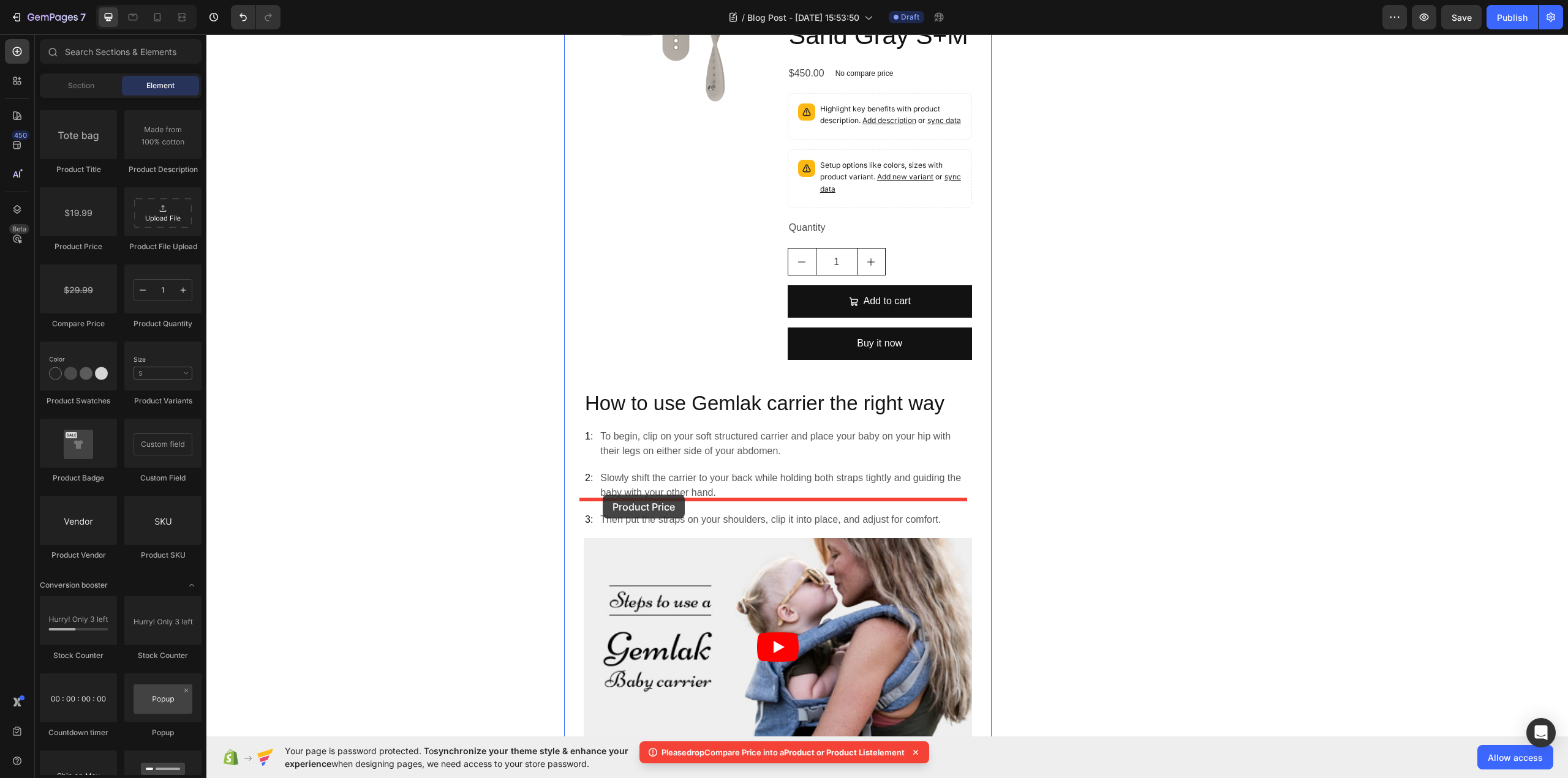
drag, startPoint x: 292, startPoint y: 255, endPoint x: 603, endPoint y: 494, distance: 392.2
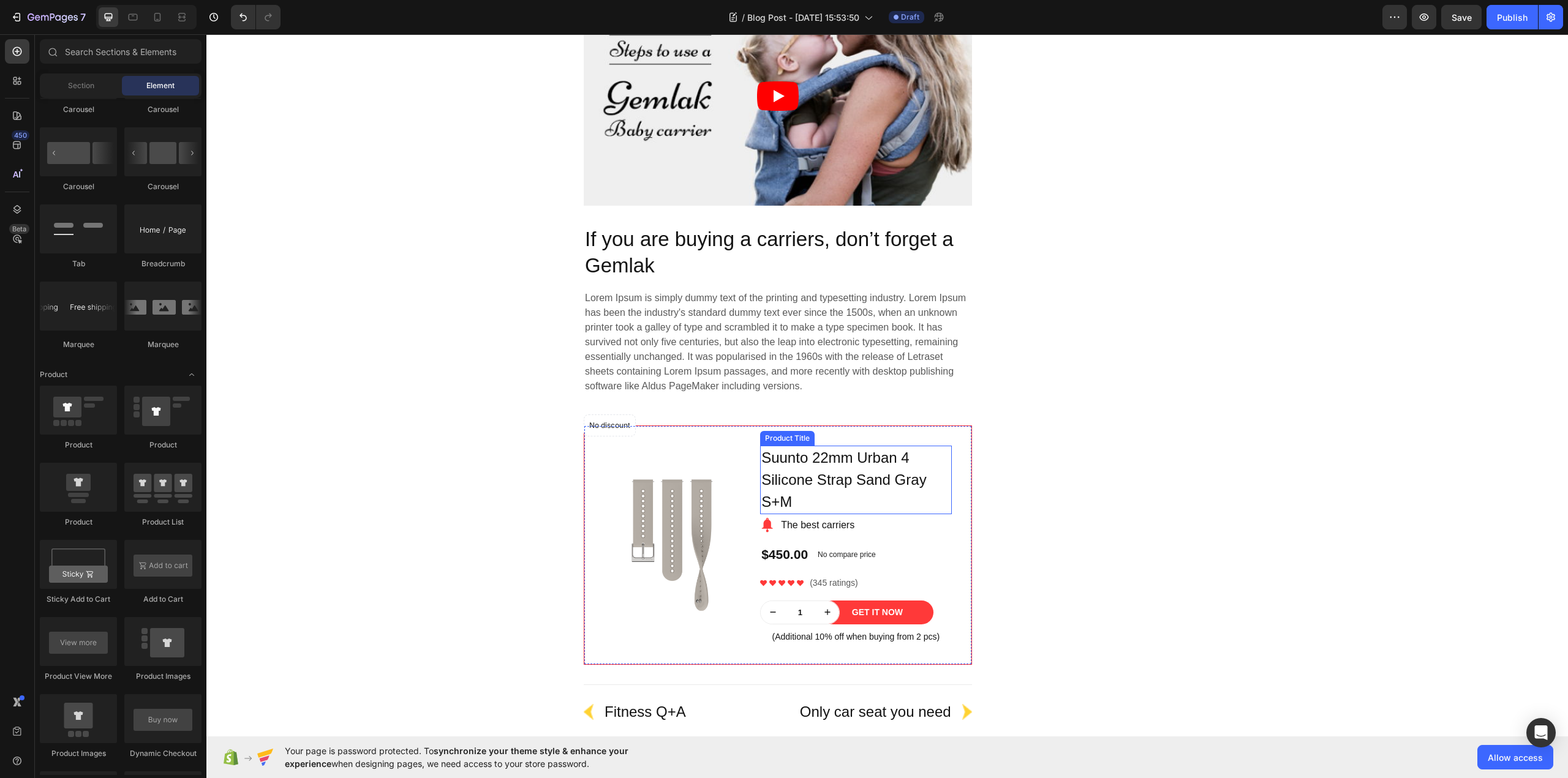
scroll to position [3613, 0]
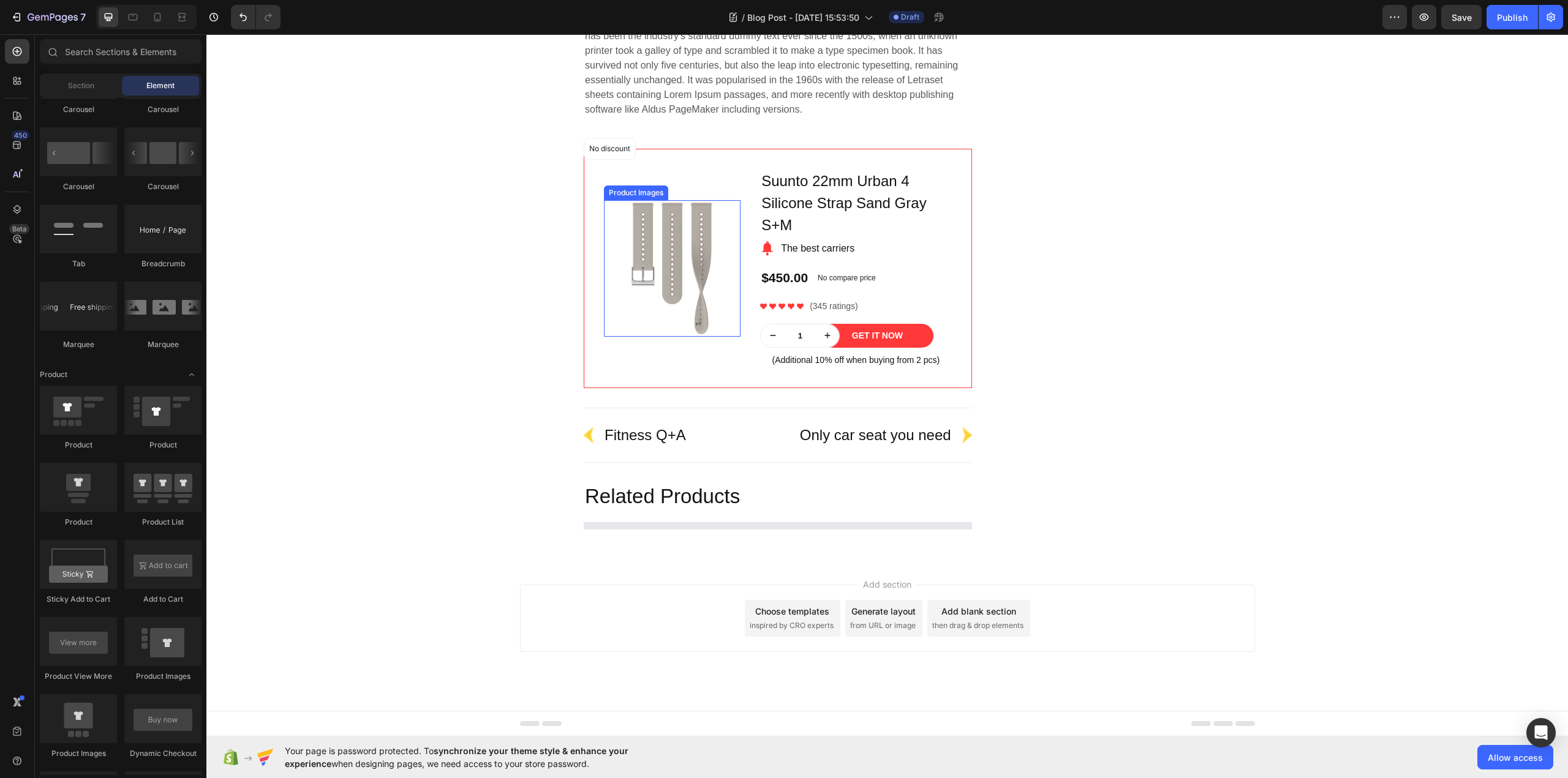
click at [666, 236] on img at bounding box center [672, 269] width 137 height 137
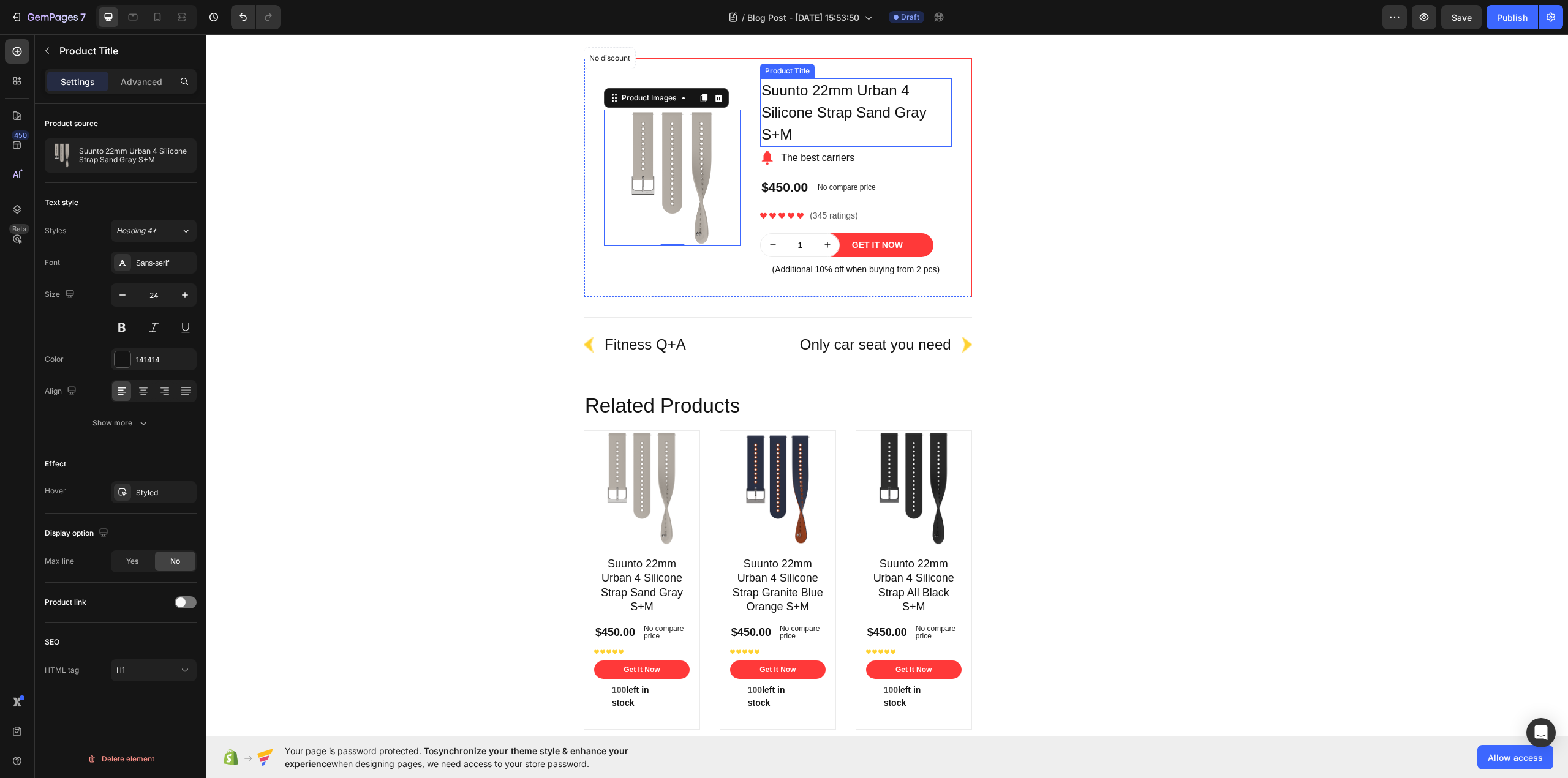
click at [805, 147] on h1 "Suunto 22mm Urban 4 Silicone Strap Sand Gray S+M" at bounding box center [855, 112] width 191 height 68
click at [675, 202] on div "Product Images Row" at bounding box center [672, 178] width 137 height 199
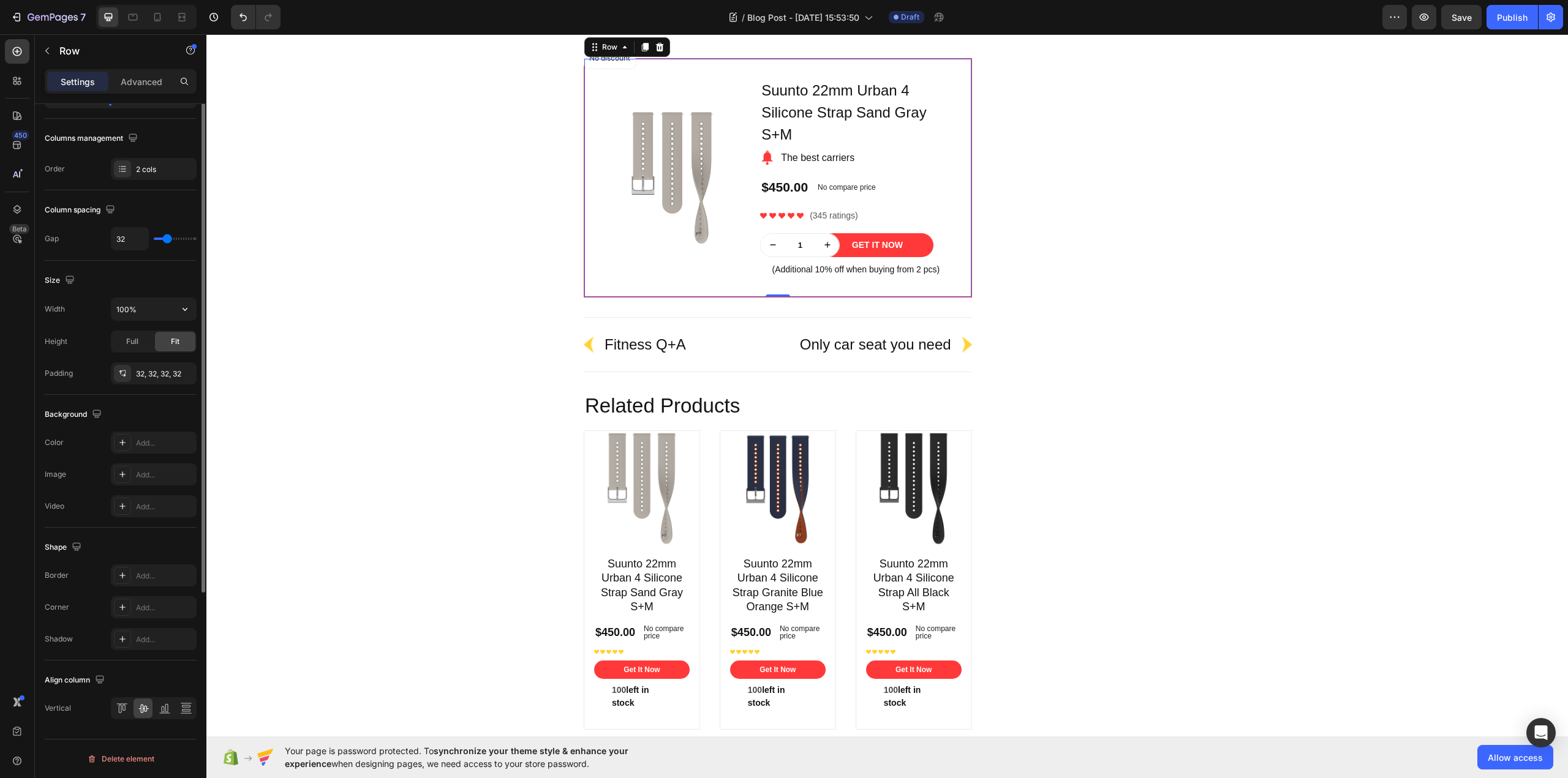
scroll to position [0, 0]
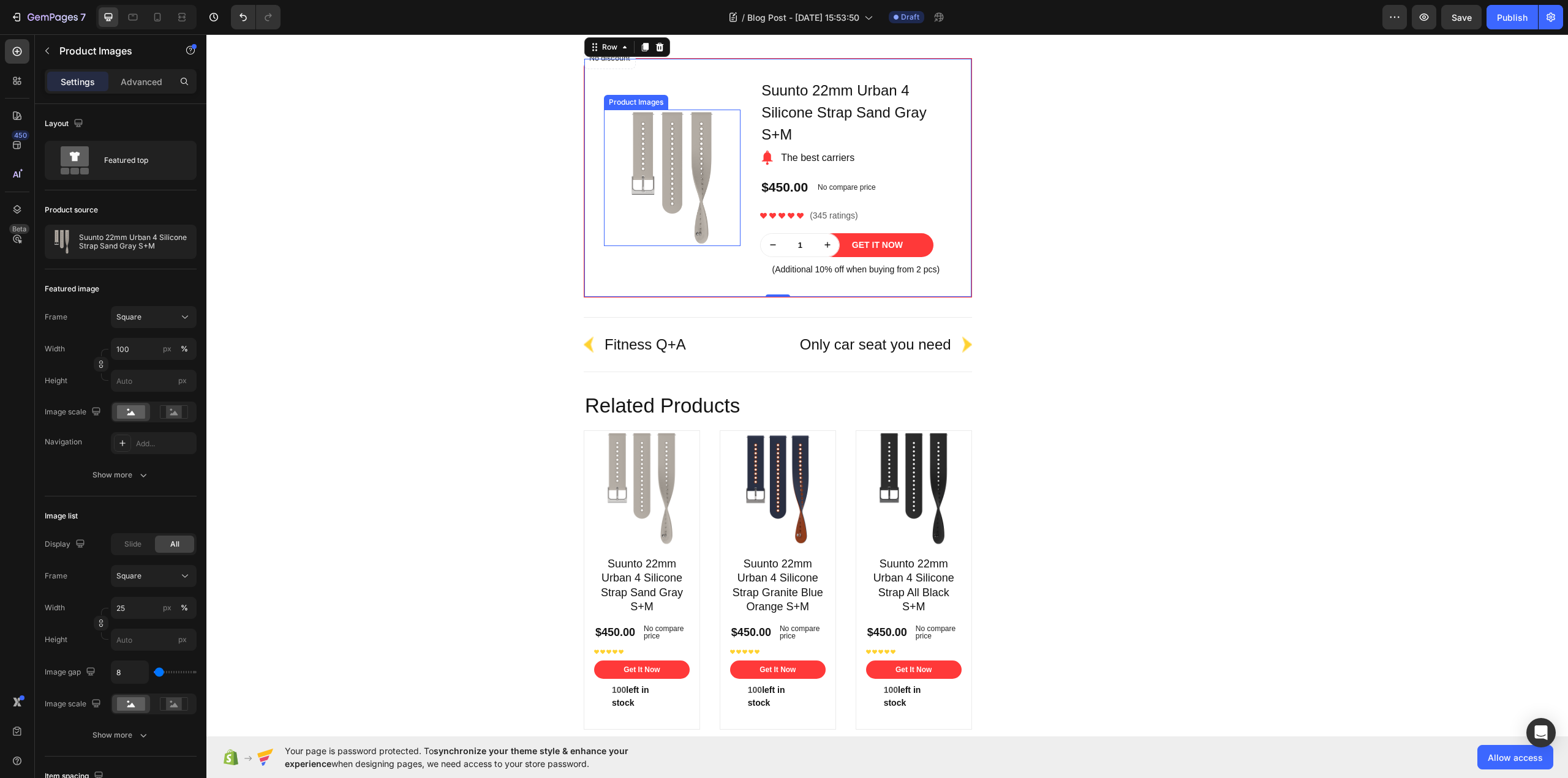
click at [680, 246] on img at bounding box center [672, 178] width 137 height 137
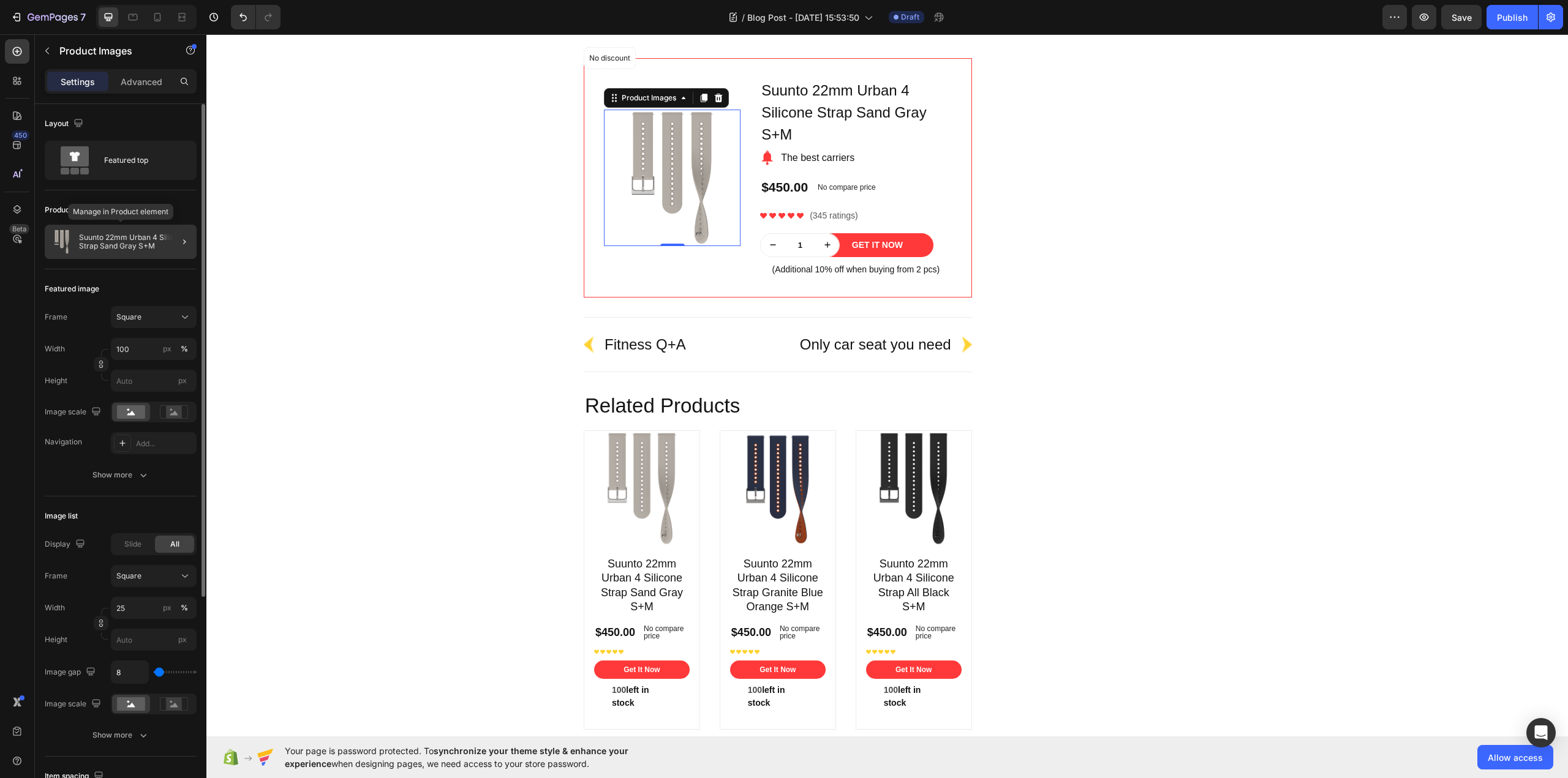
click at [114, 244] on p "Suunto 22mm Urban 4 Silicone Strap Sand Gray S+M" at bounding box center [136, 242] width 113 height 17
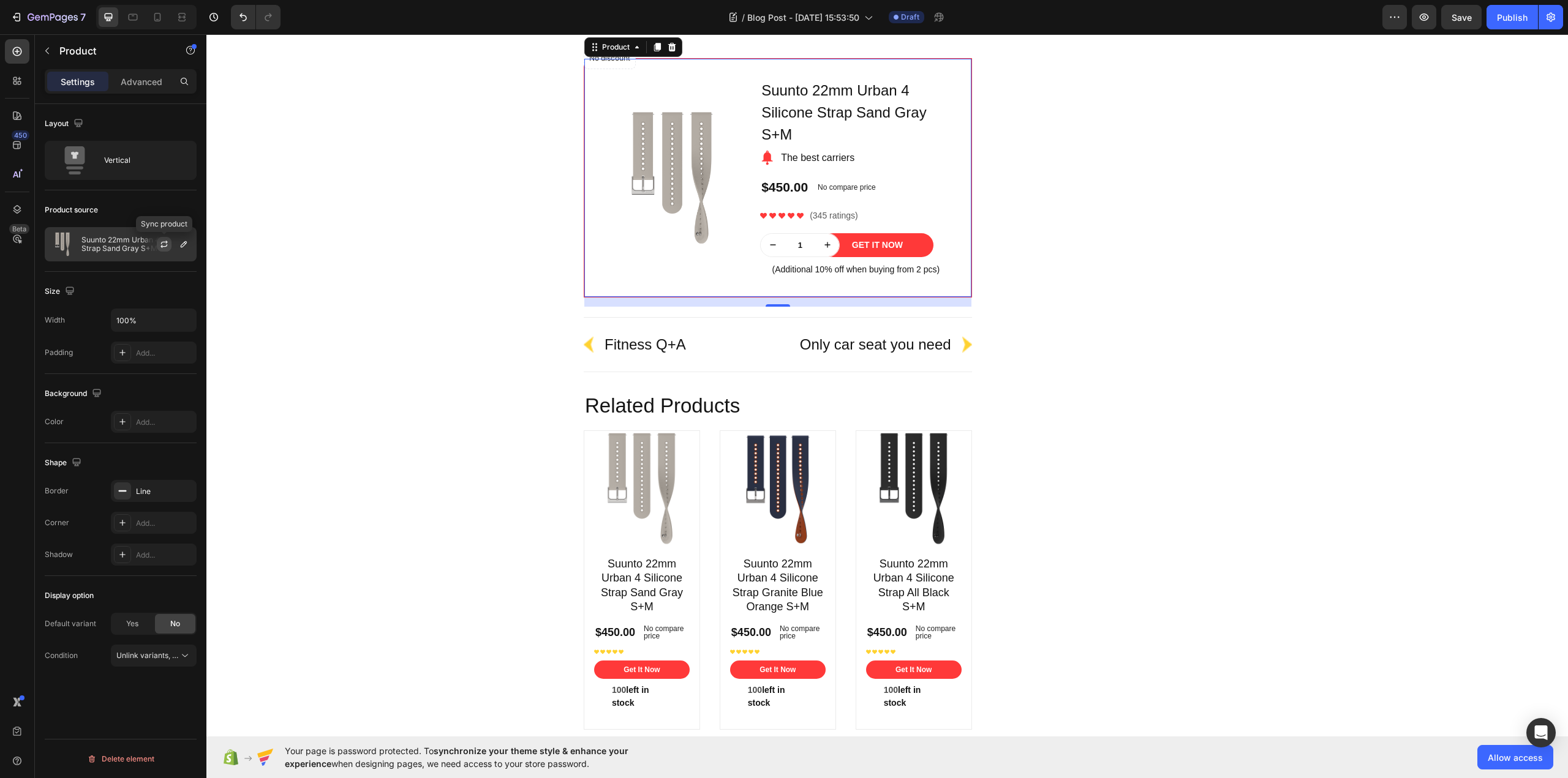
click at [161, 245] on icon "button" at bounding box center [164, 244] width 10 height 10
click at [182, 246] on icon "button" at bounding box center [183, 244] width 10 height 10
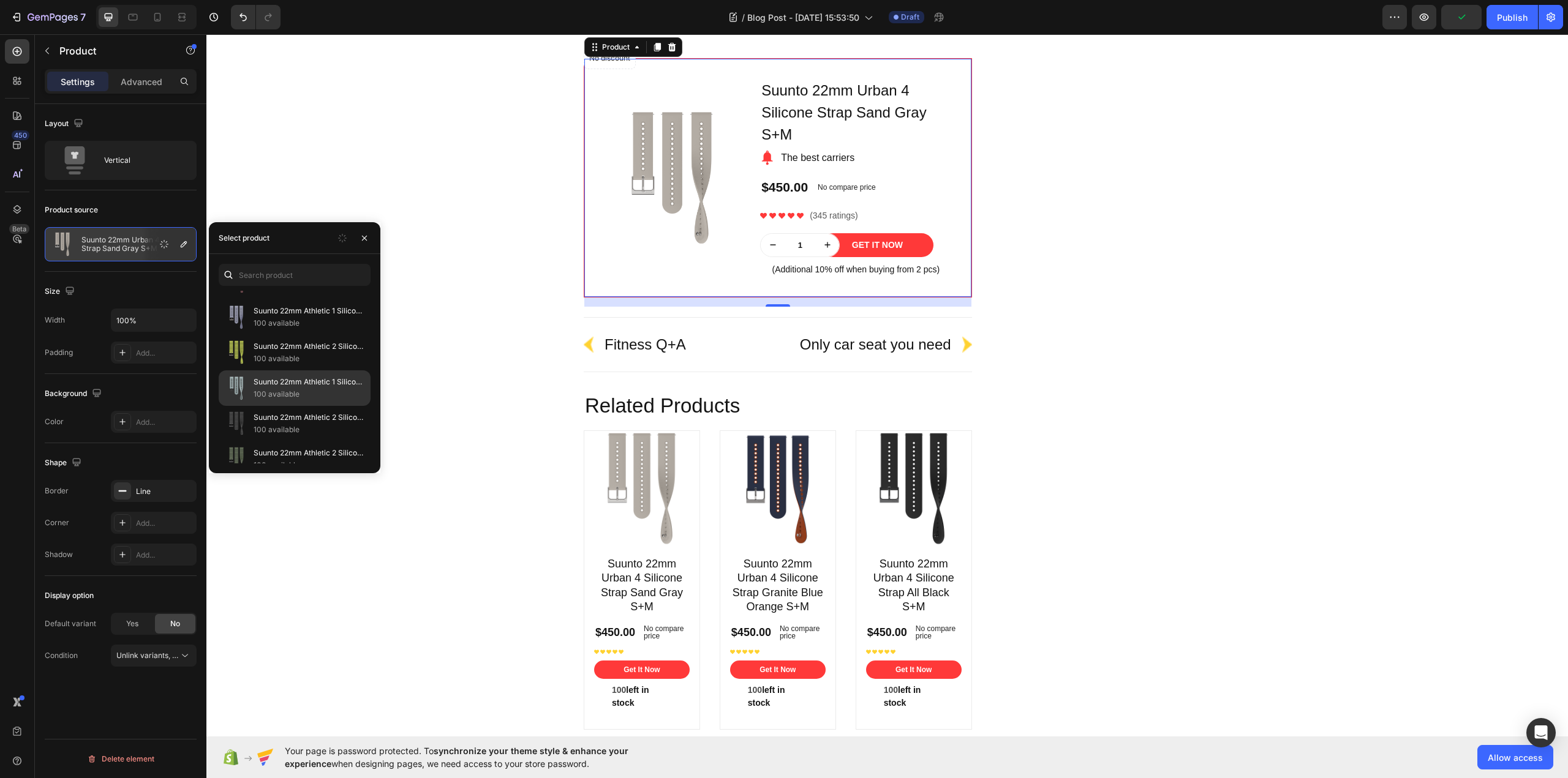
scroll to position [450, 0]
click at [312, 392] on p "100 available" at bounding box center [309, 398] width 111 height 12
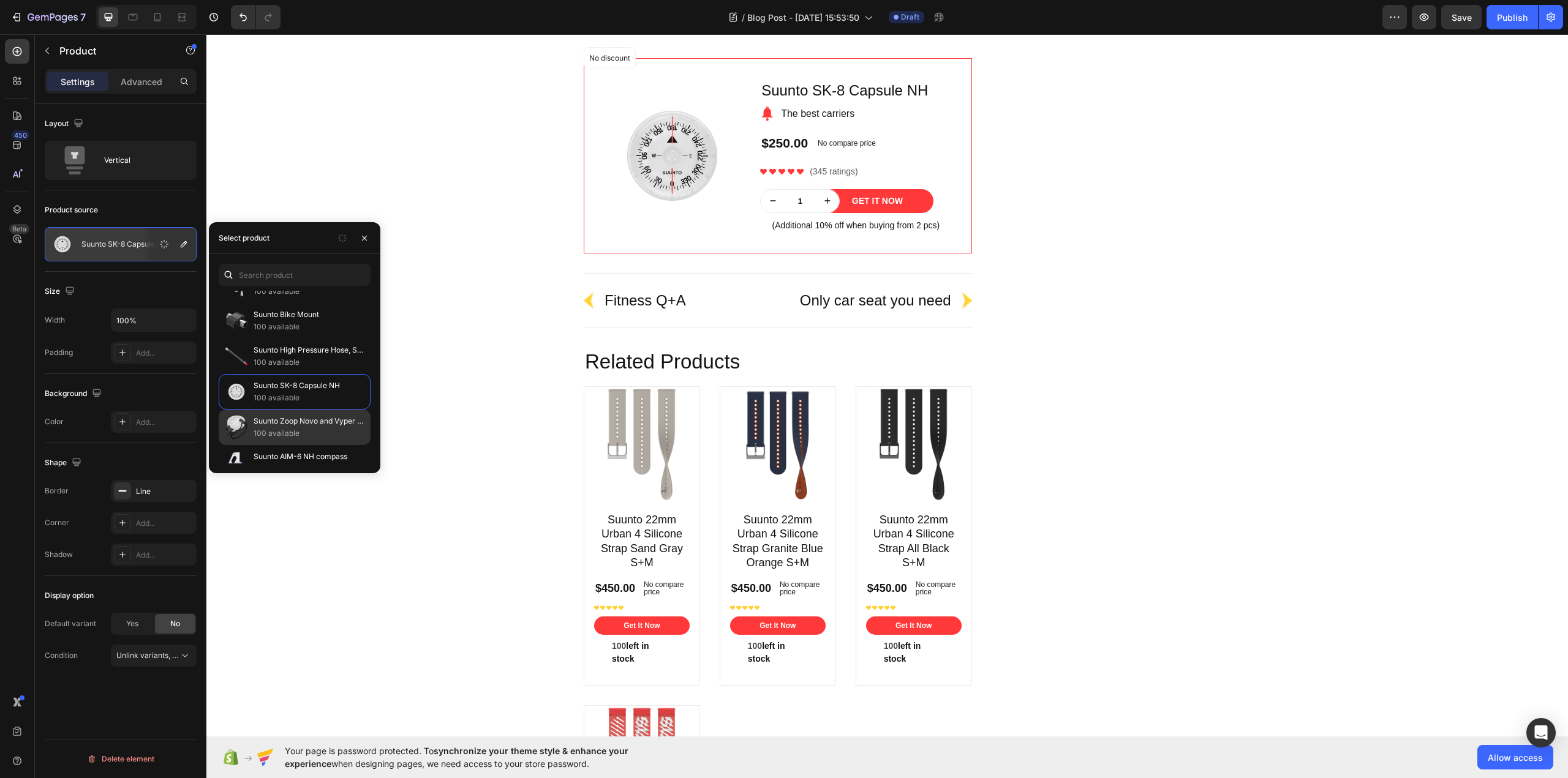
scroll to position [560, 0]
click at [305, 422] on p "Suunto Vector [PERSON_NAME]" at bounding box center [309, 417] width 111 height 12
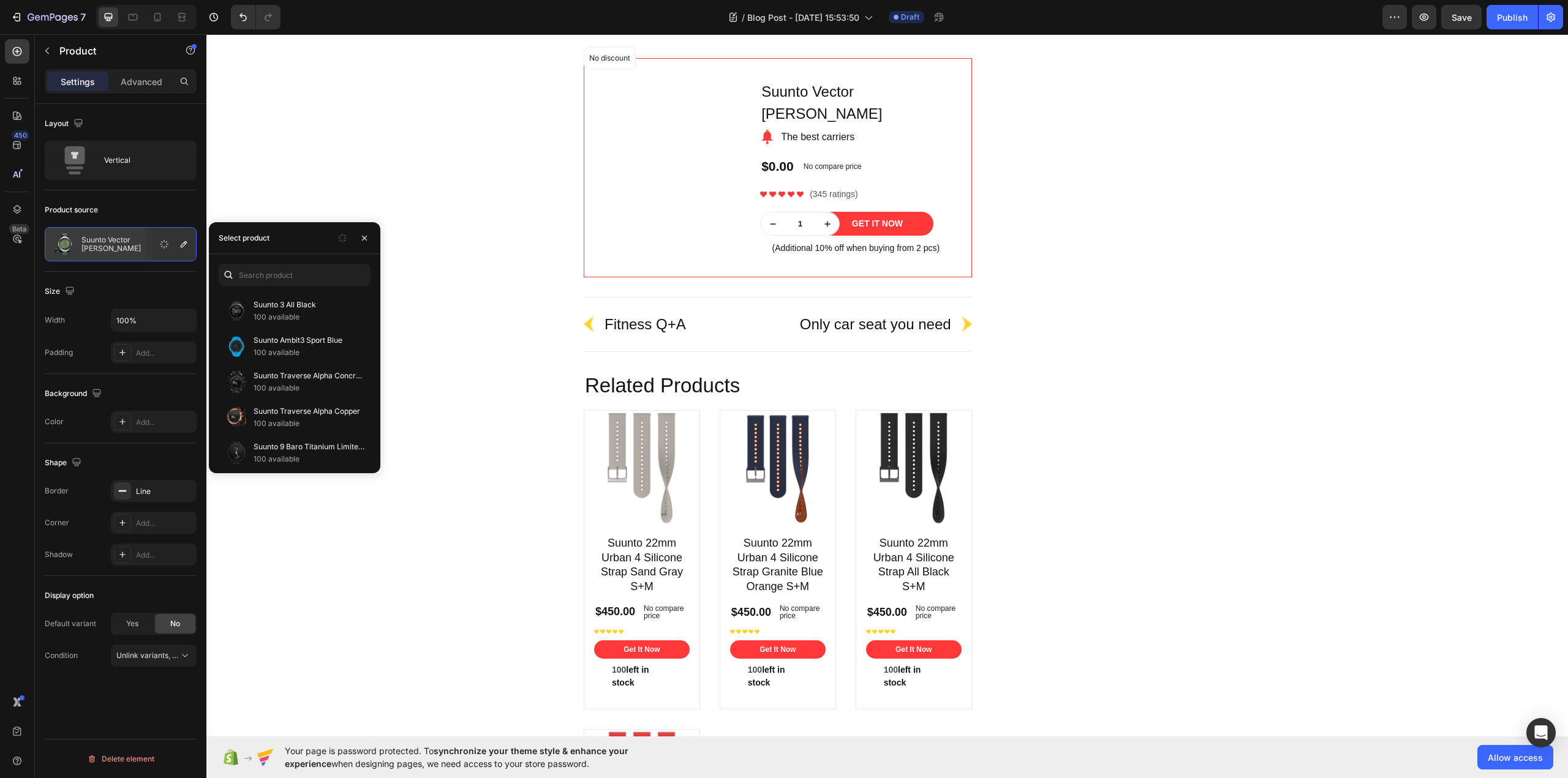
scroll to position [915, 0]
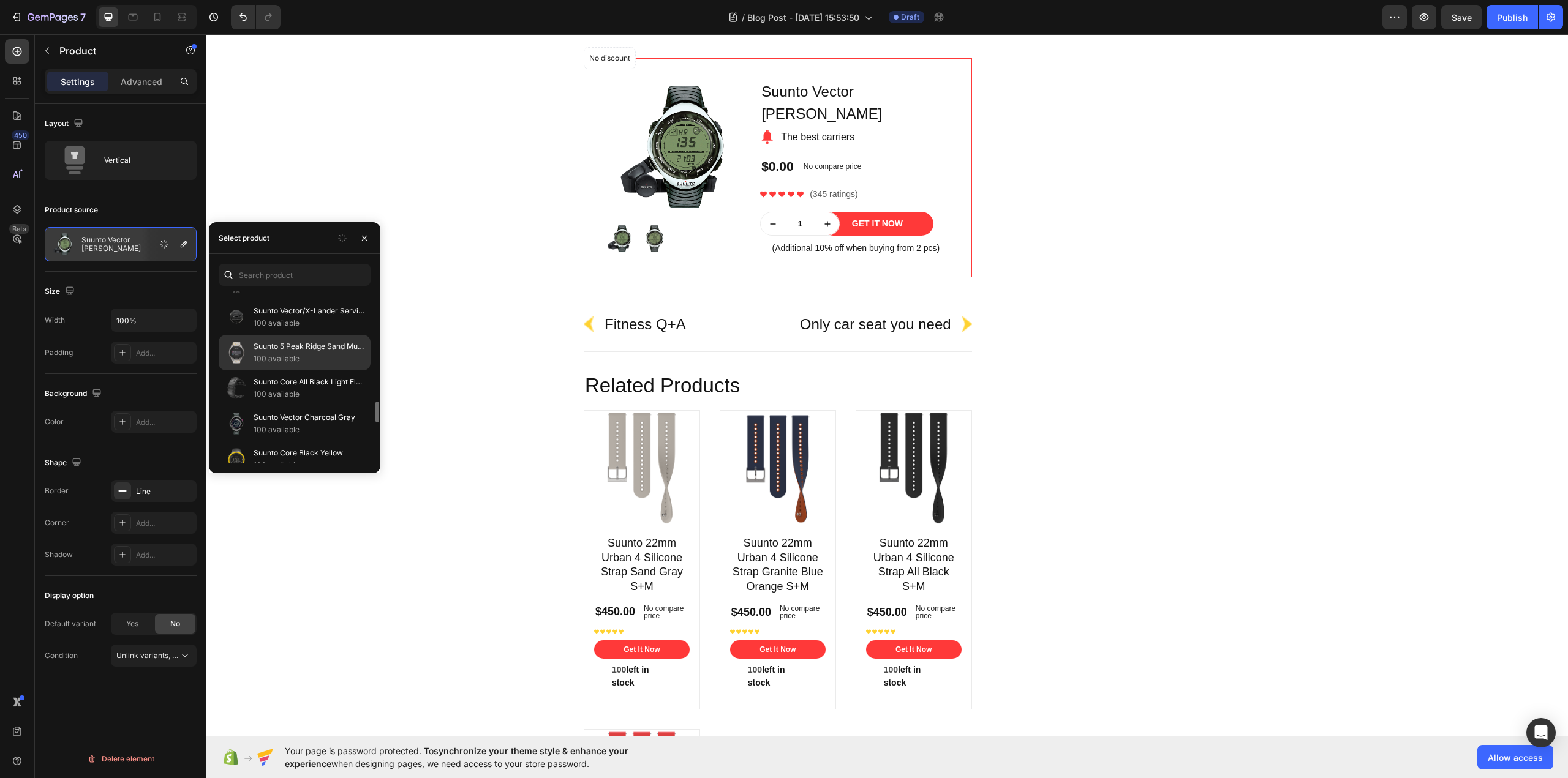
click at [307, 357] on p "100 available" at bounding box center [309, 358] width 111 height 12
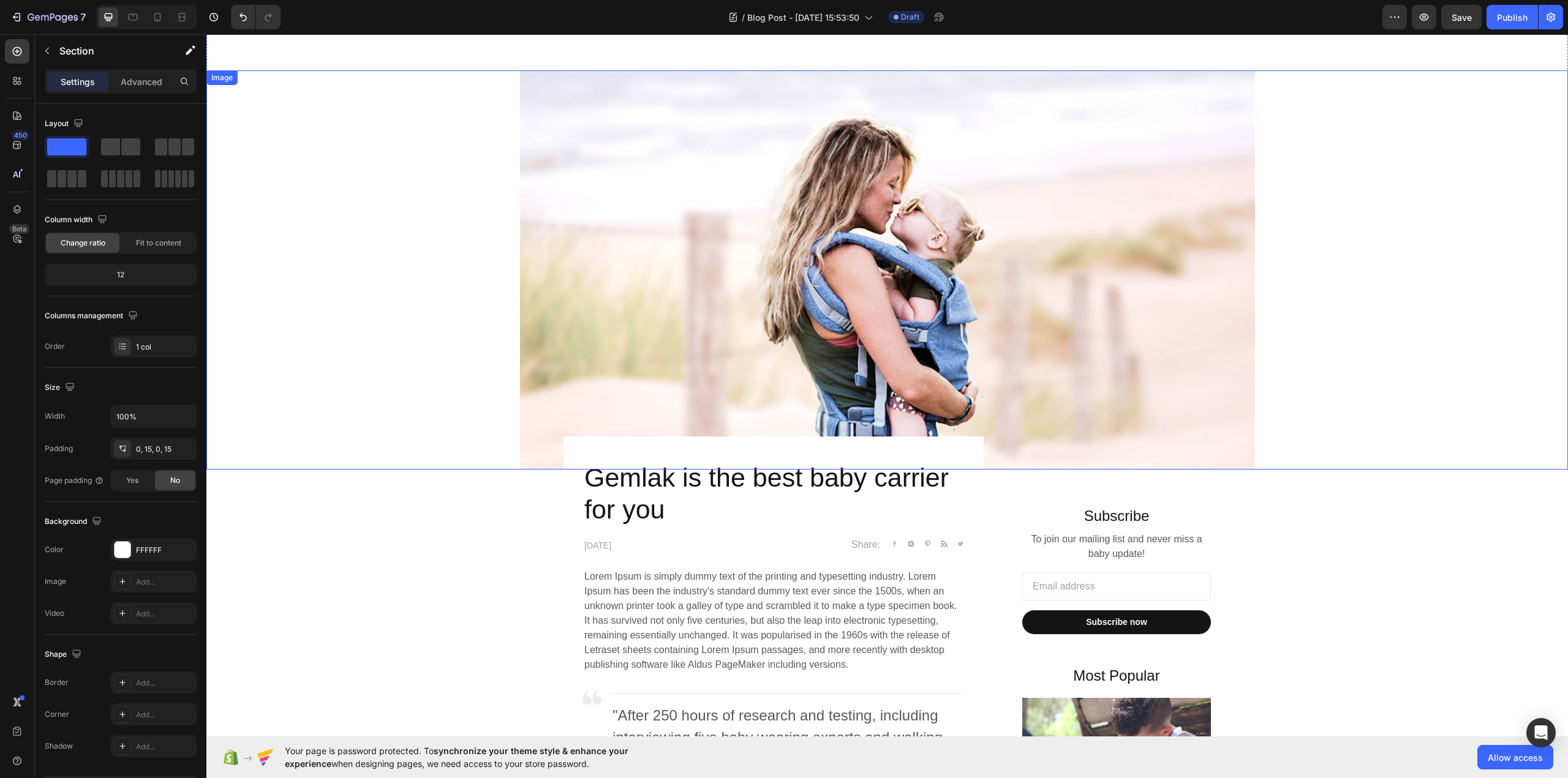
scroll to position [0, 0]
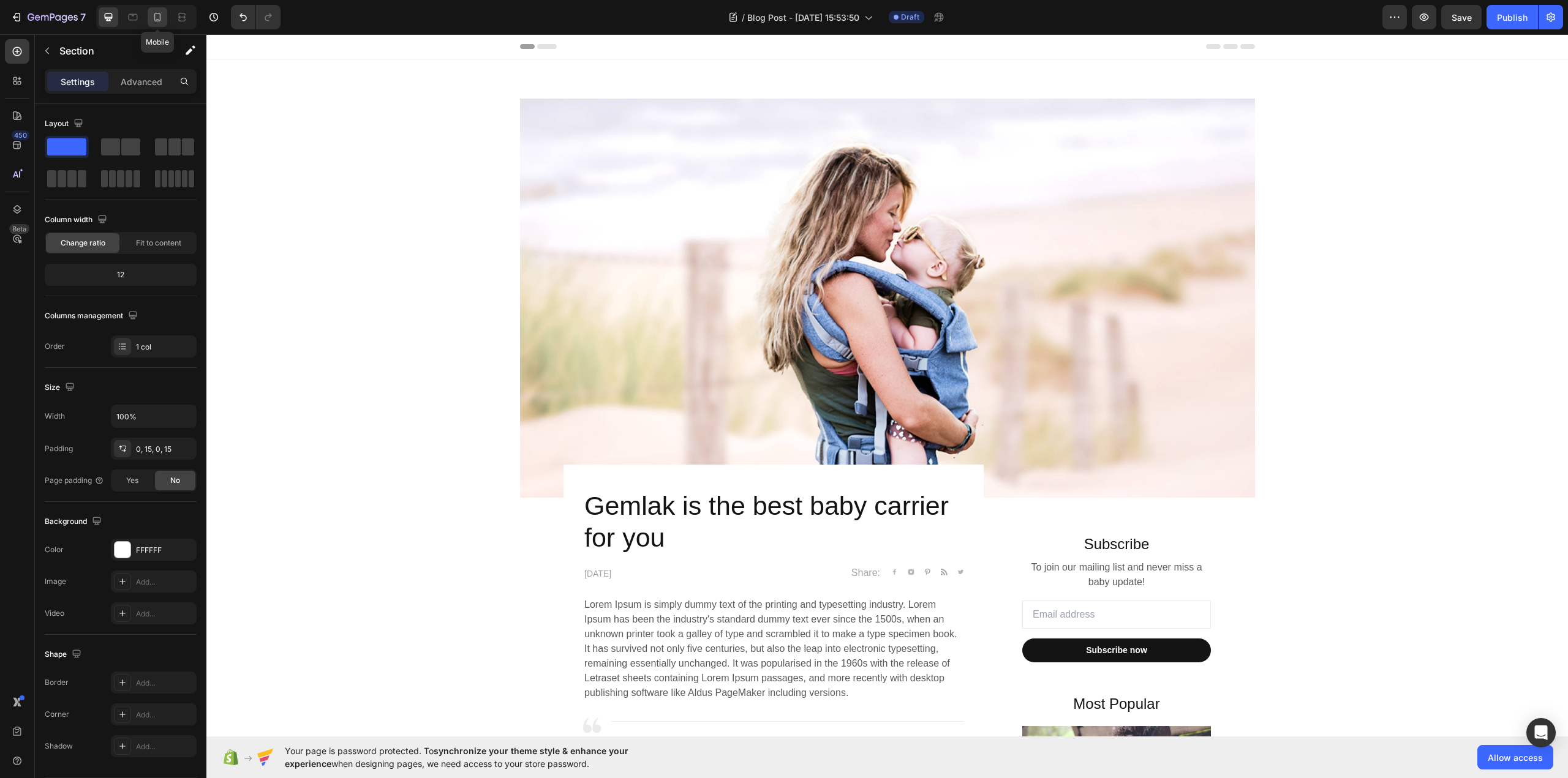
click at [155, 19] on icon at bounding box center [157, 16] width 6 height 8
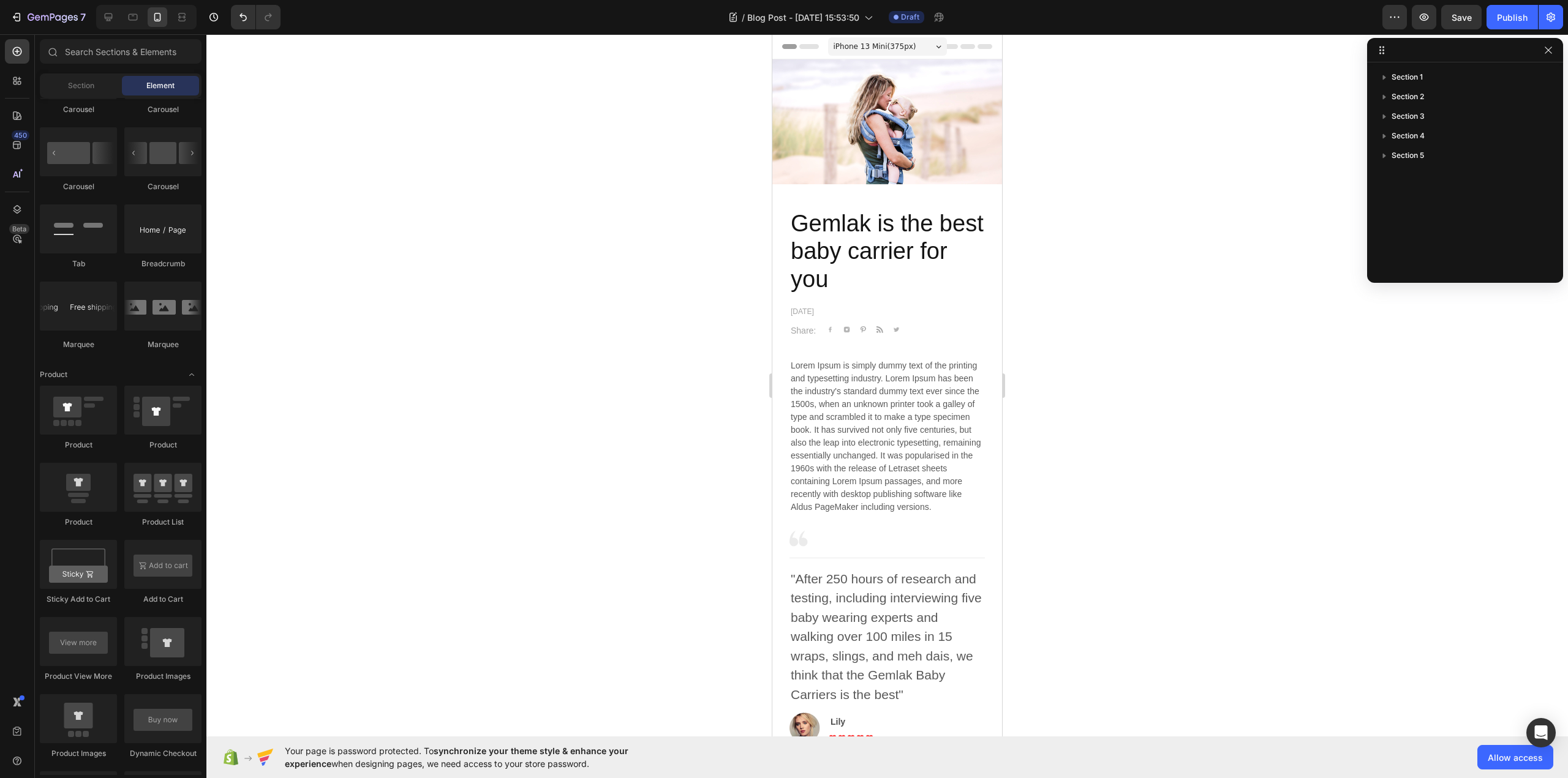
drag, startPoint x: 998, startPoint y: 374, endPoint x: 1782, endPoint y: 92, distance: 833.2
click at [961, 48] on icon at bounding box center [968, 46] width 15 height 5
drag, startPoint x: 785, startPoint y: 47, endPoint x: 785, endPoint y: 109, distance: 62.0
click at [962, 47] on icon at bounding box center [968, 46] width 15 height 5
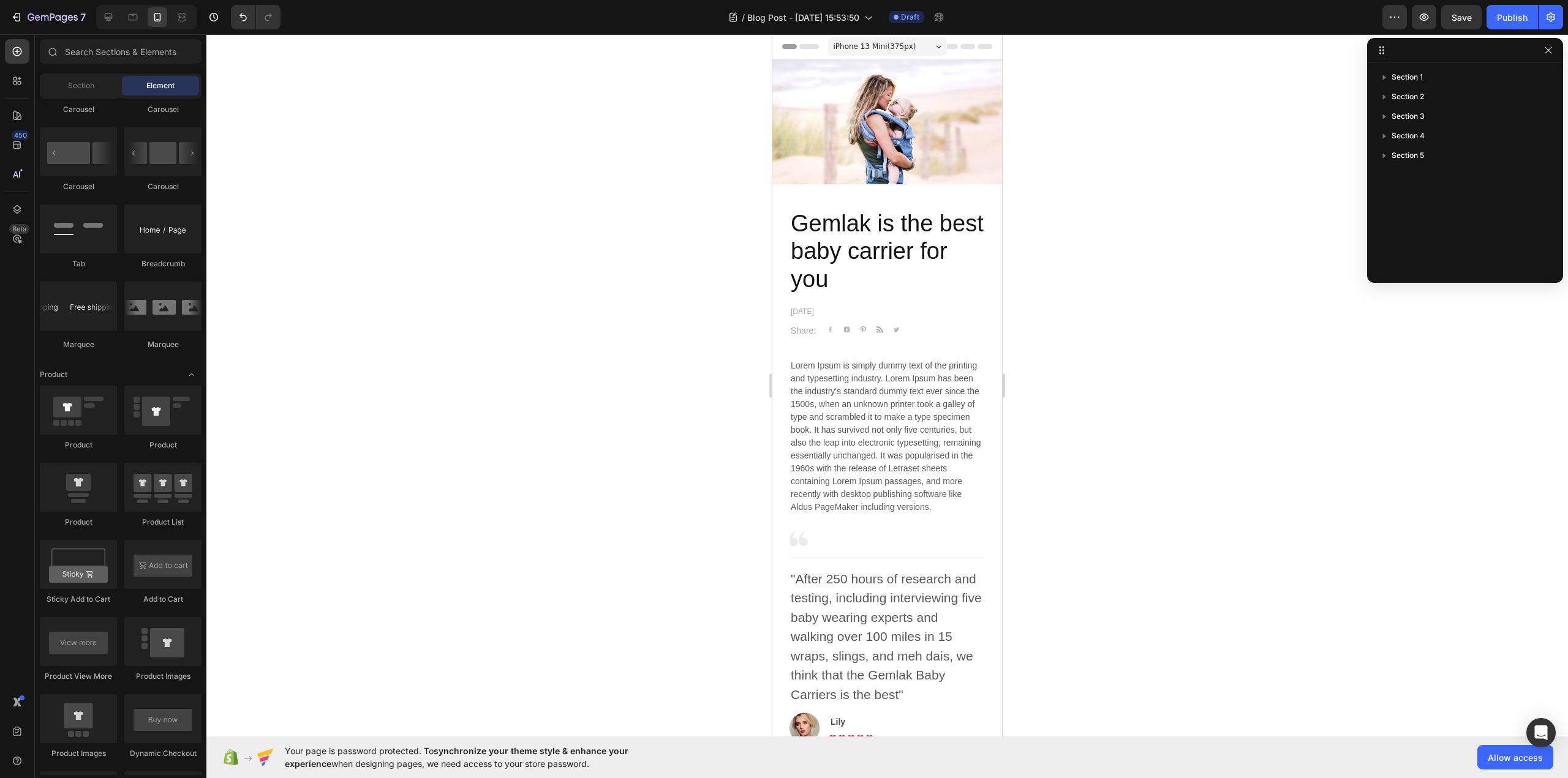
click at [961, 47] on icon at bounding box center [968, 46] width 15 height 5
click at [978, 45] on icon at bounding box center [985, 46] width 15 height 5
click at [789, 47] on icon at bounding box center [785, 46] width 8 height 8
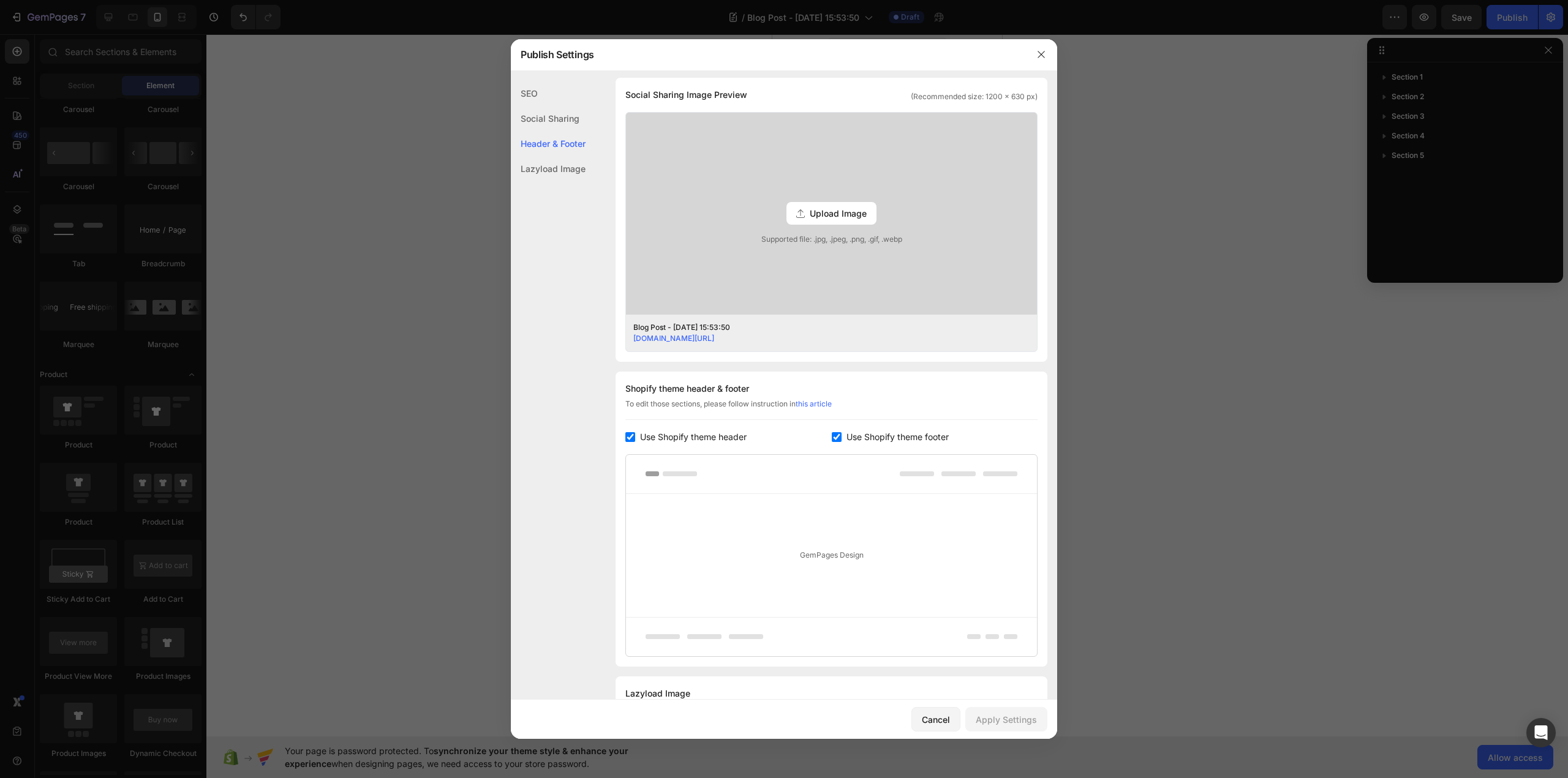
scroll to position [342, 0]
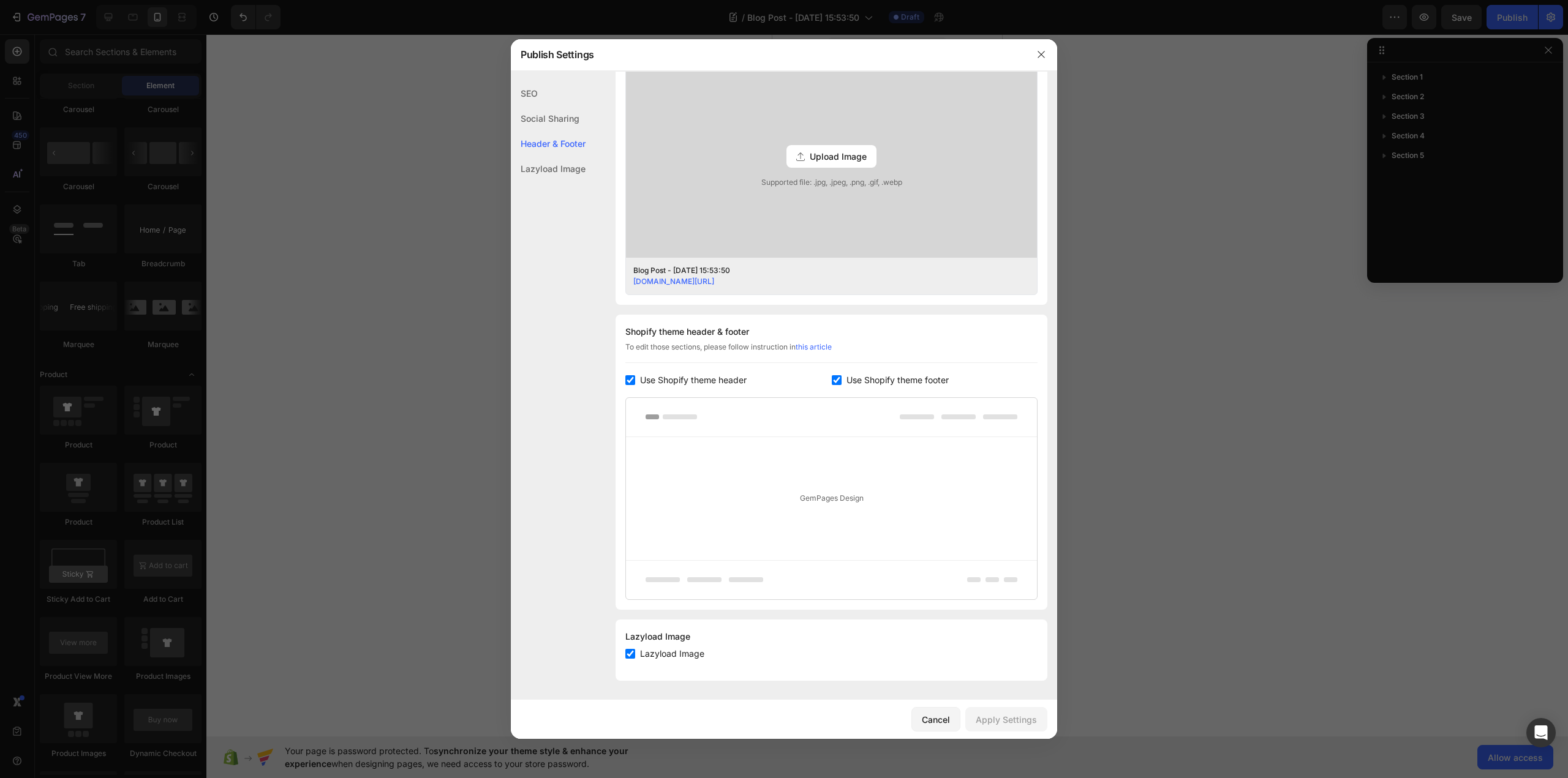
click at [526, 106] on div "SEO" at bounding box center [548, 119] width 75 height 26
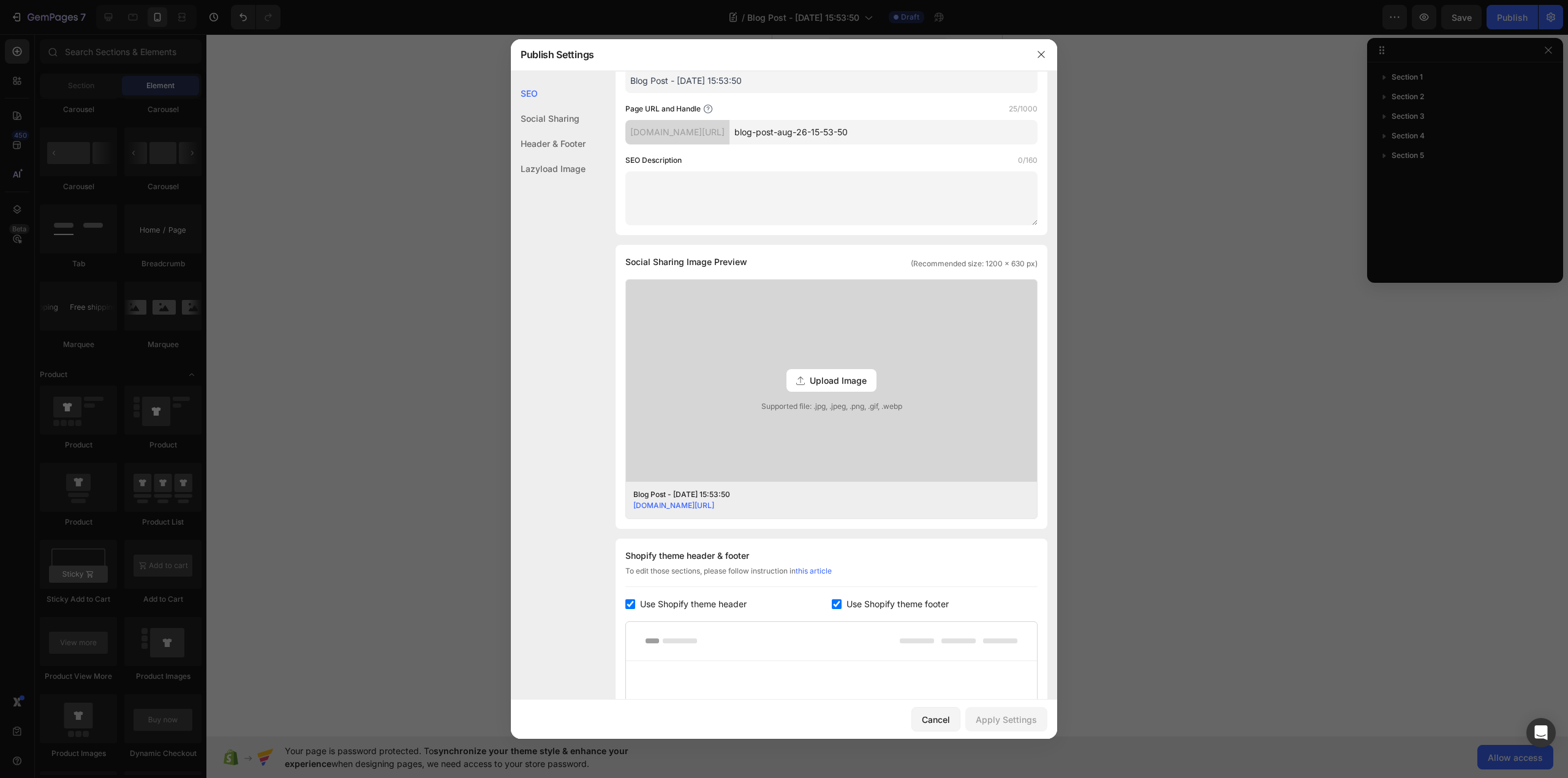
scroll to position [0, 0]
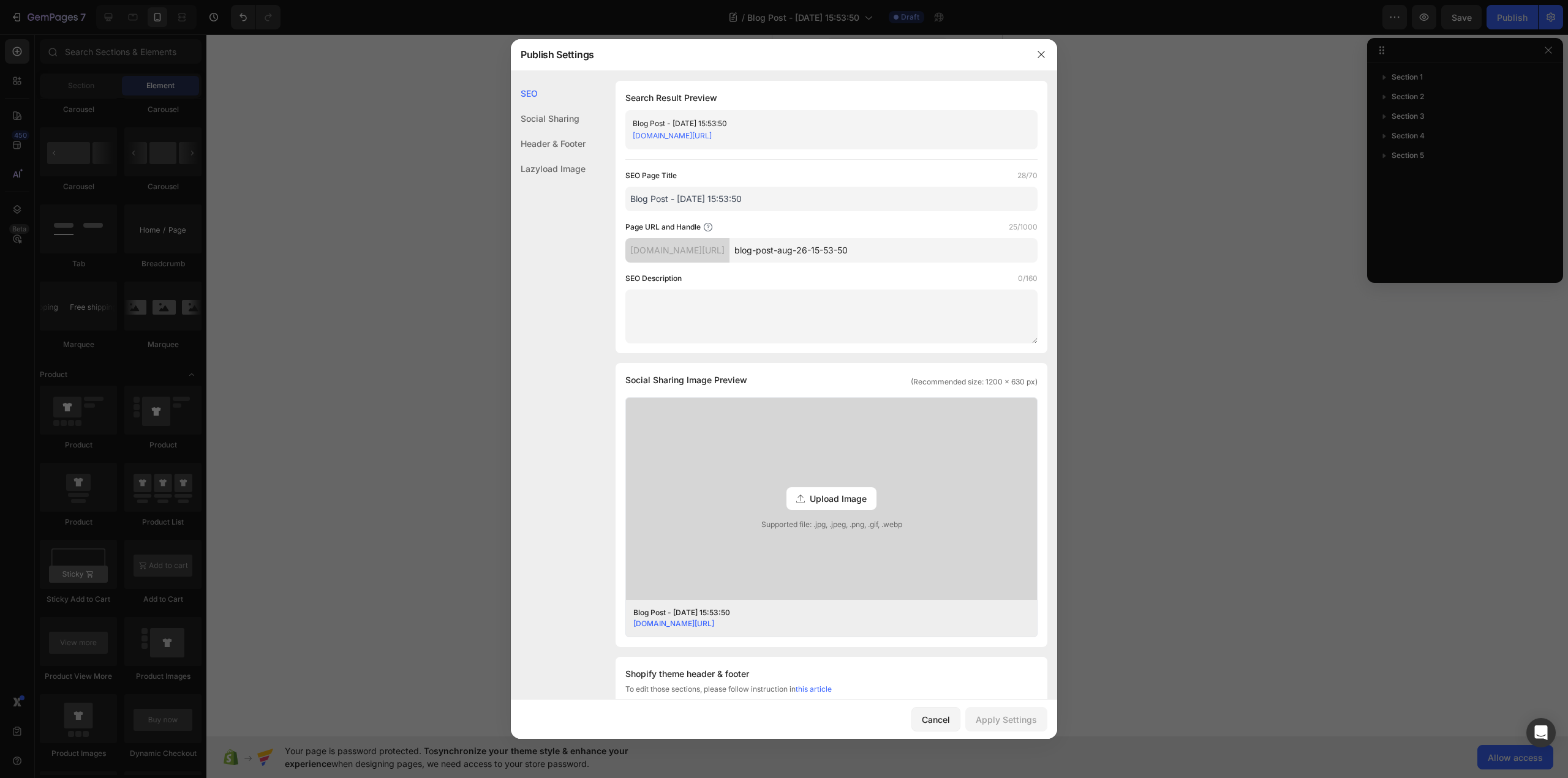
click at [550, 131] on div "Social Sharing" at bounding box center [548, 144] width 75 height 26
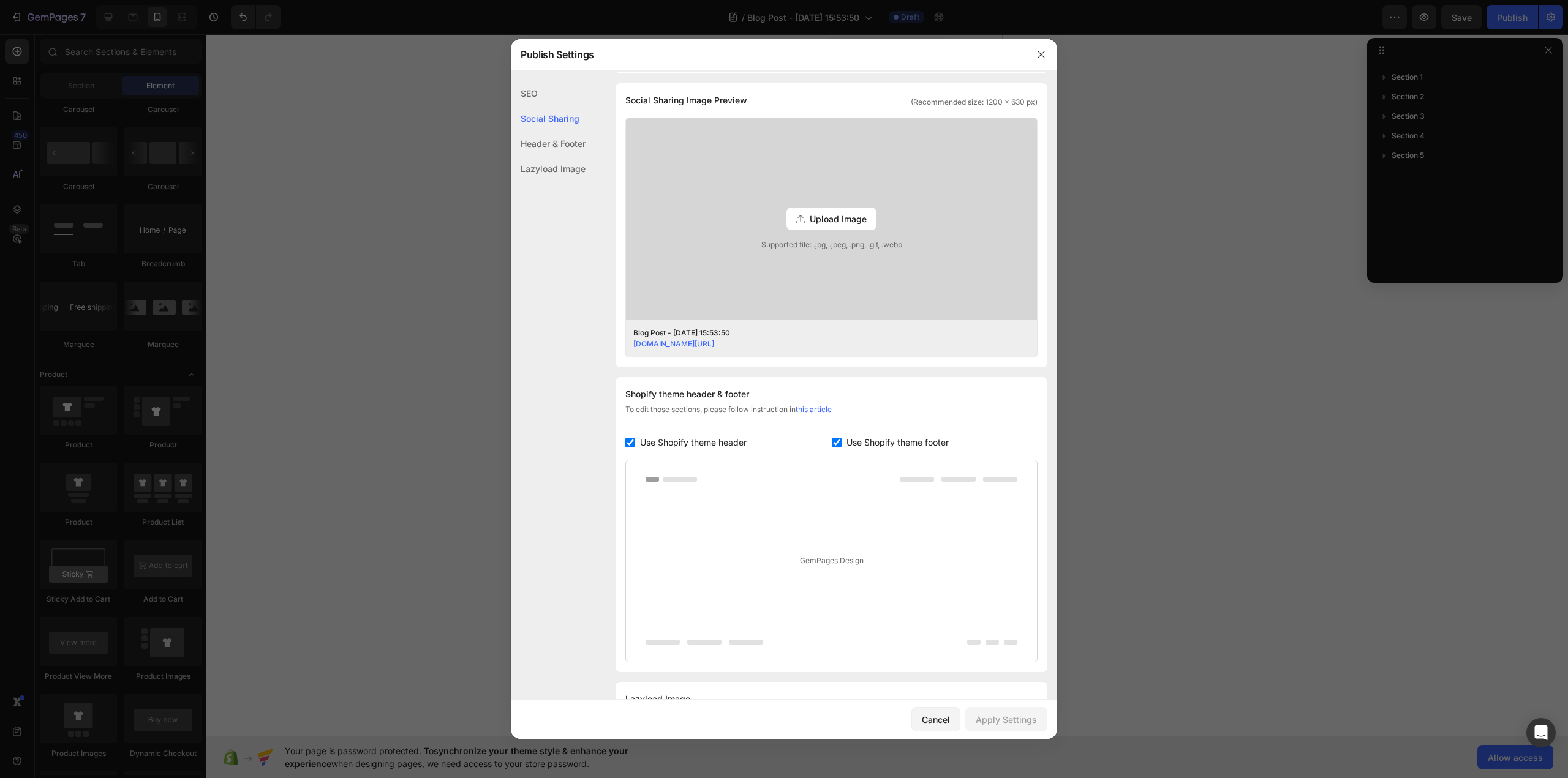
click at [556, 156] on div "Header & Footer" at bounding box center [548, 169] width 75 height 26
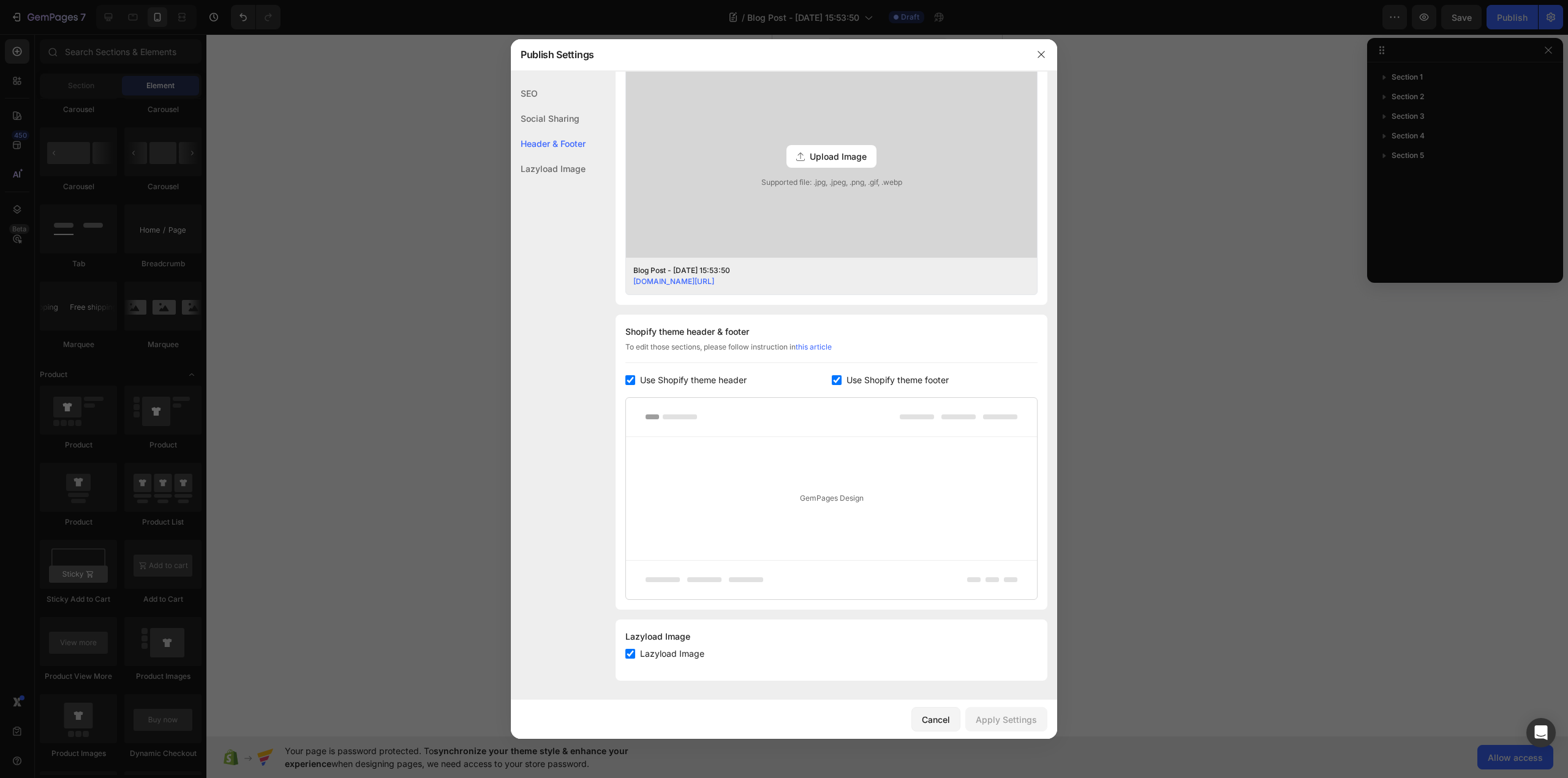
click at [553, 166] on div "Lazyload Image" at bounding box center [548, 169] width 75 height 26
click at [1045, 51] on icon "button" at bounding box center [1041, 54] width 10 height 10
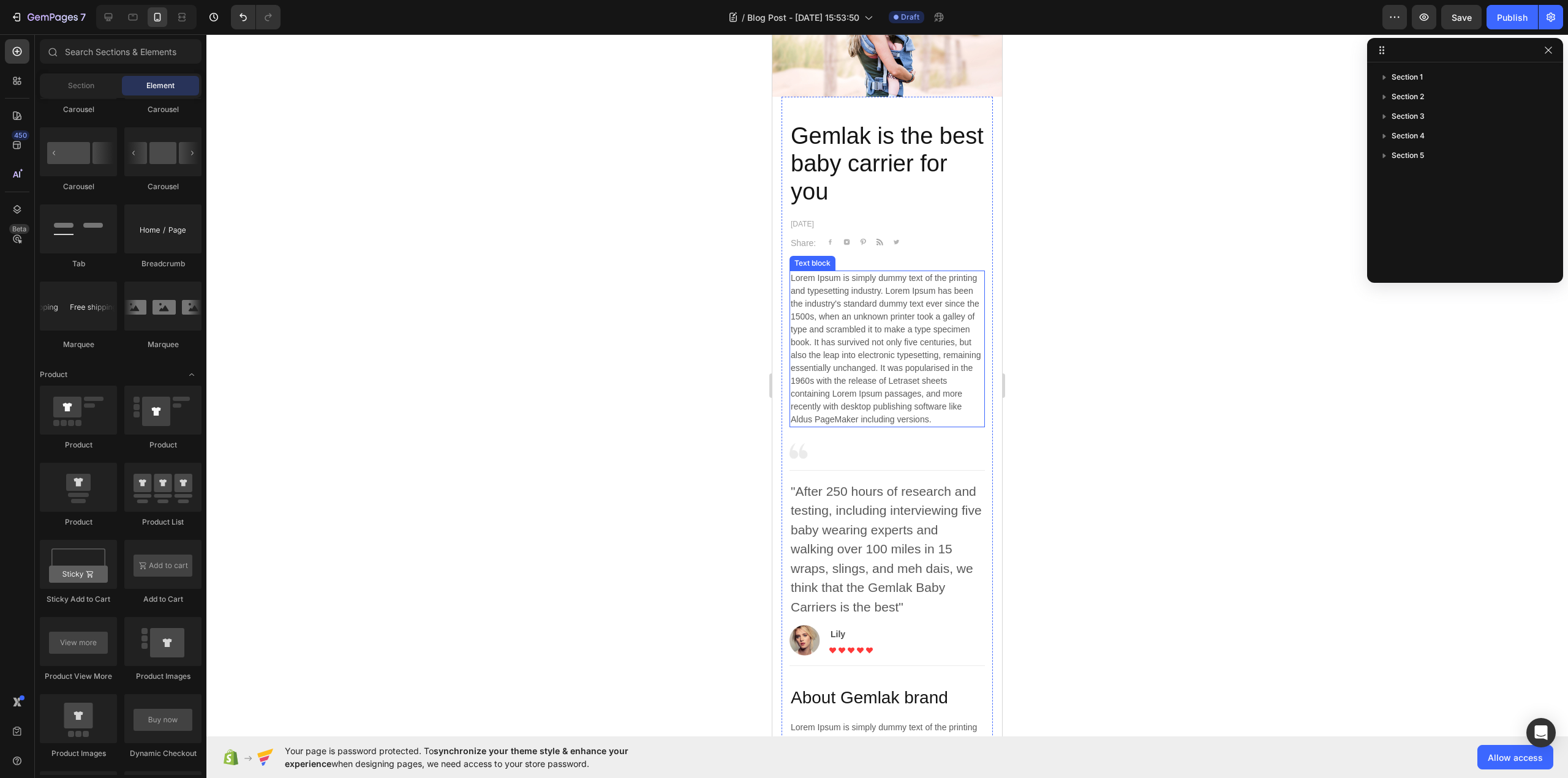
scroll to position [0, 0]
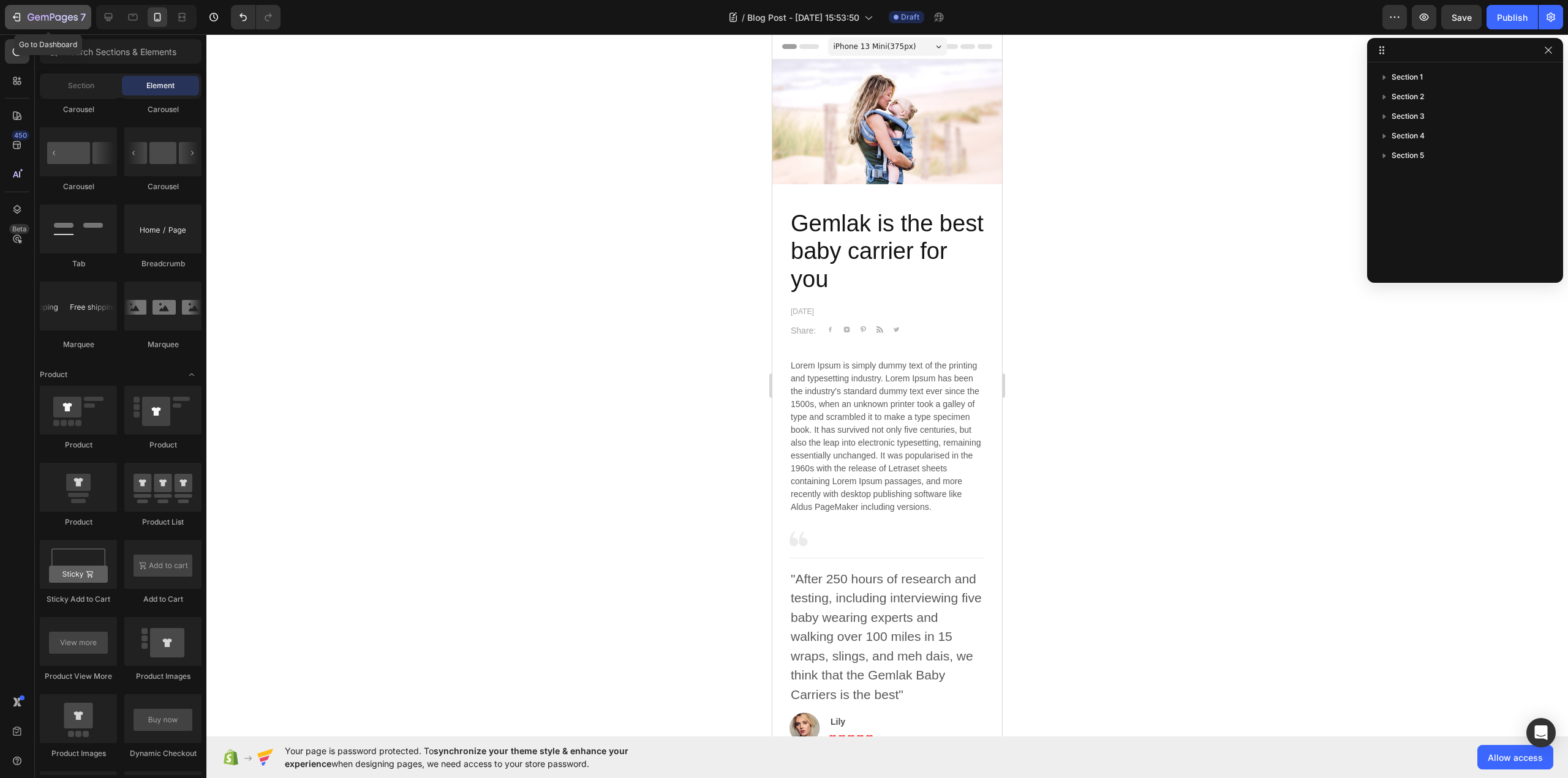
click at [16, 16] on icon "button" at bounding box center [16, 16] width 12 height 12
